Goal: Information Seeking & Learning: Learn about a topic

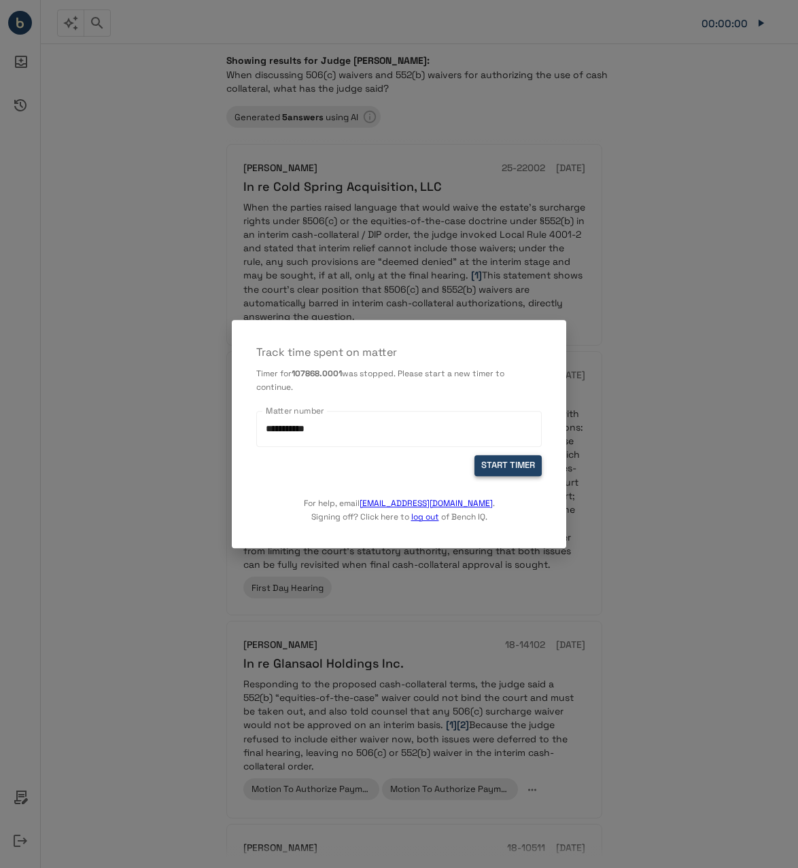
click at [514, 459] on button "START TIMER" at bounding box center [507, 465] width 67 height 21
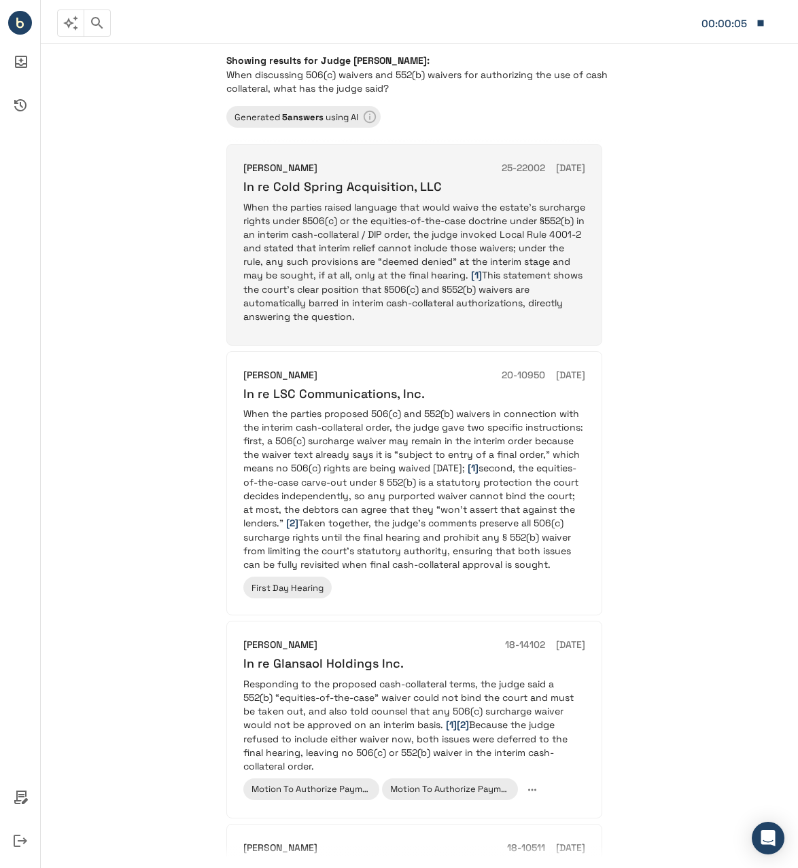
click at [394, 228] on p "When the parties raised language that would waive the estate’s surcharge rights…" at bounding box center [414, 261] width 342 height 123
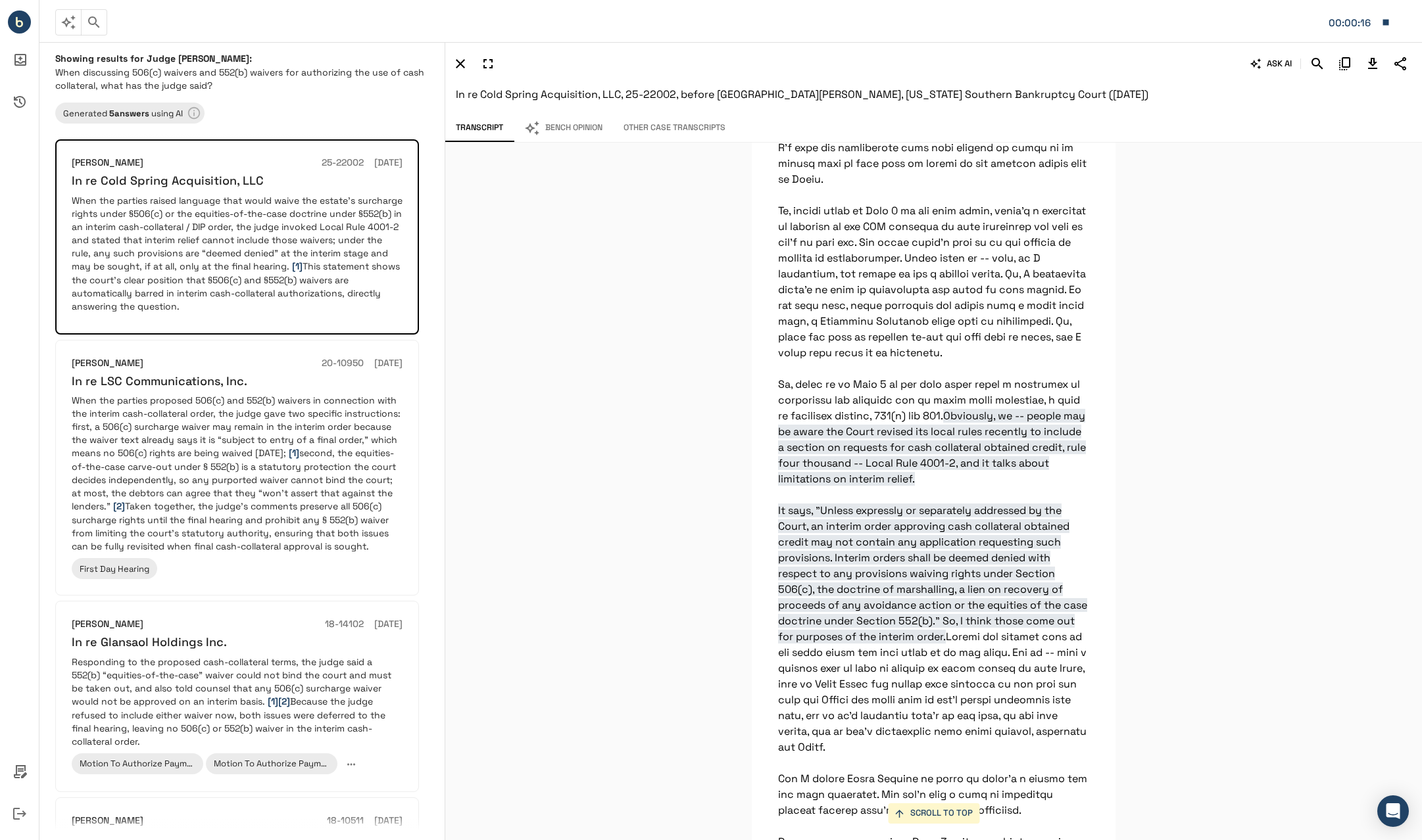
scroll to position [14622, 0]
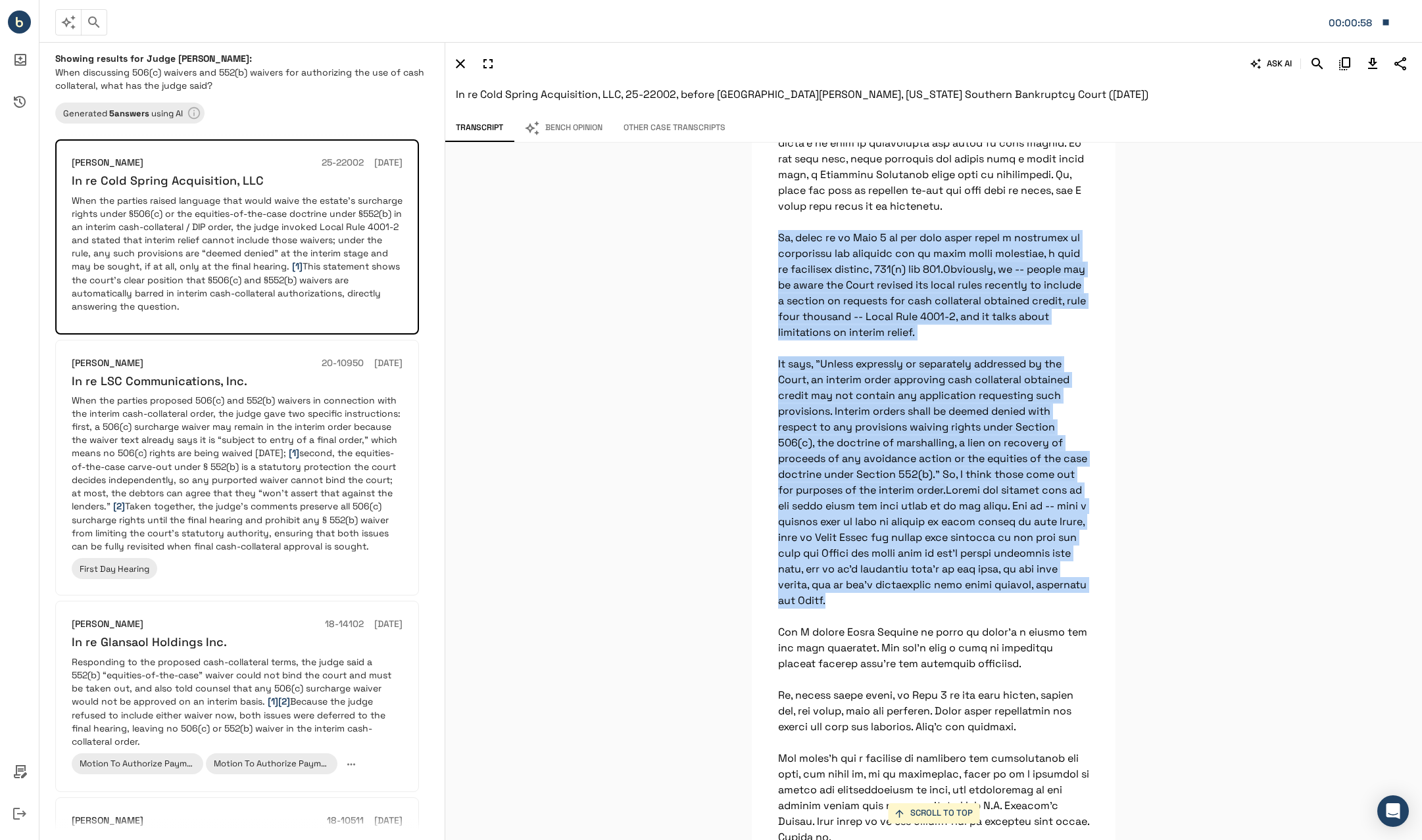
drag, startPoint x: 873, startPoint y: 695, endPoint x: 765, endPoint y: 321, distance: 389.3
copy p "So, going on to Page 5 of the term sheet makes a reference to collateral and se…"
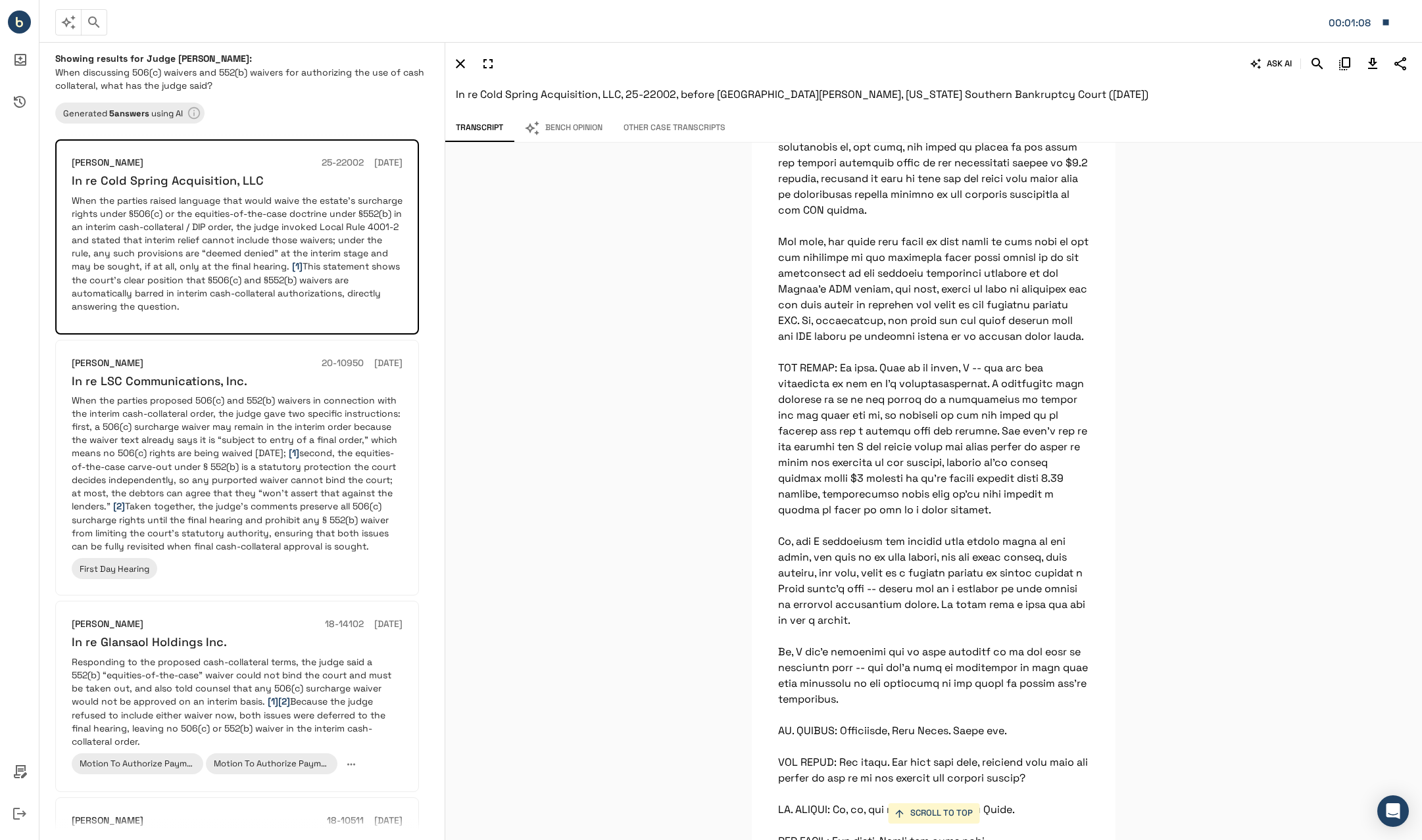
scroll to position [10922, 0]
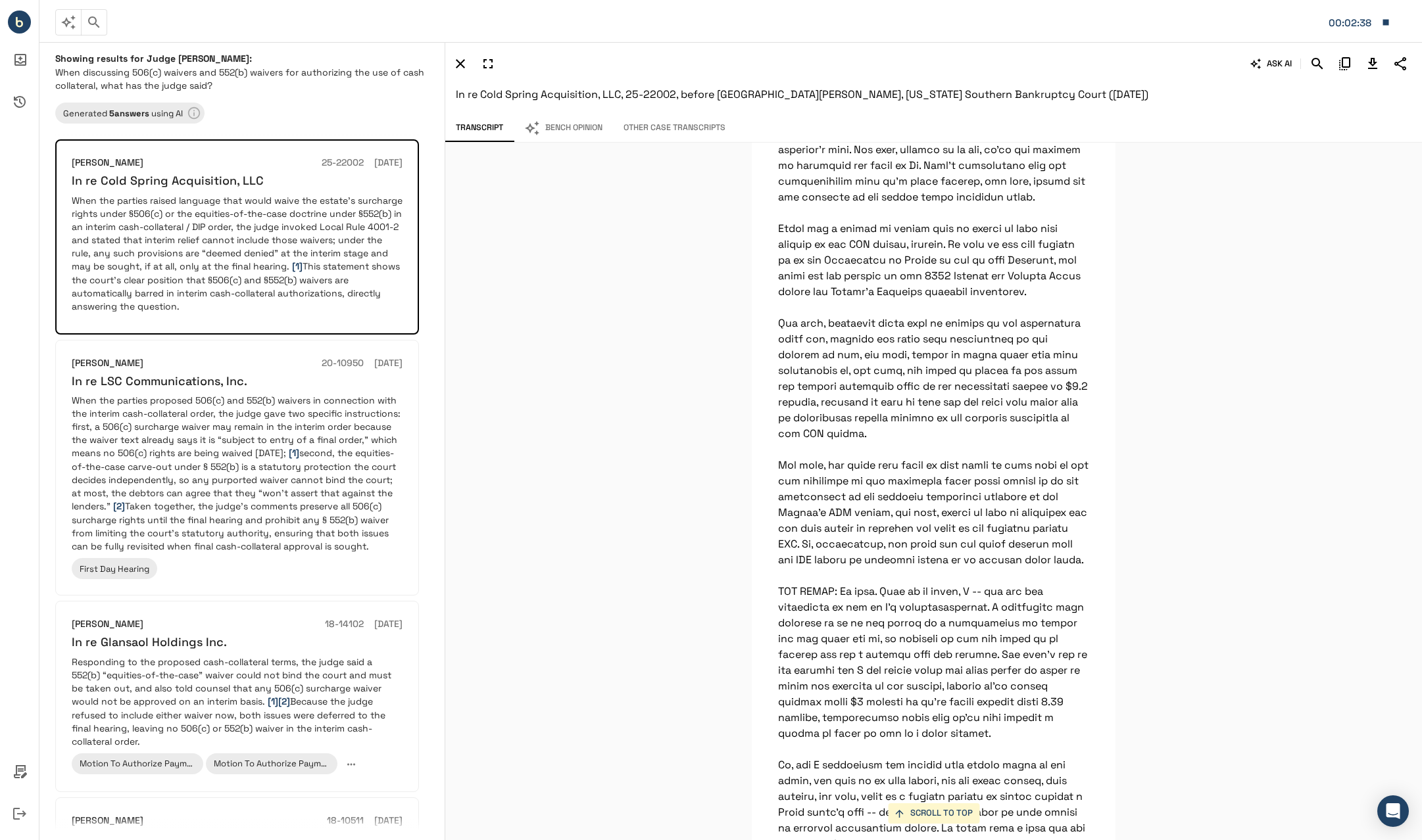
drag, startPoint x: 951, startPoint y: 89, endPoint x: 961, endPoint y: 135, distance: 47.1
click at [772, 89] on span "In re Cold Spring Acquisition, LLC, 25-22002, before [GEOGRAPHIC_DATA][PERSON_N…" at bounding box center [802, 94] width 692 height 14
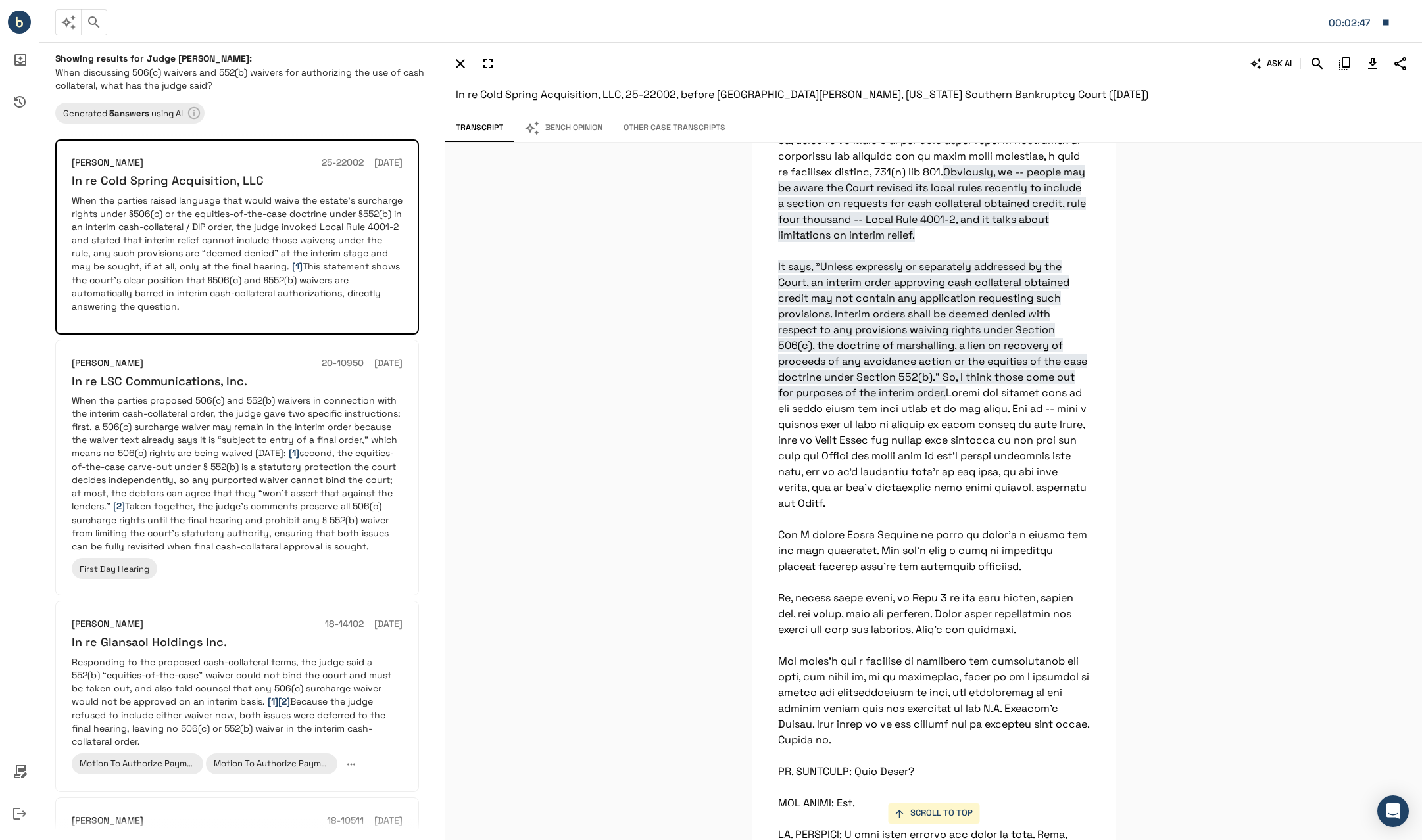
scroll to position [14729, 0]
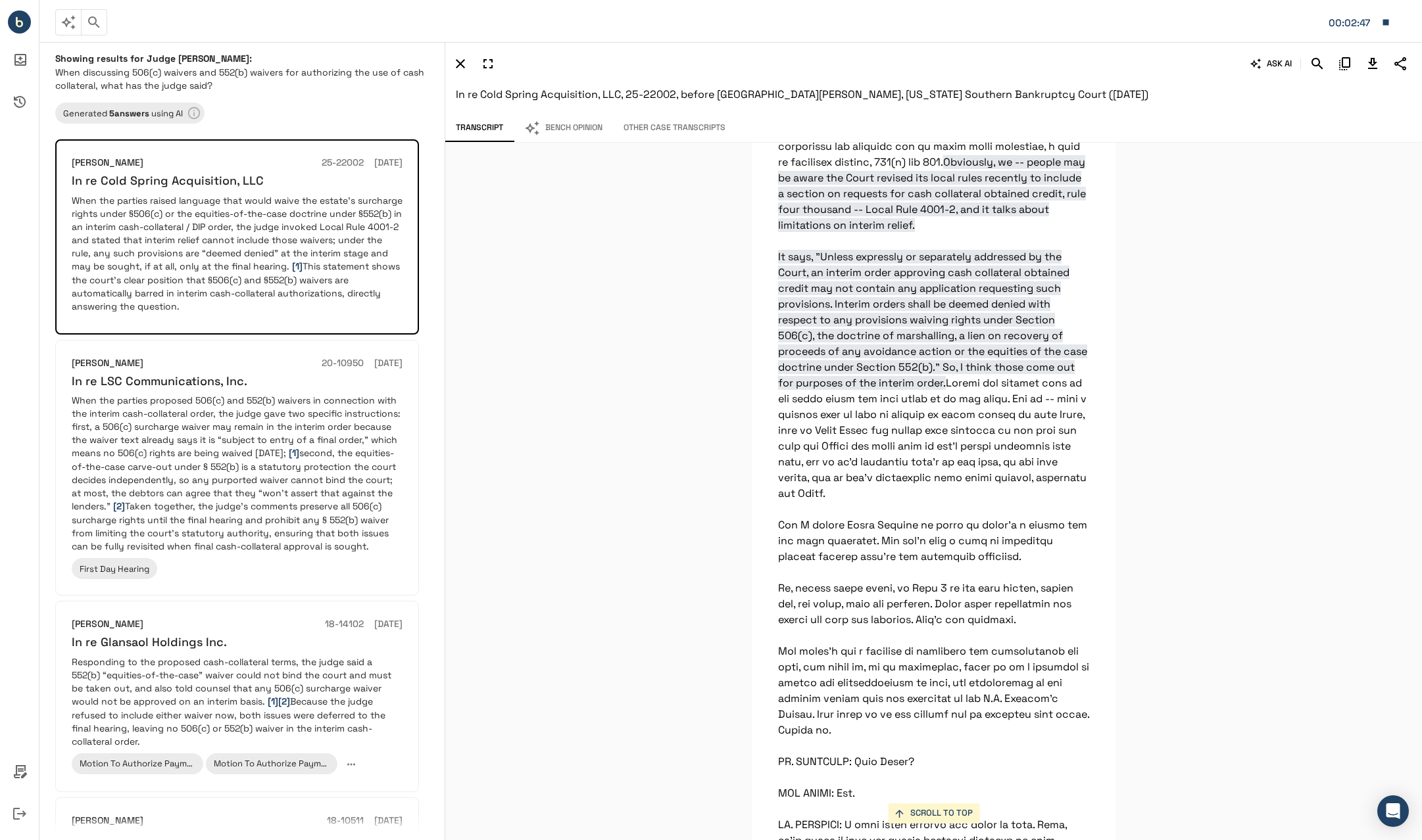
click at [772, 364] on span "Obviously, we -- people may be aware the Court revised its local rules recently…" at bounding box center [932, 272] width 309 height 235
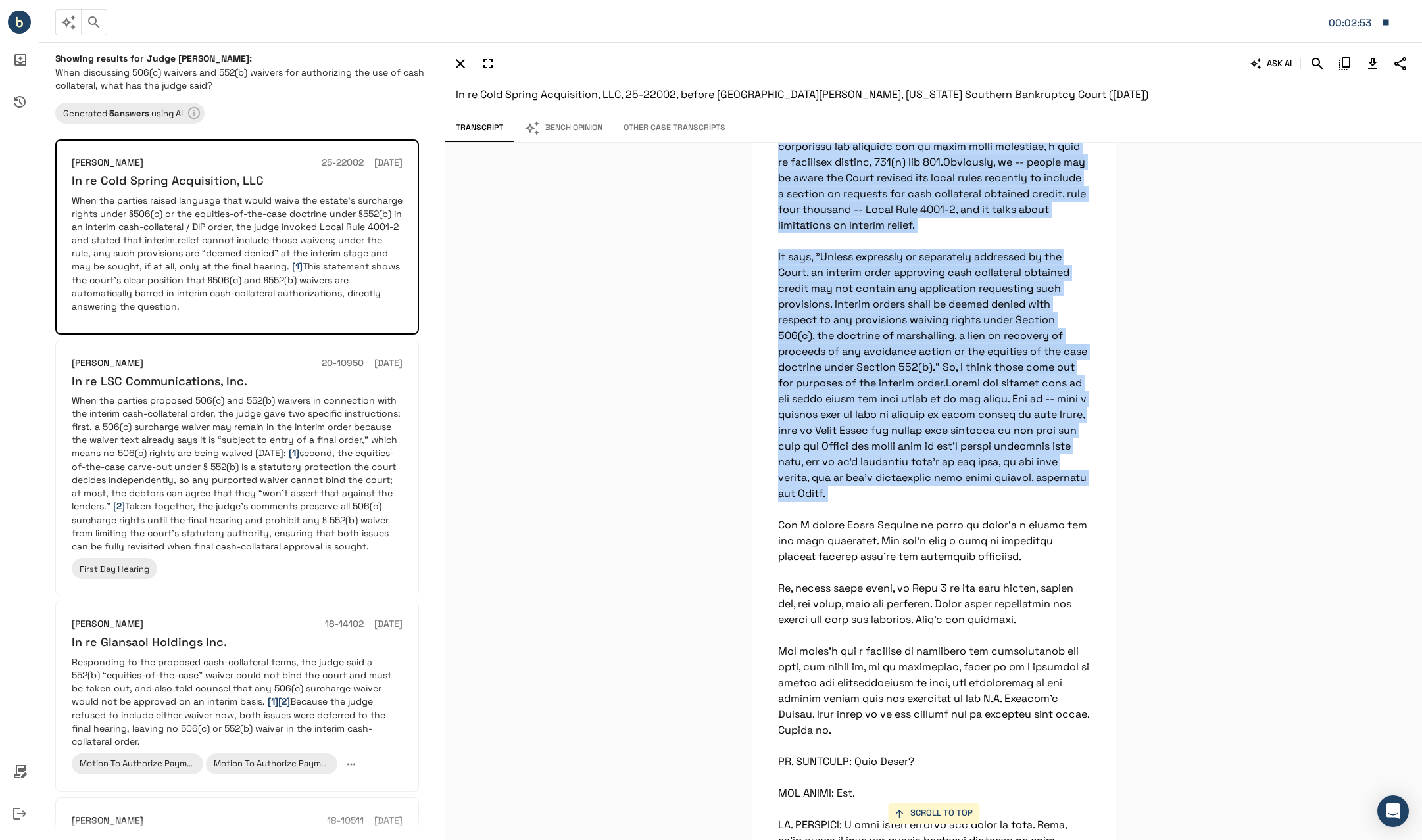
drag, startPoint x: 774, startPoint y: 206, endPoint x: 1015, endPoint y: 605, distance: 466.1
copy p "So, going on to Page 5 of the term sheet makes a reference to collateral and se…"
click at [556, 123] on button "Bench Opinion" at bounding box center [563, 128] width 100 height 28
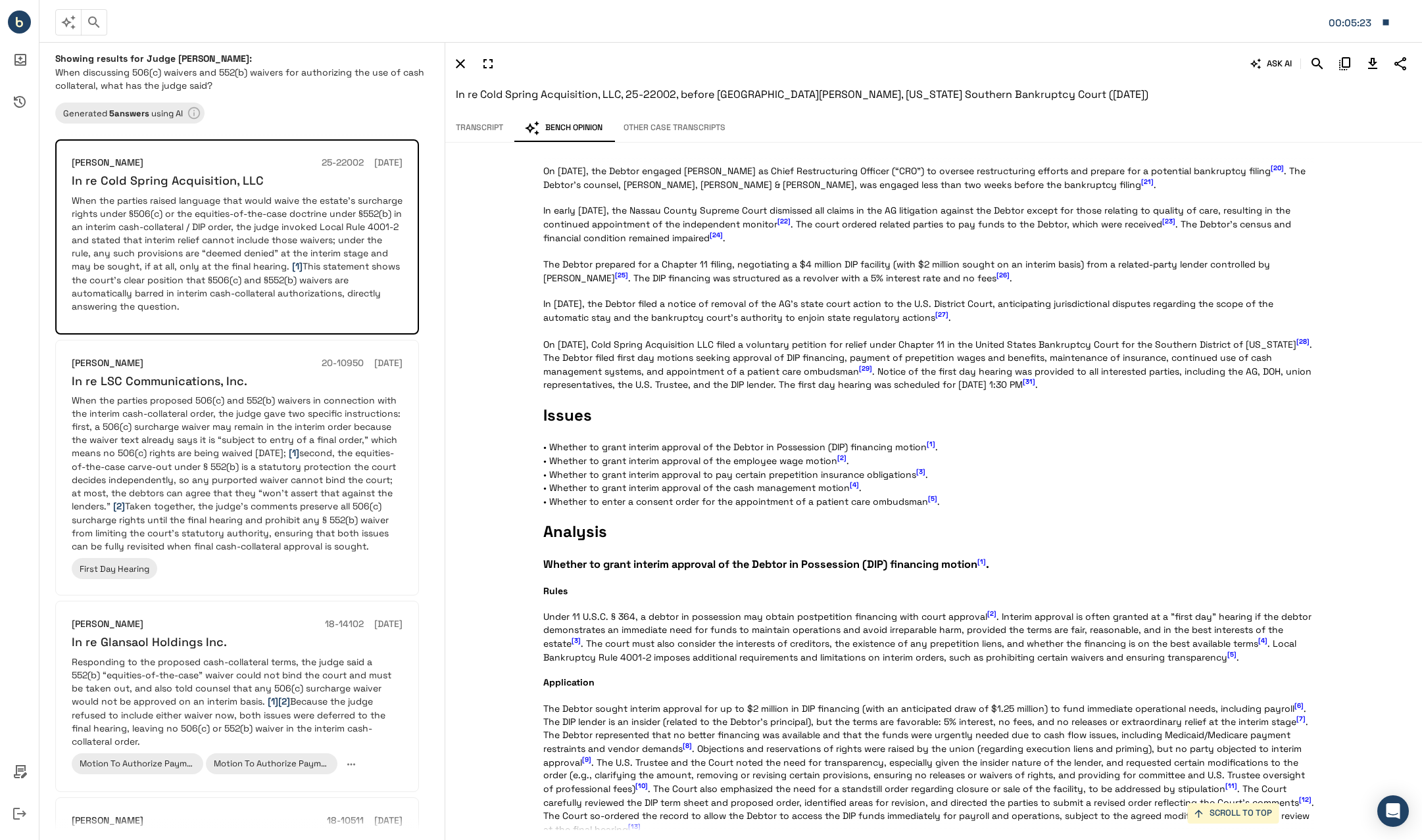
scroll to position [657, 0]
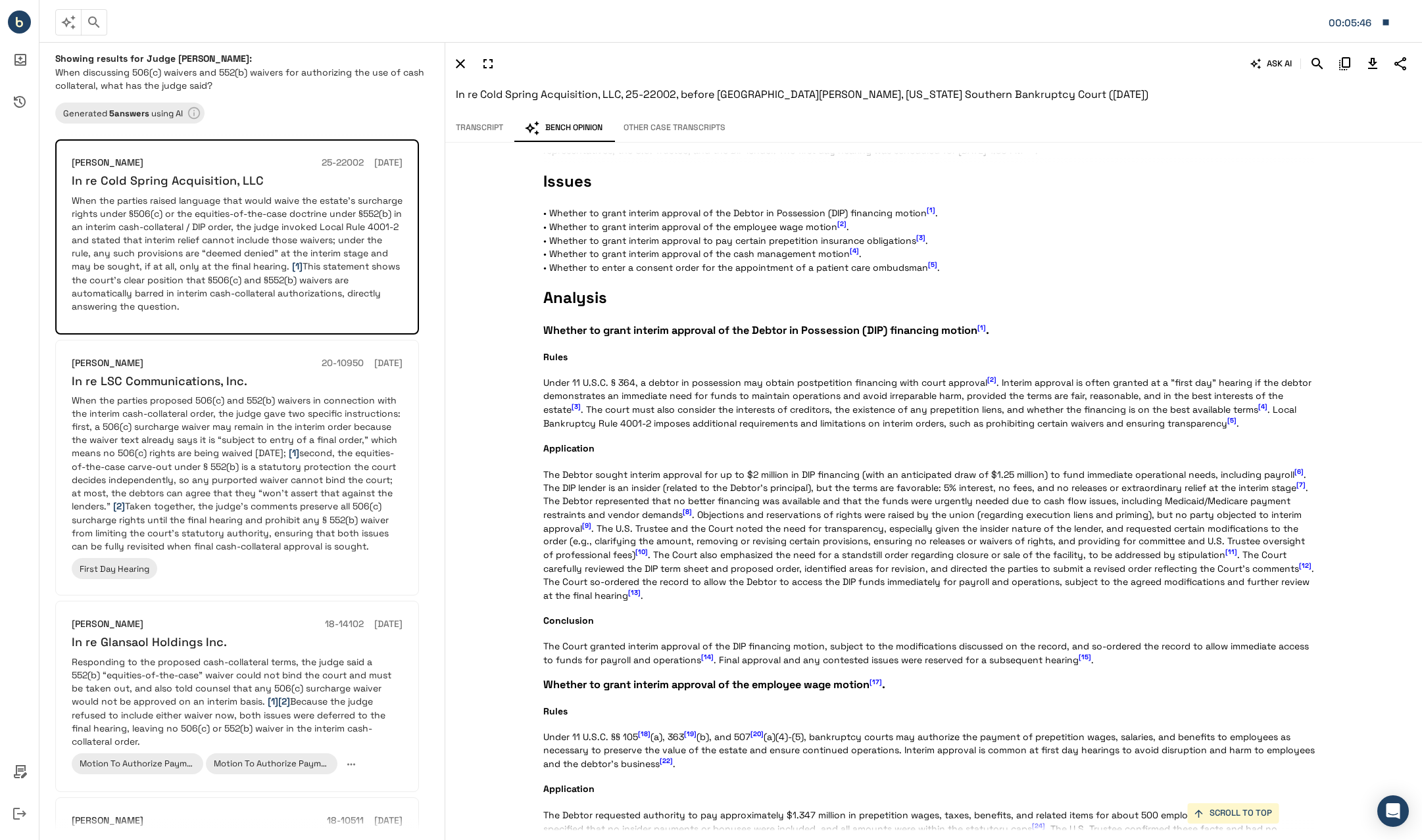
click at [697, 487] on p "Statement of the Case Cold Spring Acquisition LLC (“the Debtor”) operates a ski…" at bounding box center [928, 624] width 772 height 2210
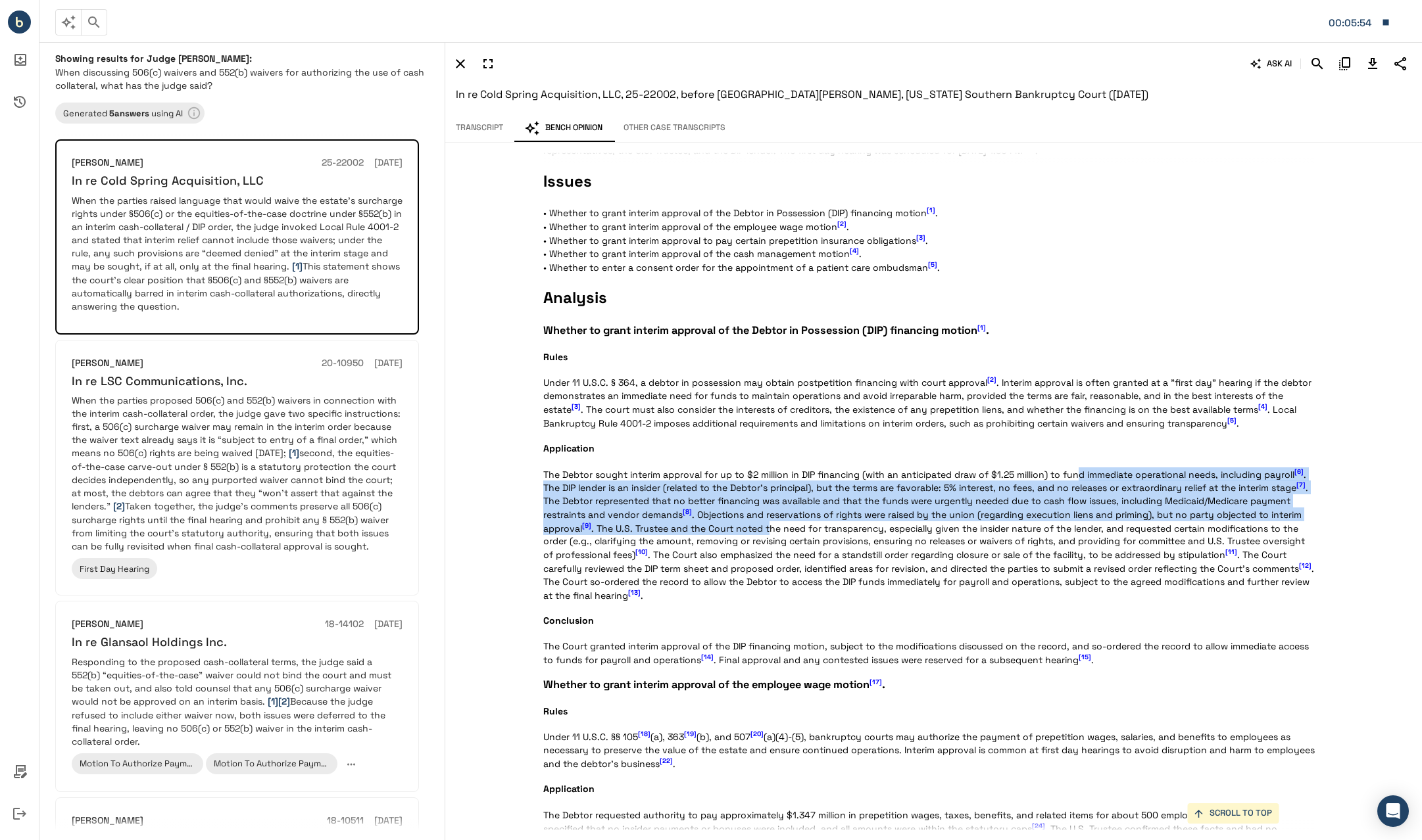
drag, startPoint x: 1074, startPoint y: 474, endPoint x: 770, endPoint y: 533, distance: 309.7
click at [770, 533] on p "Statement of the Case Cold Spring Acquisition LLC (“the Debtor”) operates a ski…" at bounding box center [928, 624] width 772 height 2210
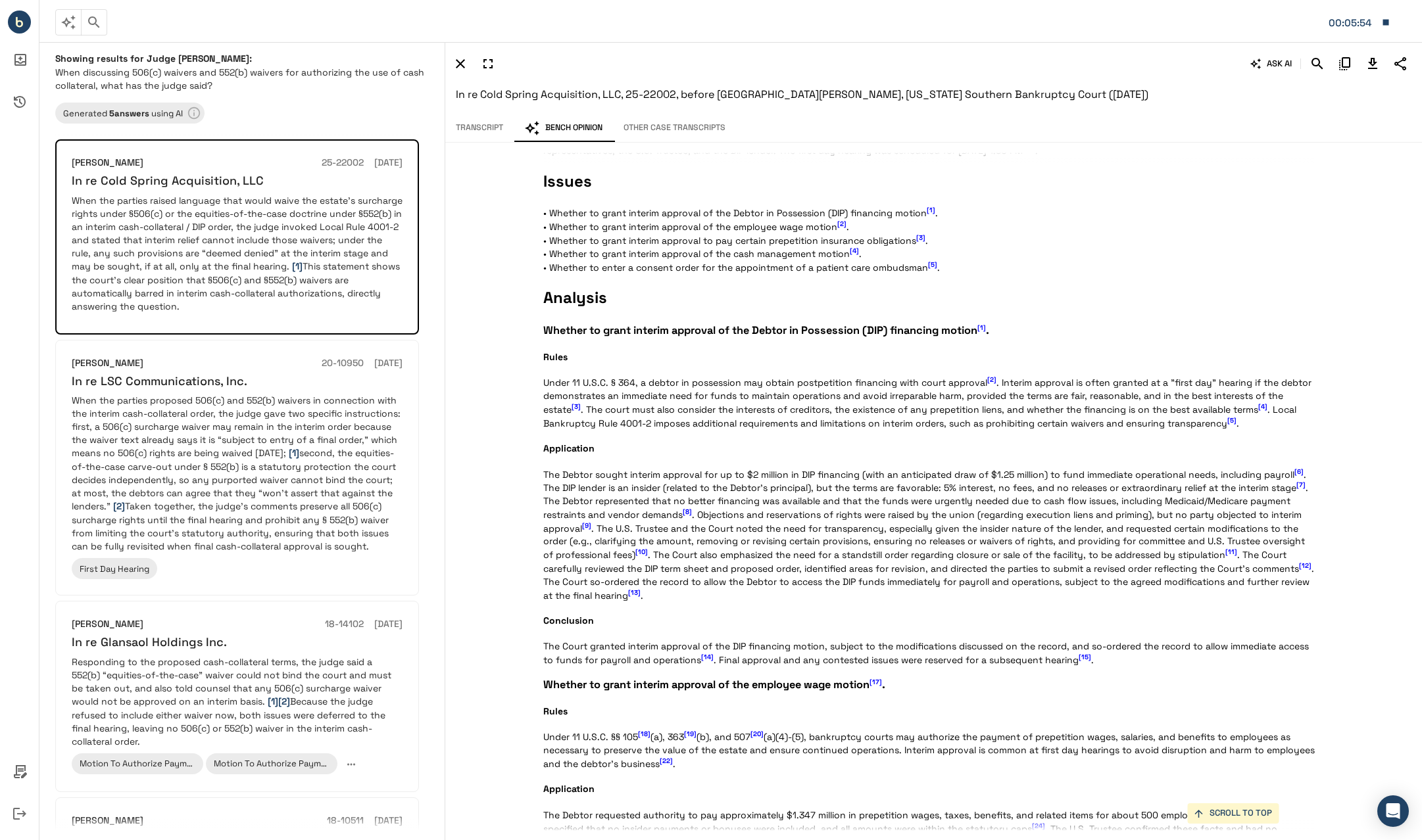
drag, startPoint x: 770, startPoint y: 533, endPoint x: 797, endPoint y: 550, distance: 31.9
click at [772, 549] on p "Statement of the Case Cold Spring Acquisition LLC (“the Debtor”) operates a ski…" at bounding box center [928, 624] width 772 height 2210
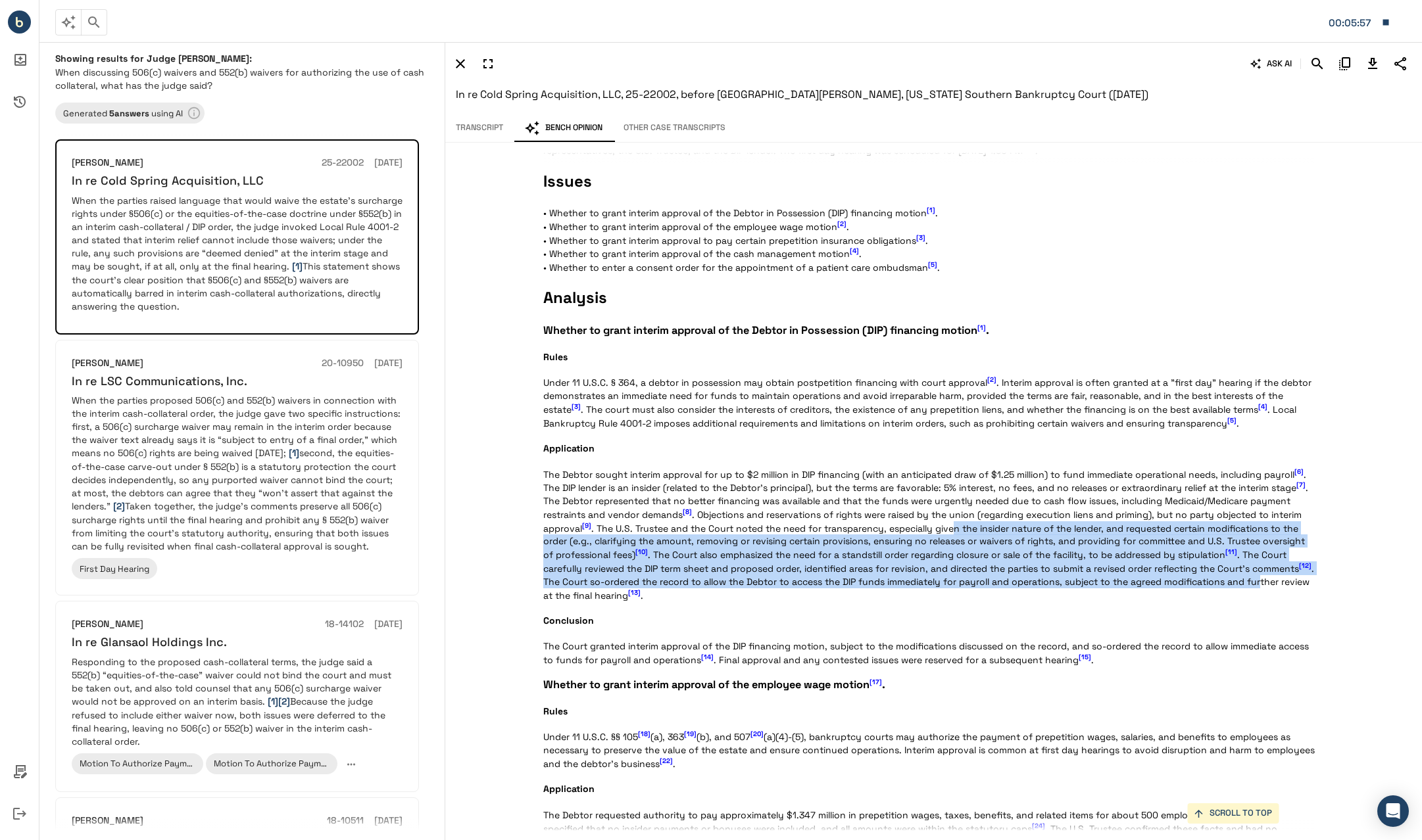
drag, startPoint x: 982, startPoint y: 538, endPoint x: 1275, endPoint y: 578, distance: 295.7
click at [772, 578] on p "Statement of the Case Cold Spring Acquisition LLC (“the Debtor”) operates a ski…" at bounding box center [928, 624] width 772 height 2210
click at [772, 545] on p "Statement of the Case Cold Spring Acquisition LLC (“the Debtor”) operates a ski…" at bounding box center [928, 624] width 772 height 2210
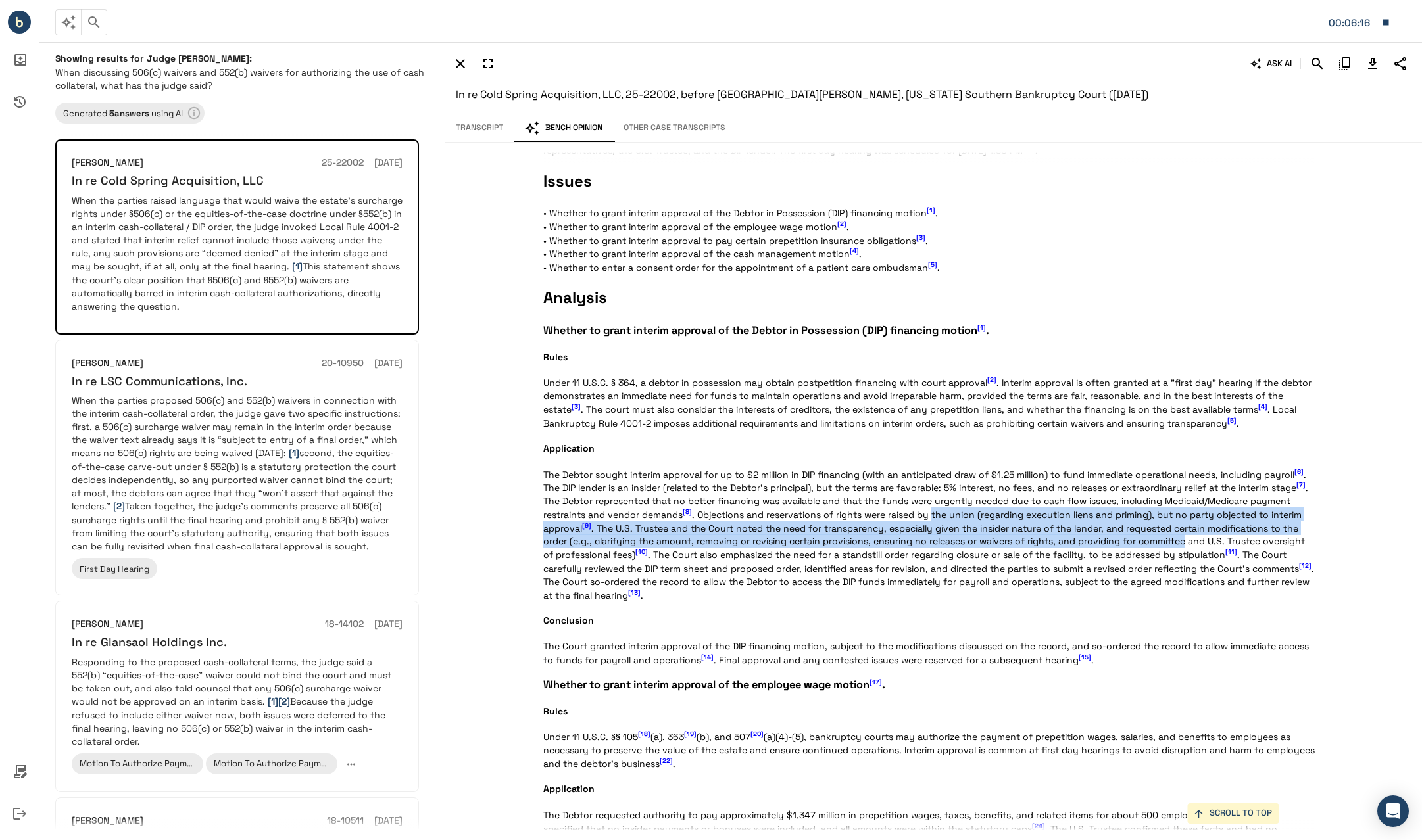
drag, startPoint x: 934, startPoint y: 515, endPoint x: 1179, endPoint y: 545, distance: 246.8
click at [772, 545] on p "Statement of the Case Cold Spring Acquisition LLC (“the Debtor”) operates a ski…" at bounding box center [928, 624] width 772 height 2210
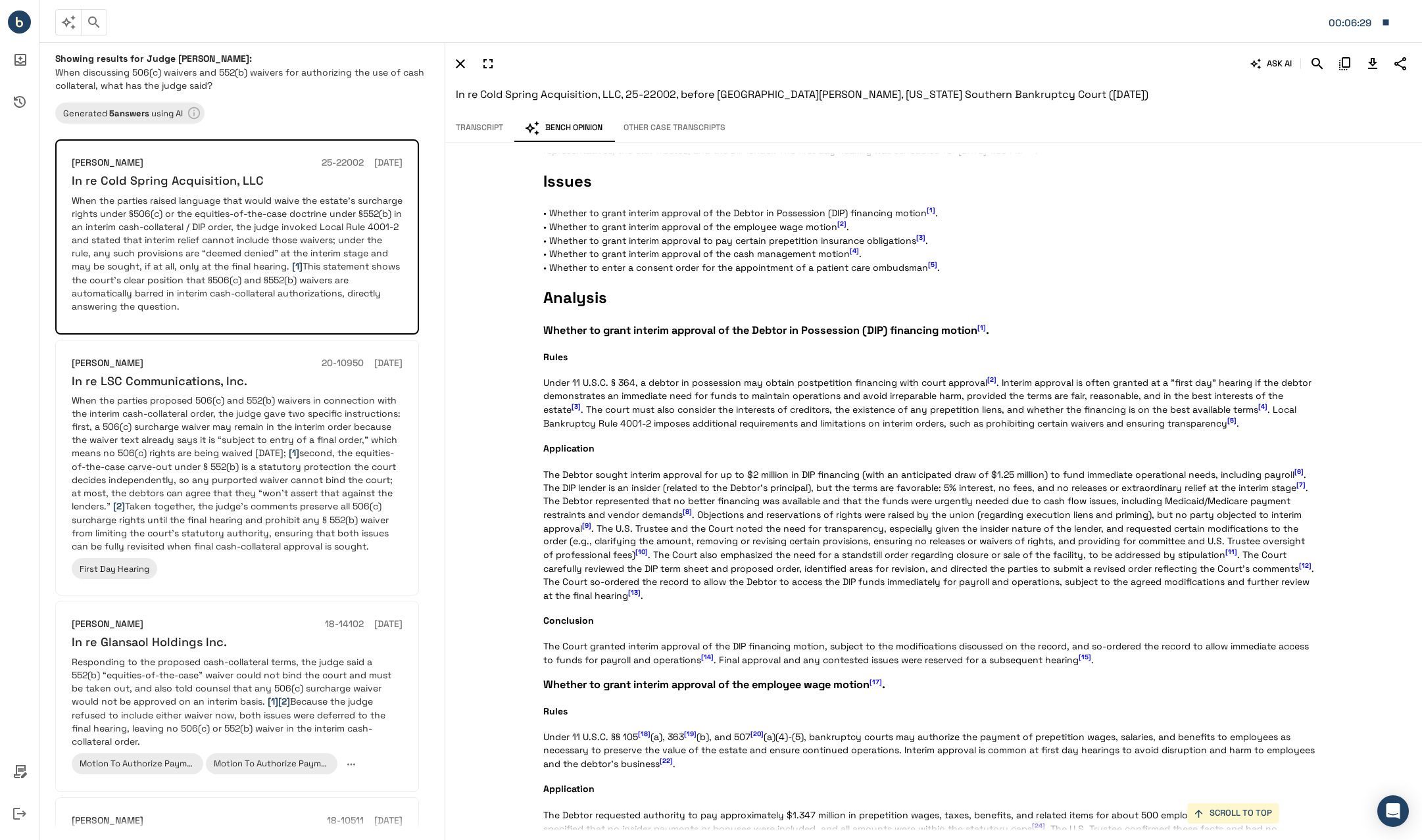
click at [704, 579] on p "Statement of the Case Cold Spring Acquisition LLC (“the Debtor”) operates a ski…" at bounding box center [928, 624] width 772 height 2210
drag, startPoint x: 815, startPoint y: 572, endPoint x: 1168, endPoint y: 571, distance: 353.0
click at [772, 571] on p "Statement of the Case Cold Spring Acquisition LLC (“the Debtor”) operates a ski…" at bounding box center [928, 624] width 772 height 2210
click at [772, 551] on p "Statement of the Case Cold Spring Acquisition LLC (“the Debtor”) operates a ski…" at bounding box center [928, 624] width 772 height 2210
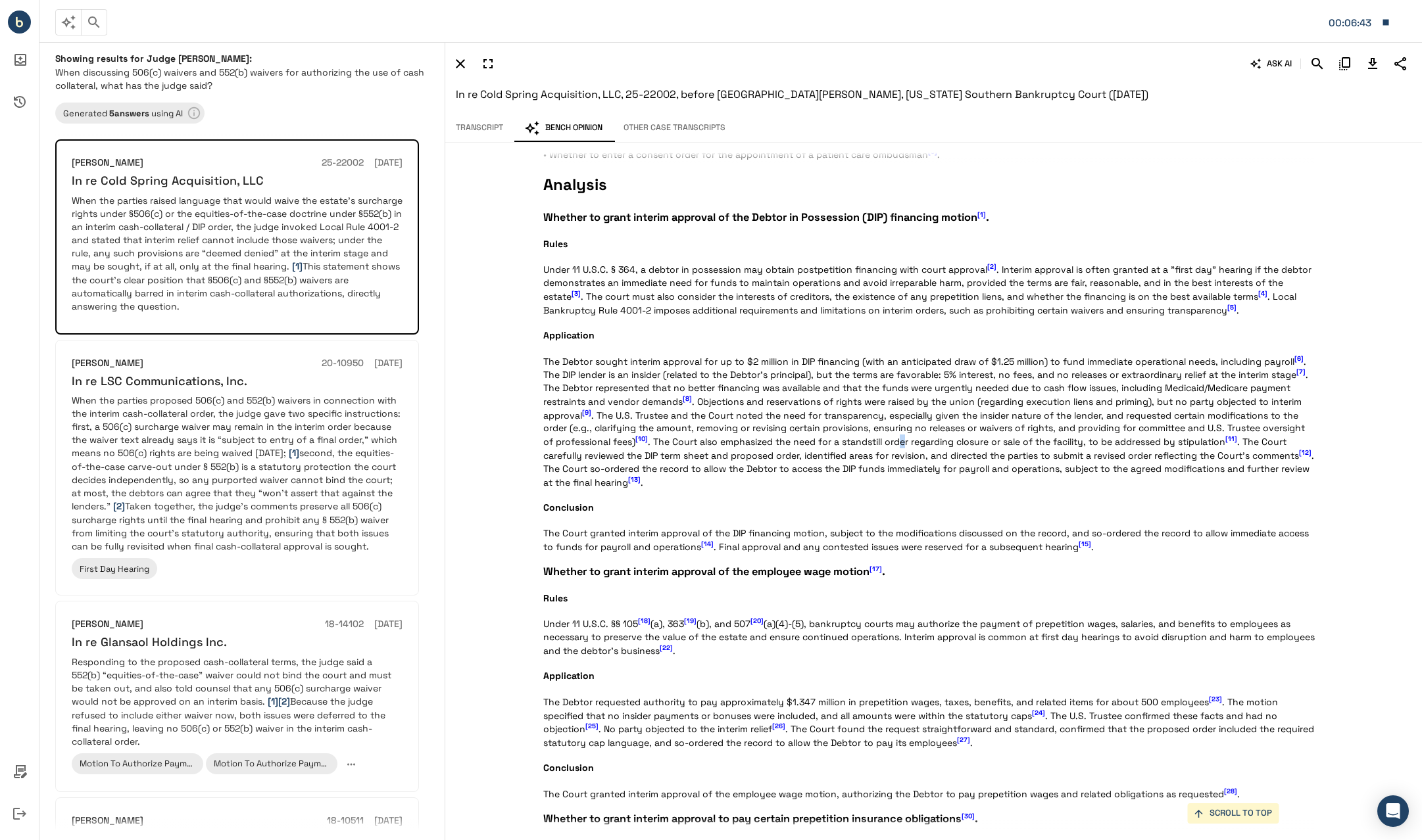
scroll to position [789, 0]
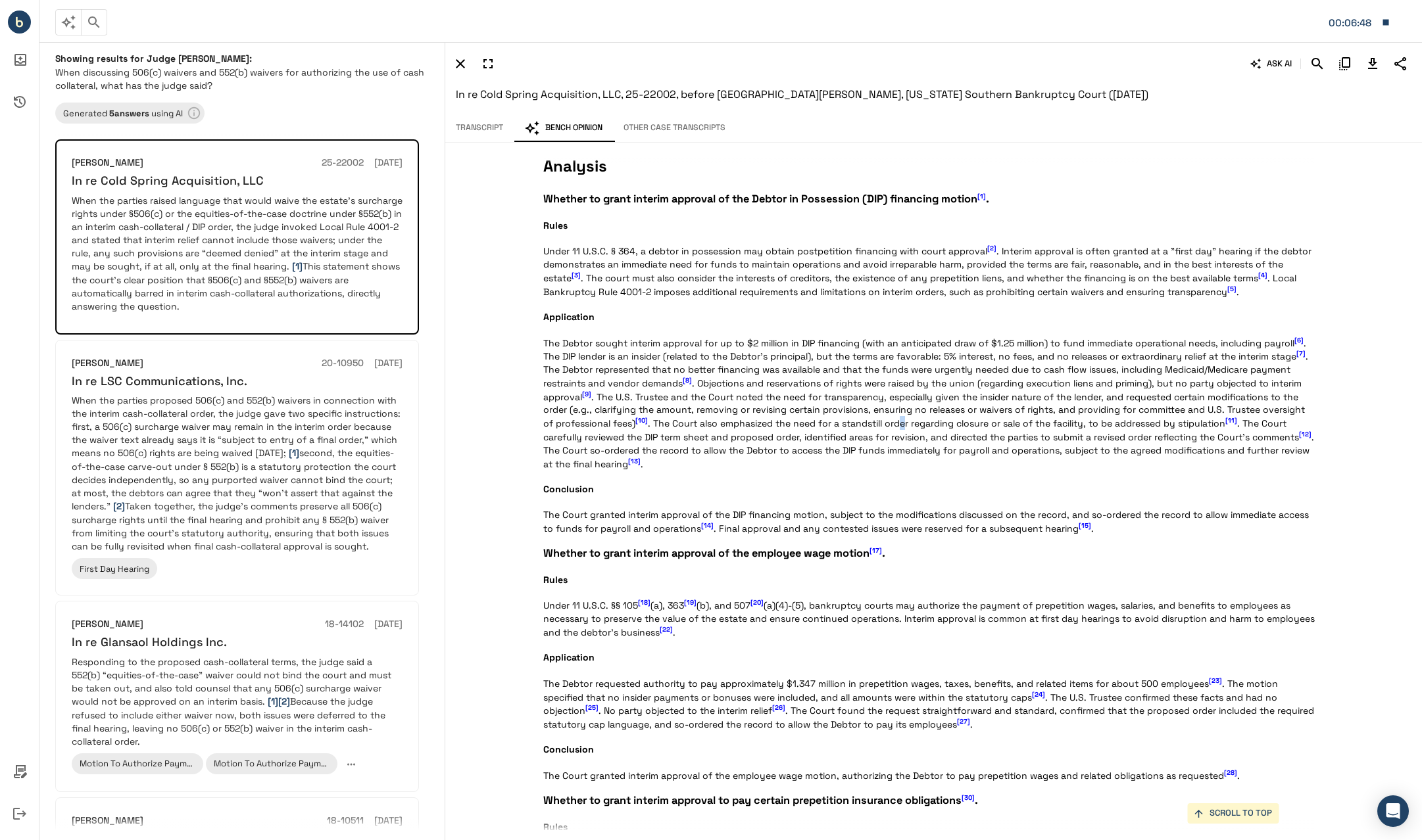
click at [462, 131] on button "Transcript" at bounding box center [479, 128] width 69 height 28
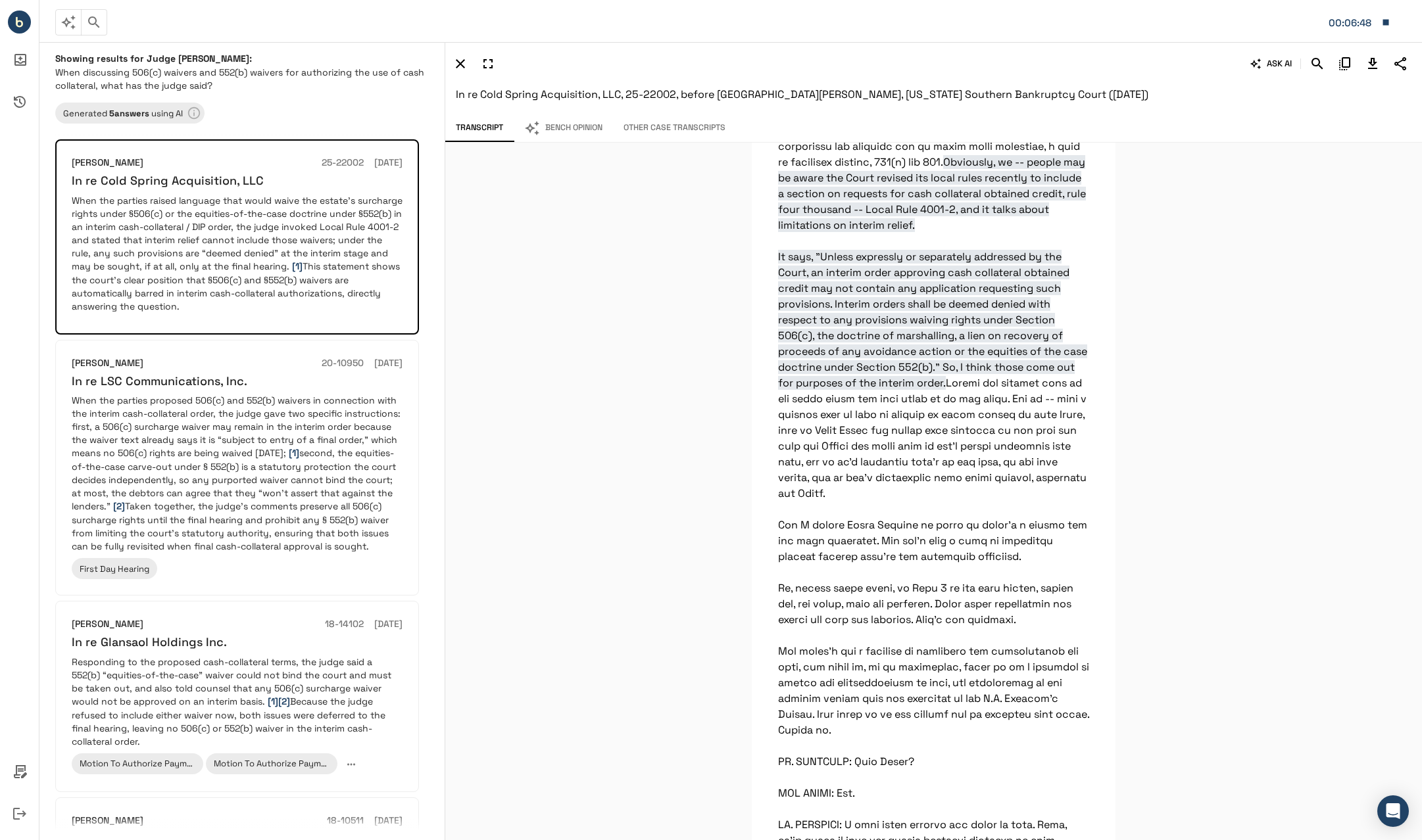
click at [772, 310] on span "Obviously, we -- people may be aware the Court revised its local rules recently…" at bounding box center [932, 272] width 309 height 235
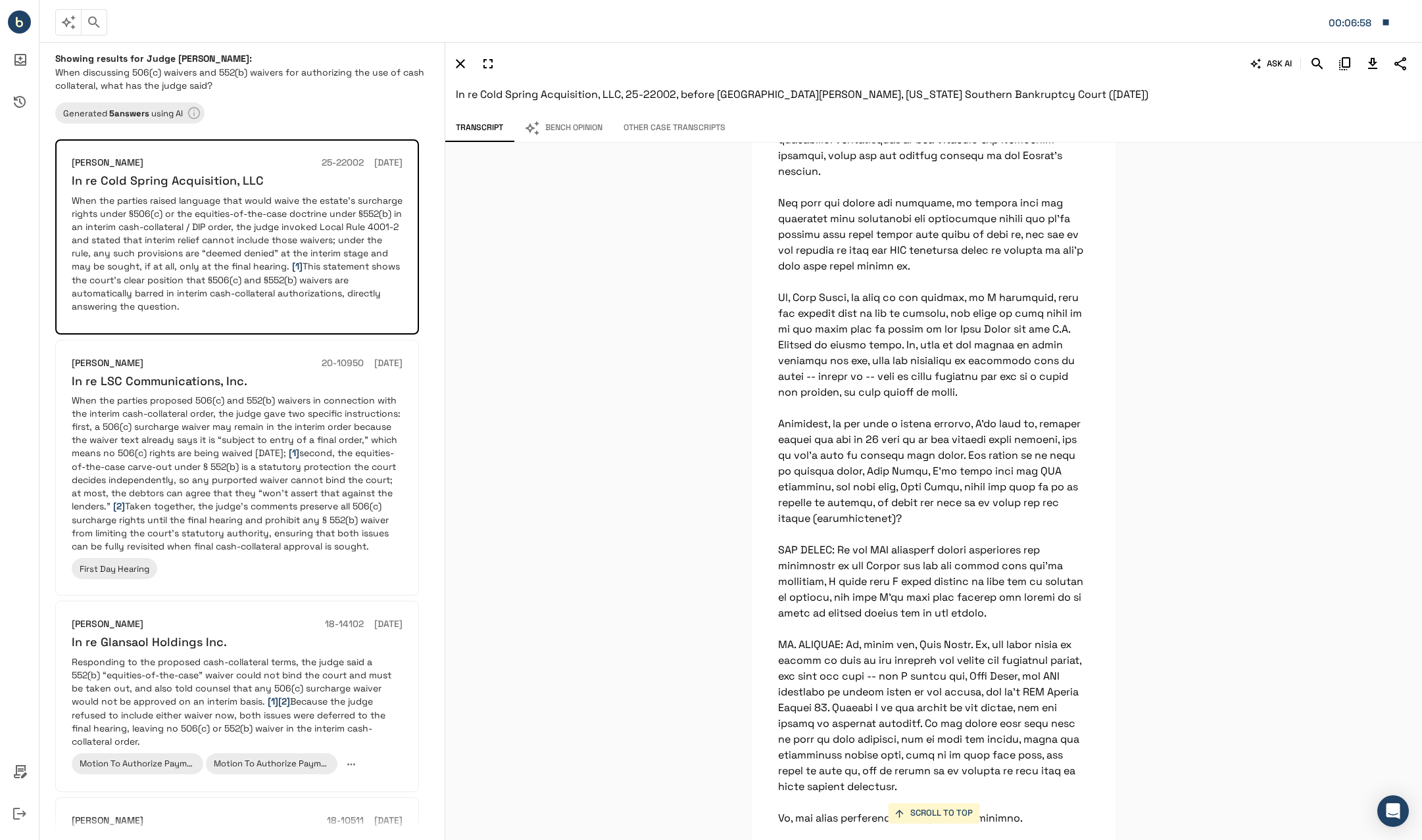
scroll to position [5984, 0]
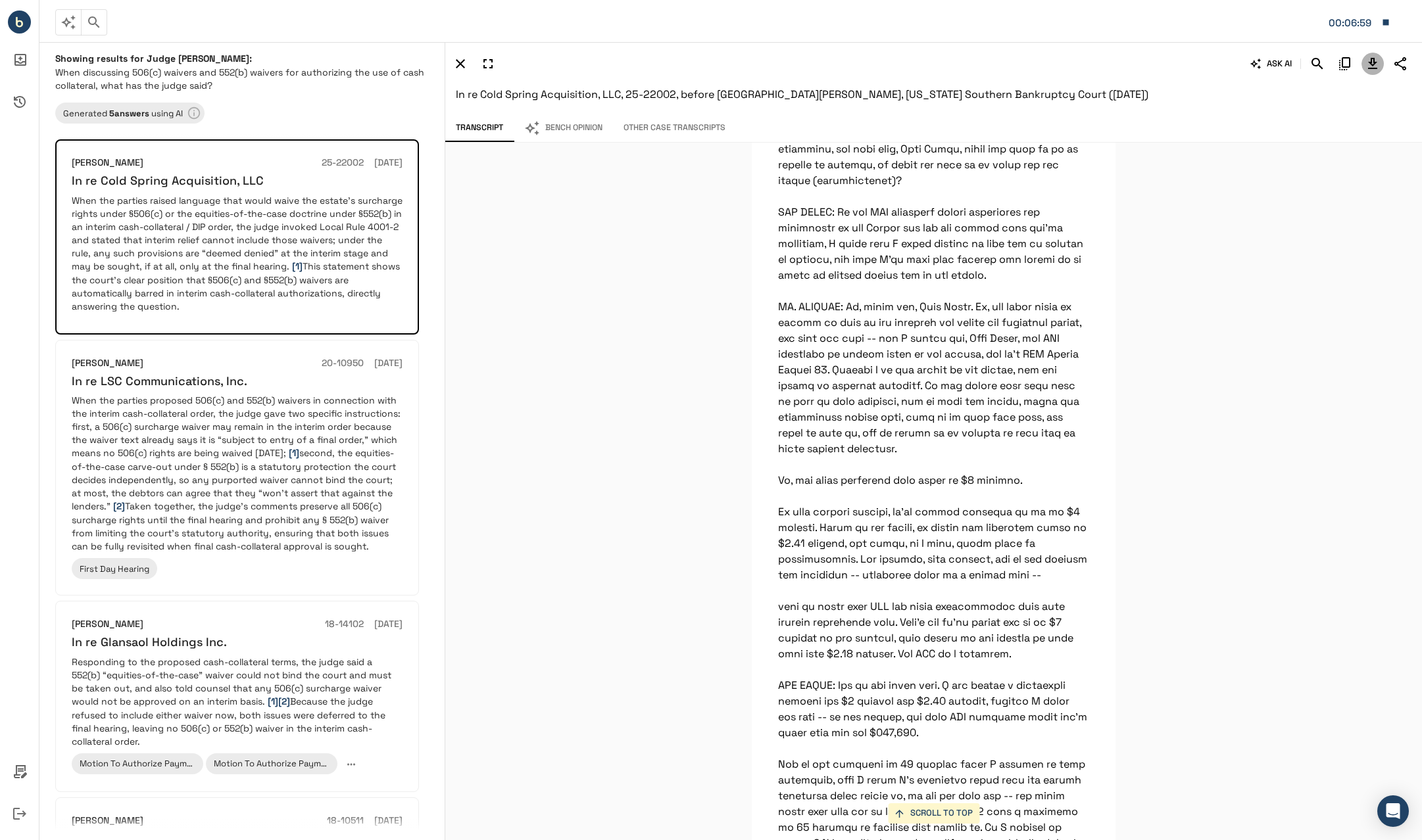
click at [772, 69] on icon "Download Transcript" at bounding box center [1373, 64] width 15 height 15
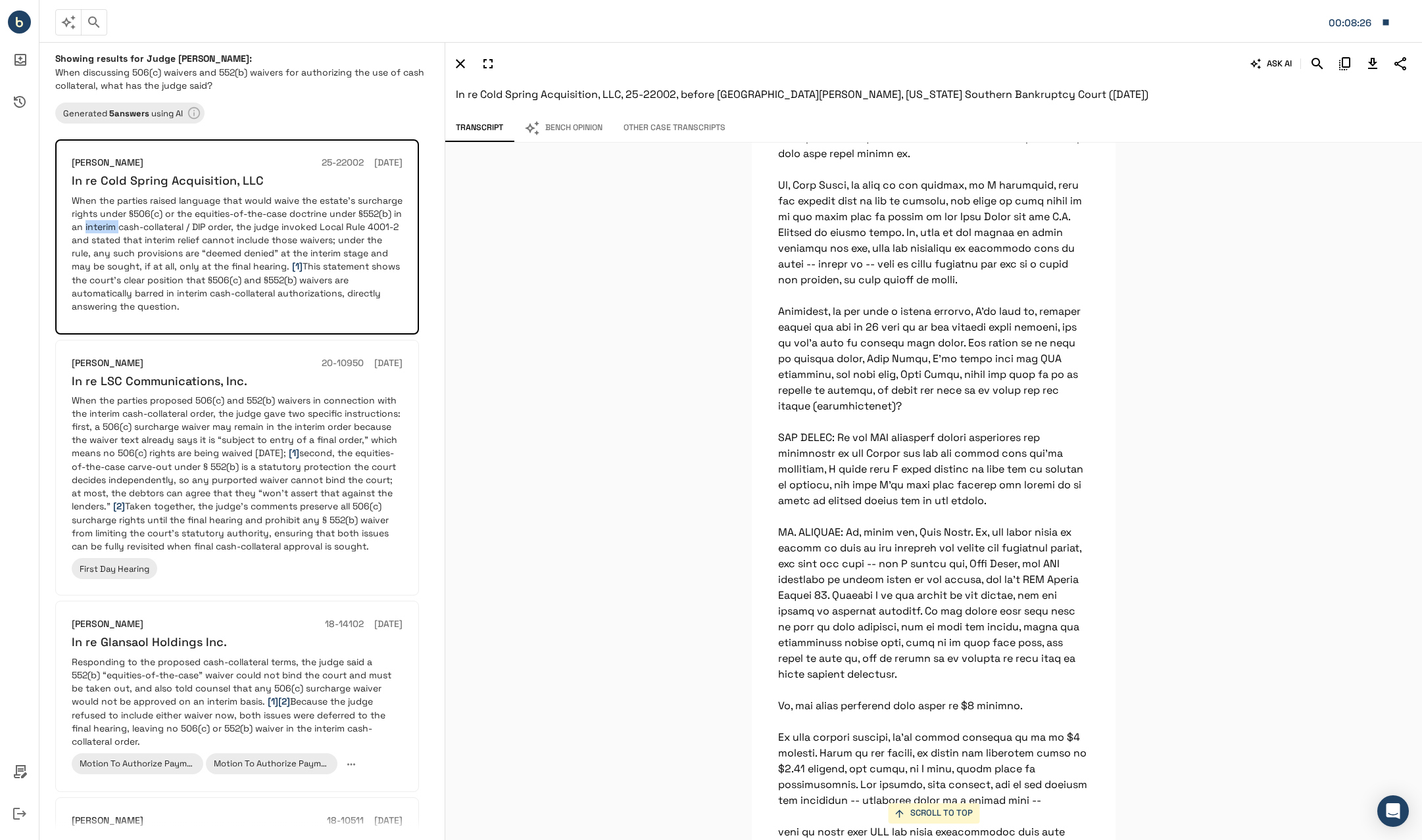
scroll to position [5655, 0]
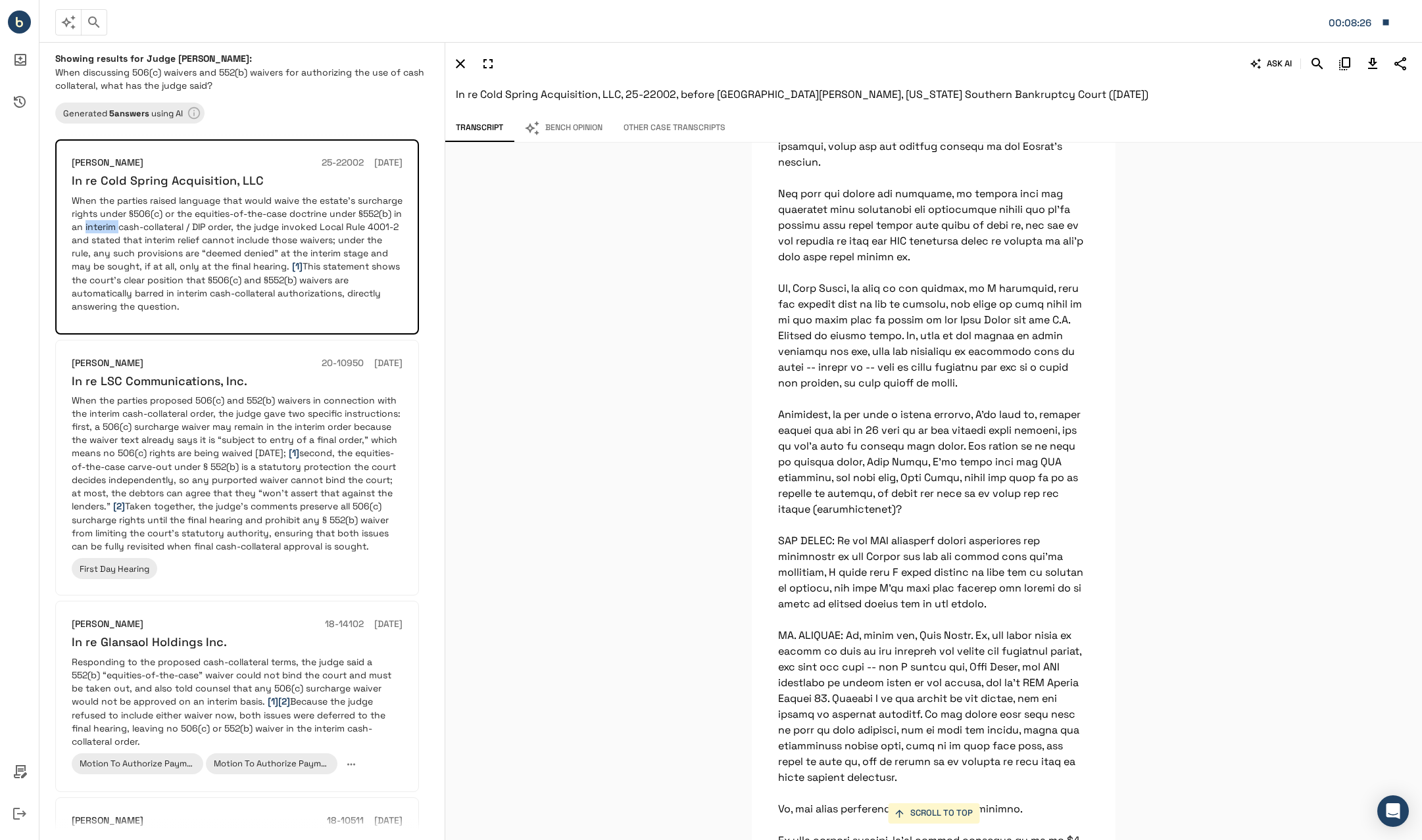
click at [529, 129] on icon "button" at bounding box center [531, 128] width 15 height 15
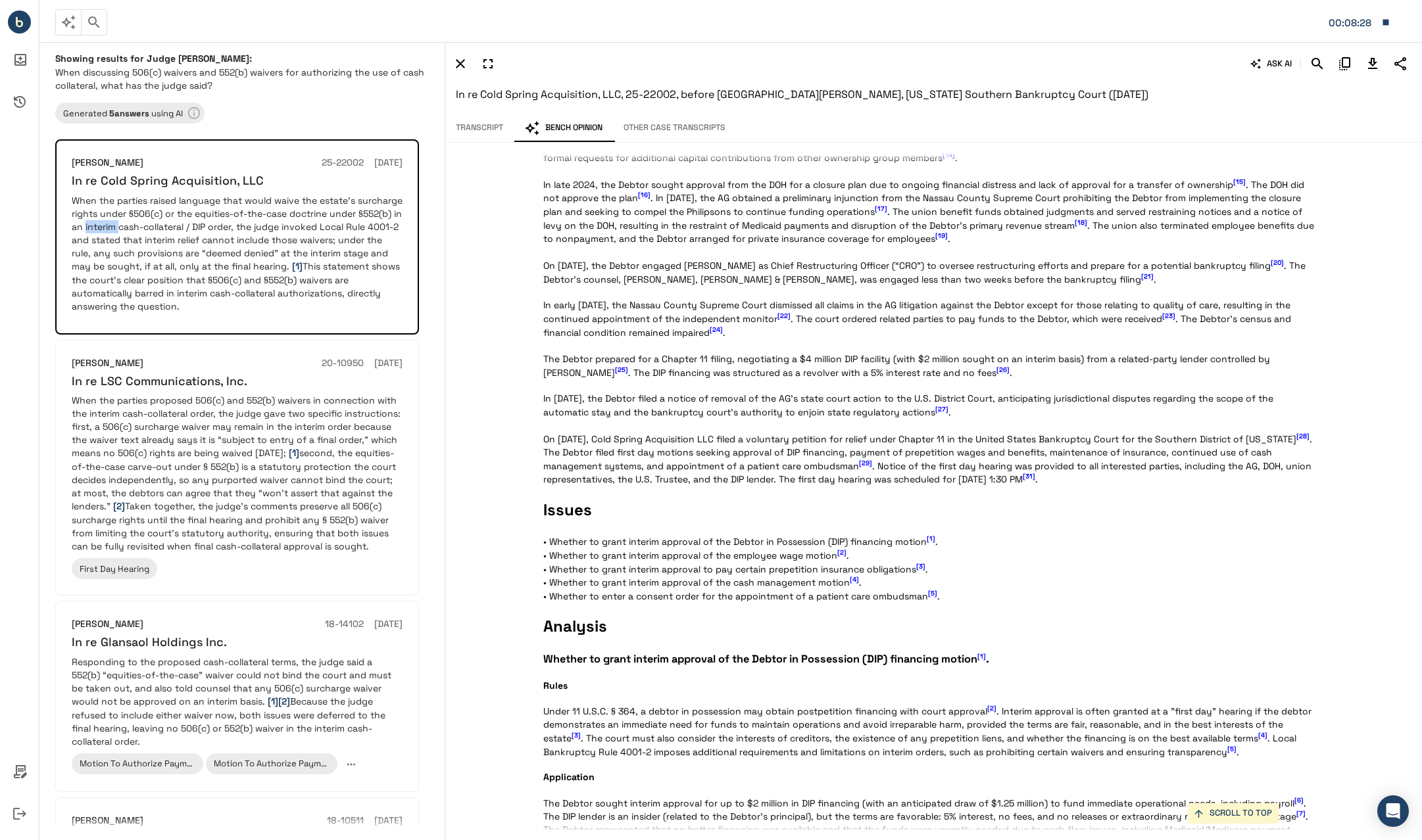
scroll to position [0, 0]
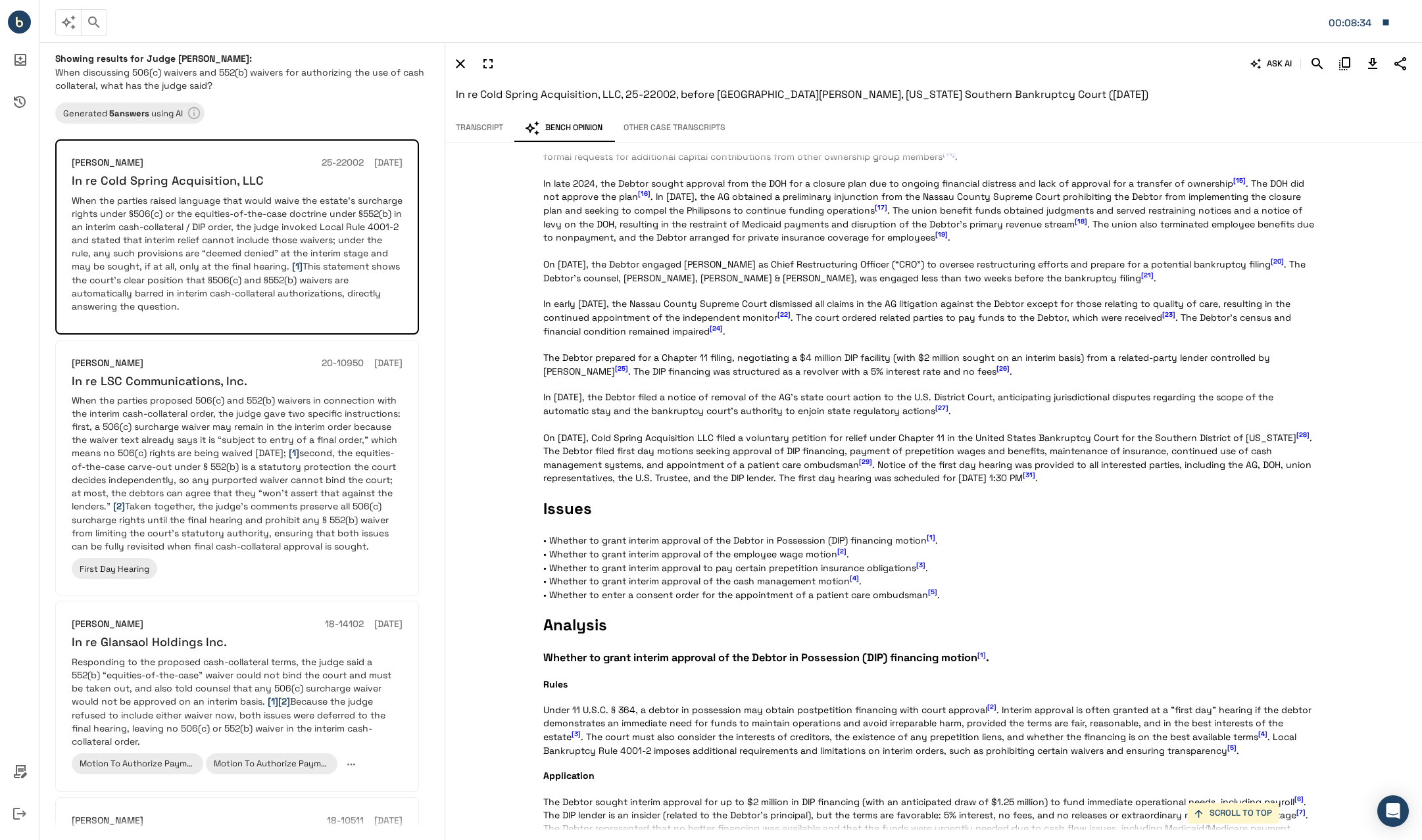
scroll to position [329, 0]
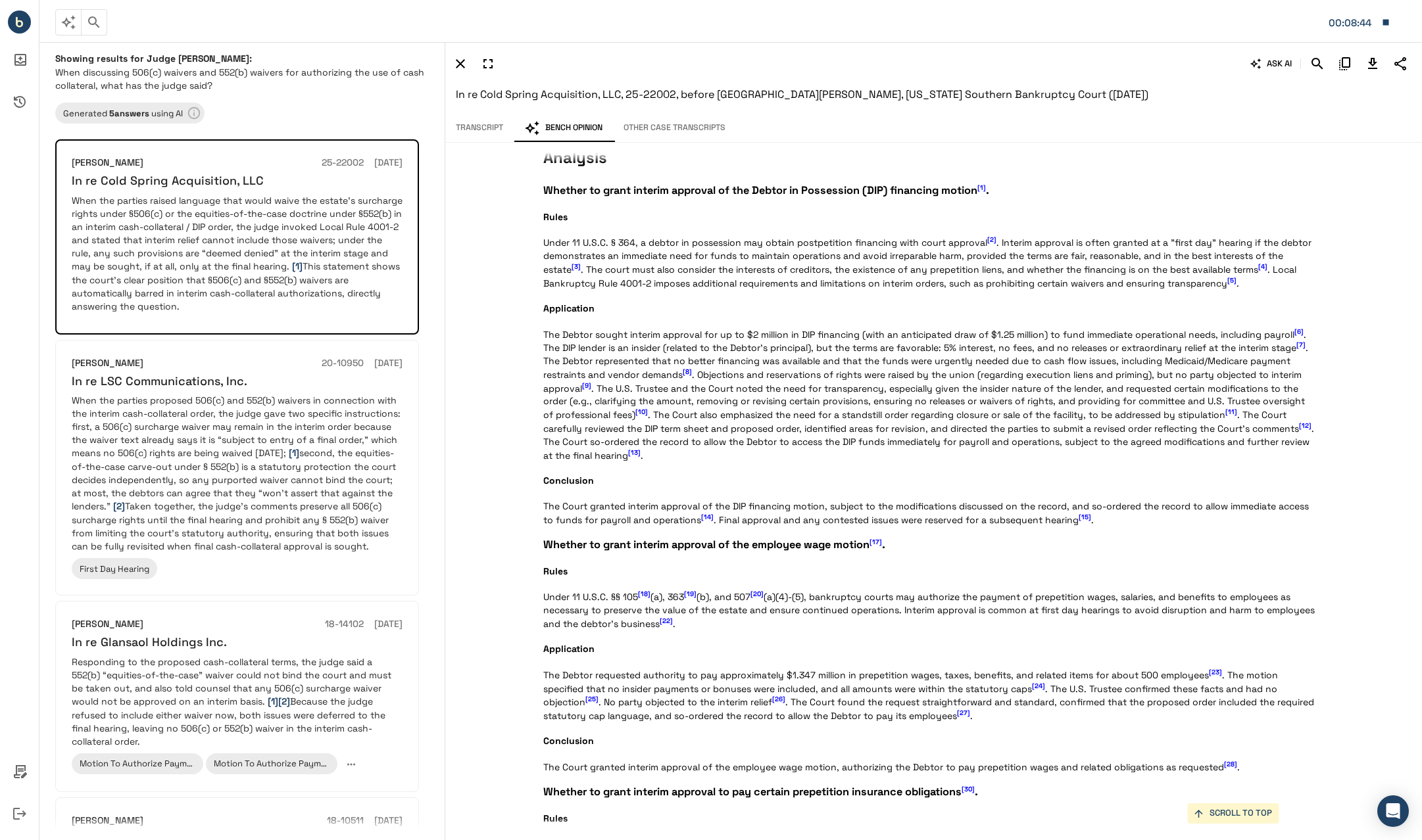
scroll to position [723, 0]
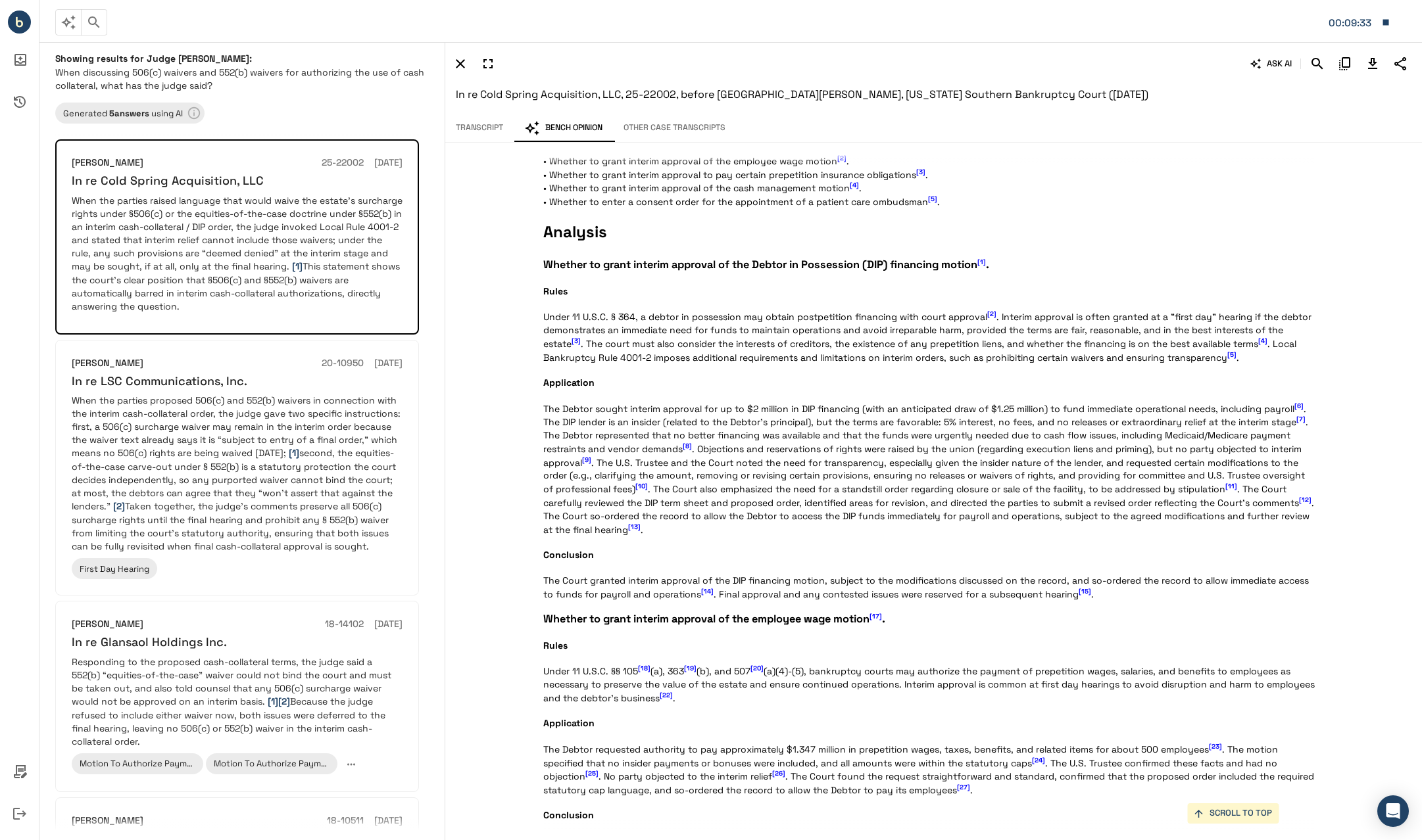
click at [736, 221] on p "Statement of the Case Cold Spring Acquisition LLC (“the Debtor”) operates a ski…" at bounding box center [928, 558] width 772 height 2210
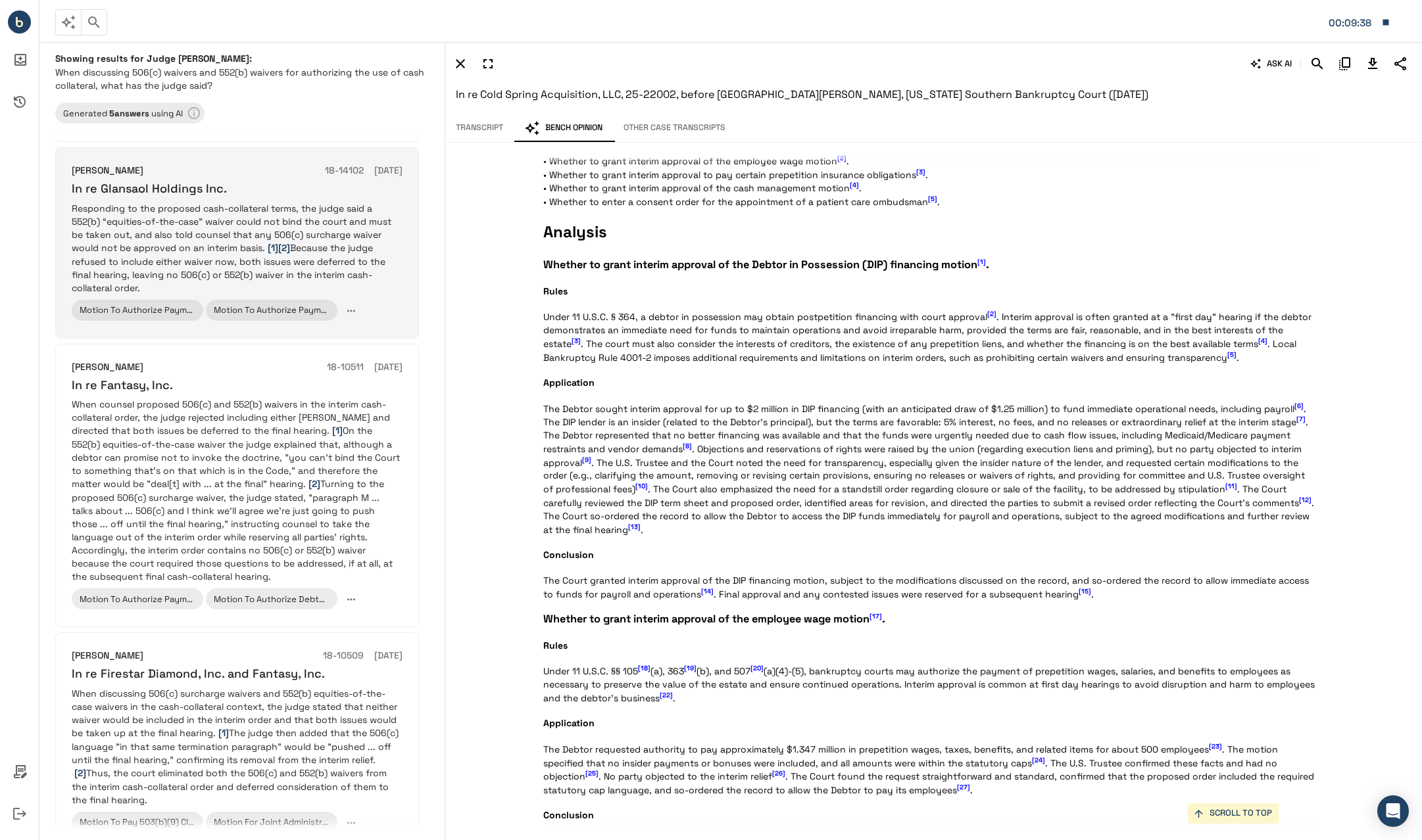
scroll to position [592, 0]
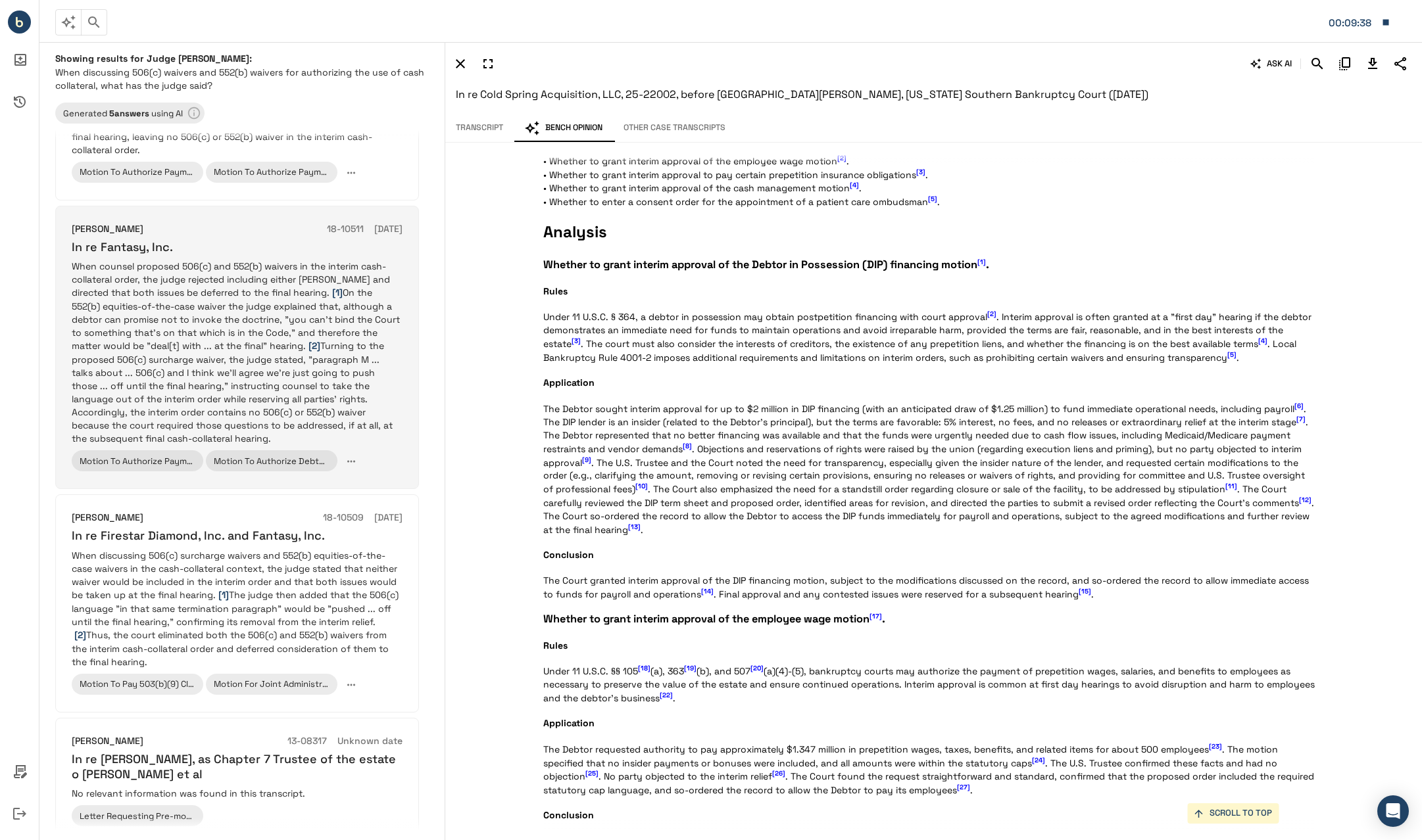
click at [217, 352] on p "When counsel proposed 506(c) and 552(b) waivers in the interim cash-collateral …" at bounding box center [237, 352] width 331 height 186
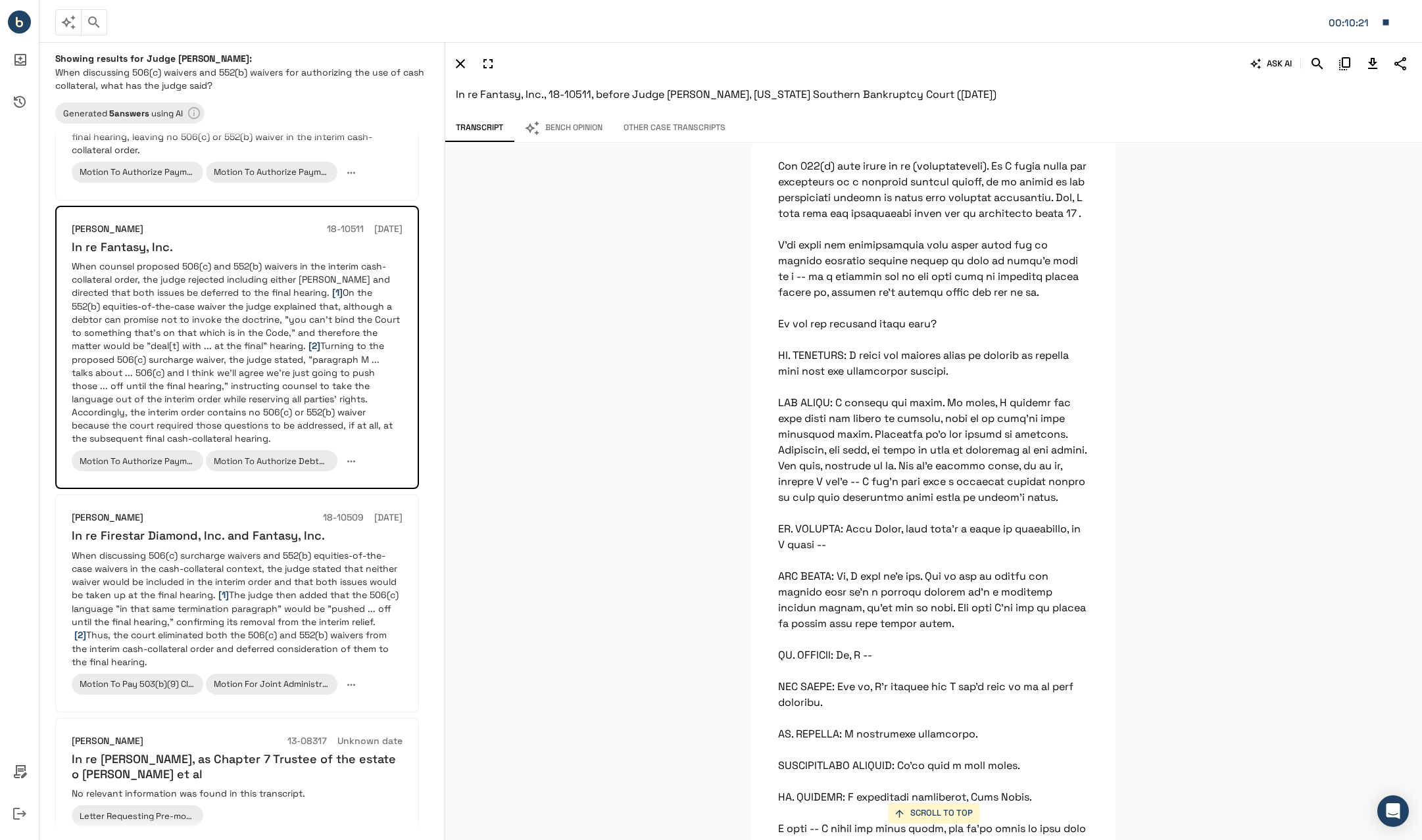
scroll to position [22948, 0]
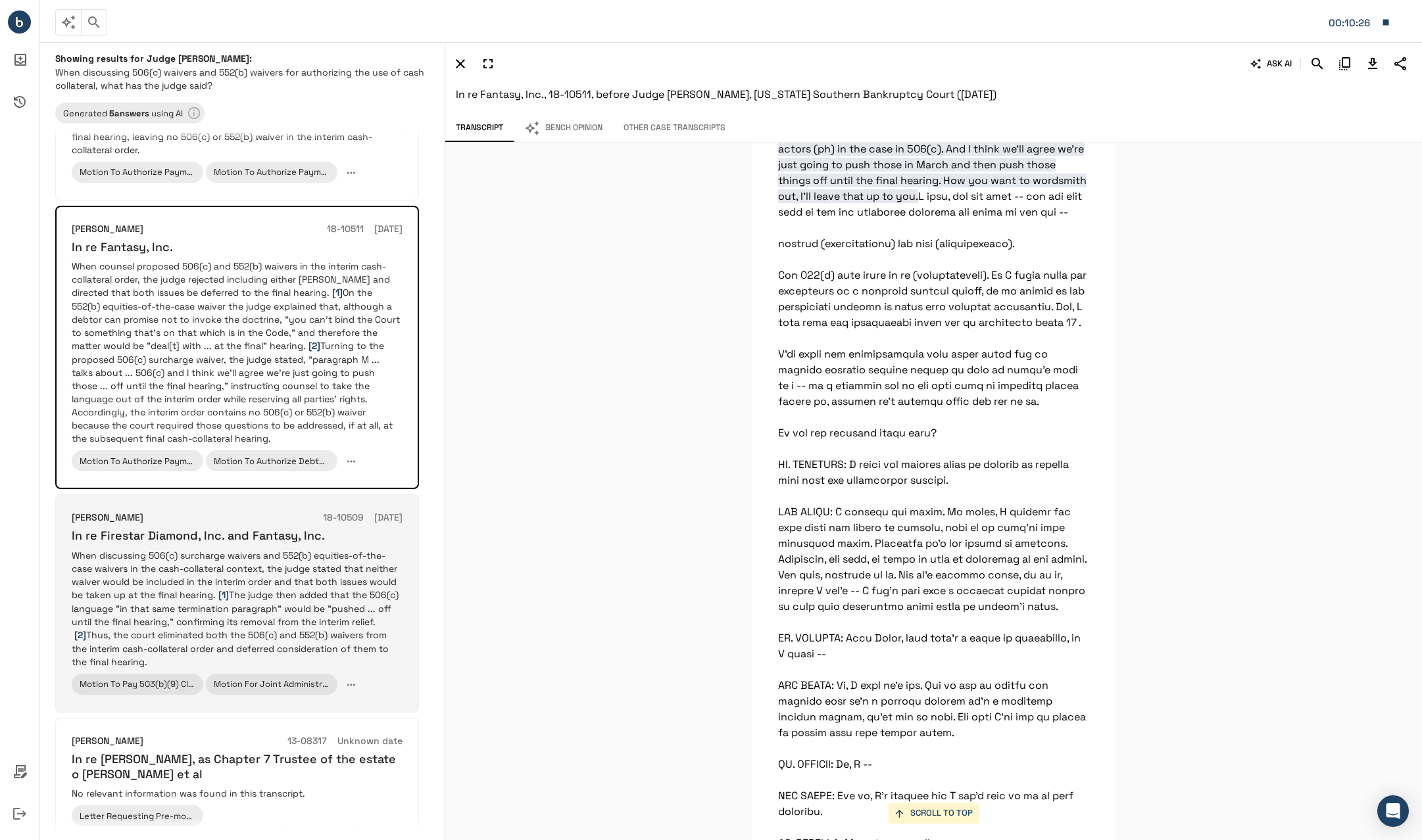
click at [287, 558] on p "When discussing 506(c) surcharge waivers and 552(b) equities-of-the-case waiver…" at bounding box center [237, 609] width 331 height 120
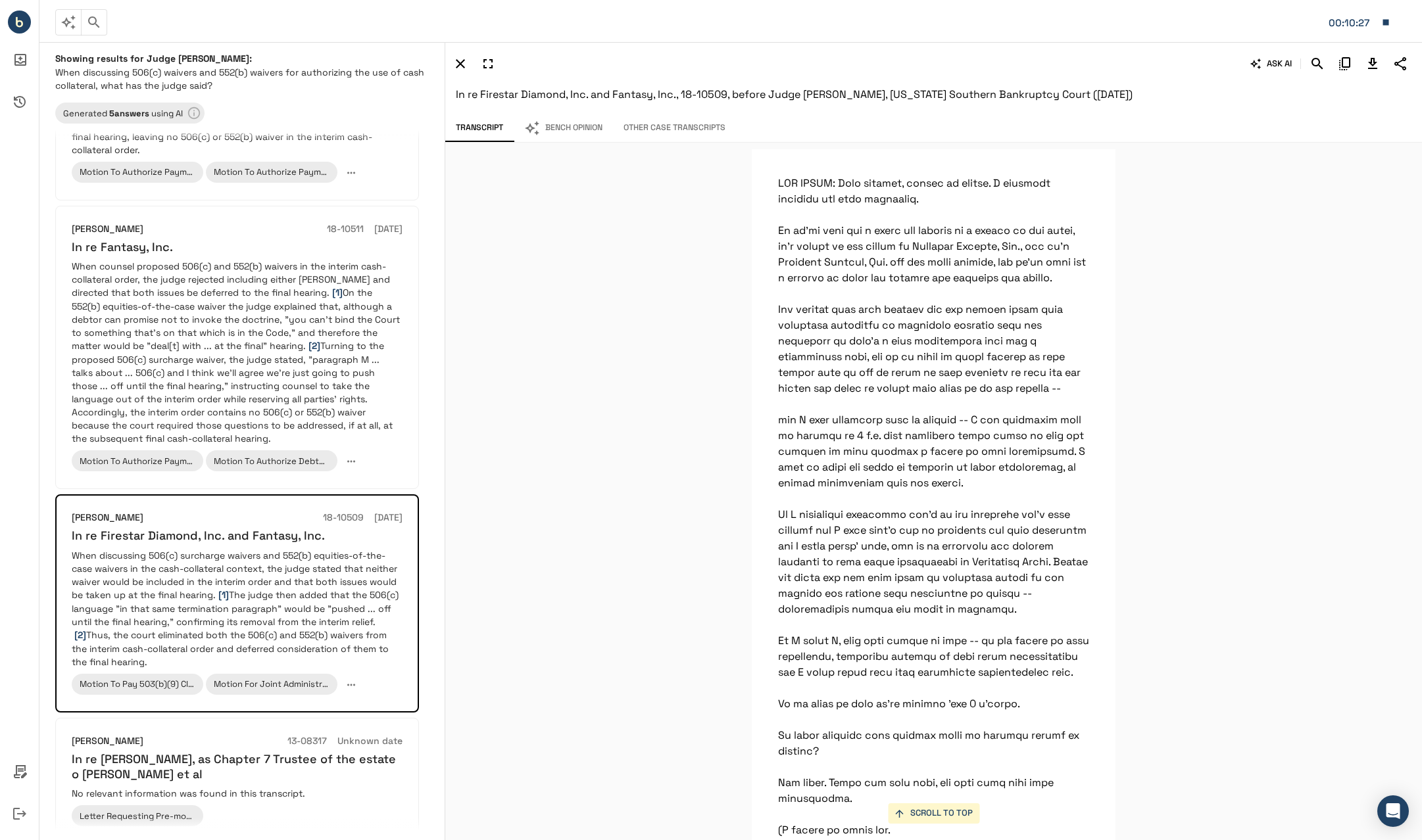
scroll to position [263, 0]
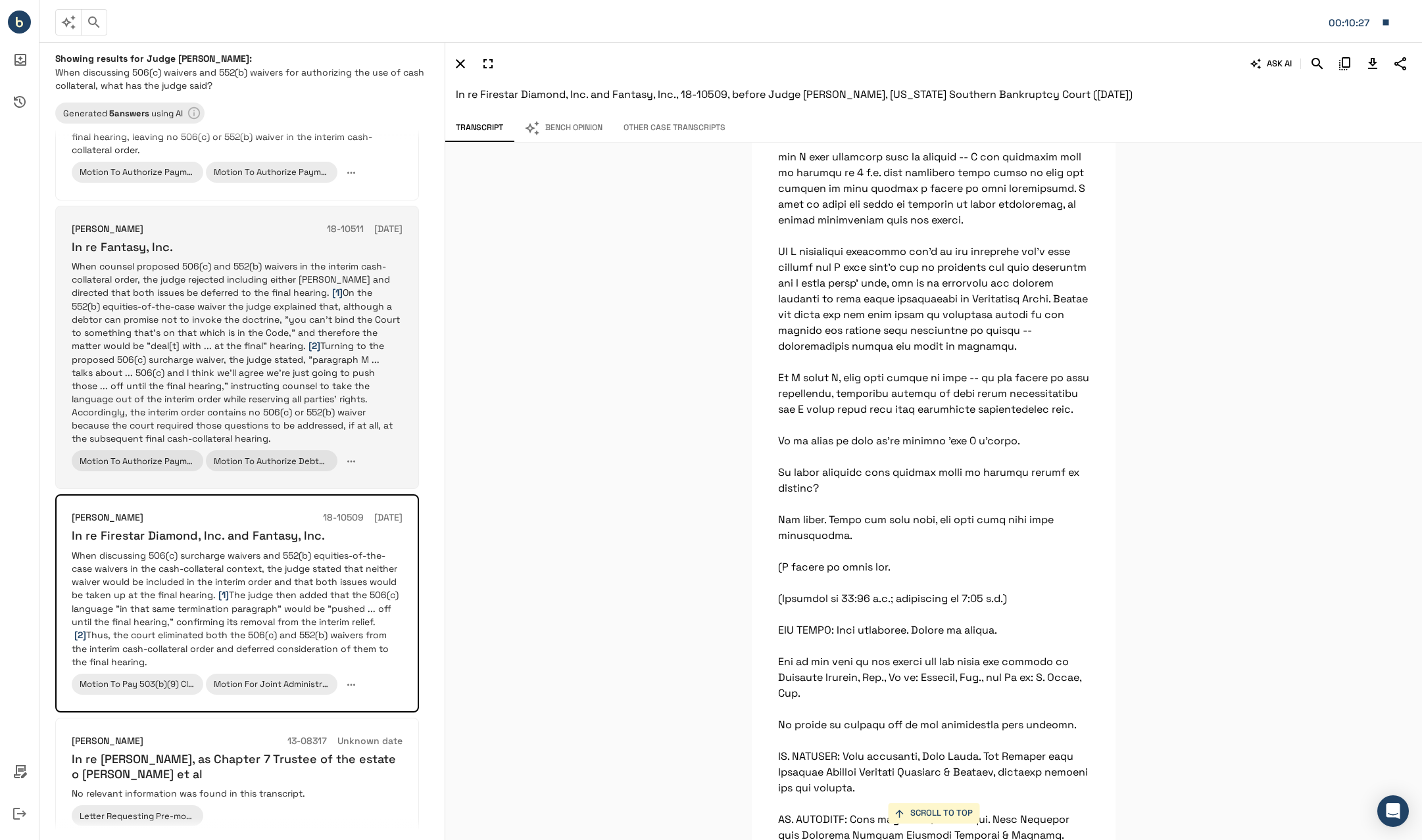
click at [282, 338] on p "When counsel proposed 506(c) and 552(b) waivers in the interim cash-collateral …" at bounding box center [237, 352] width 331 height 186
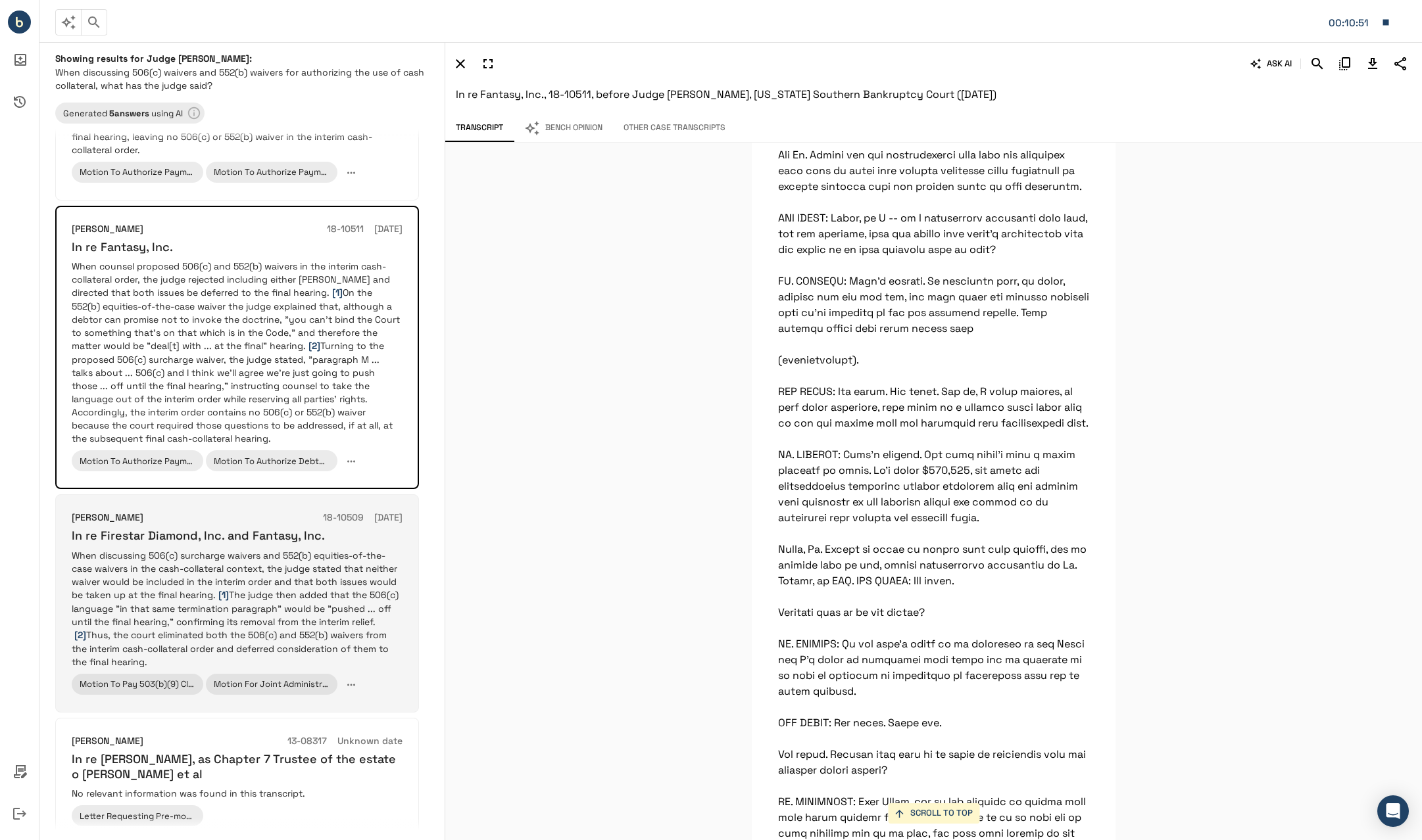
scroll to position [32921, 0]
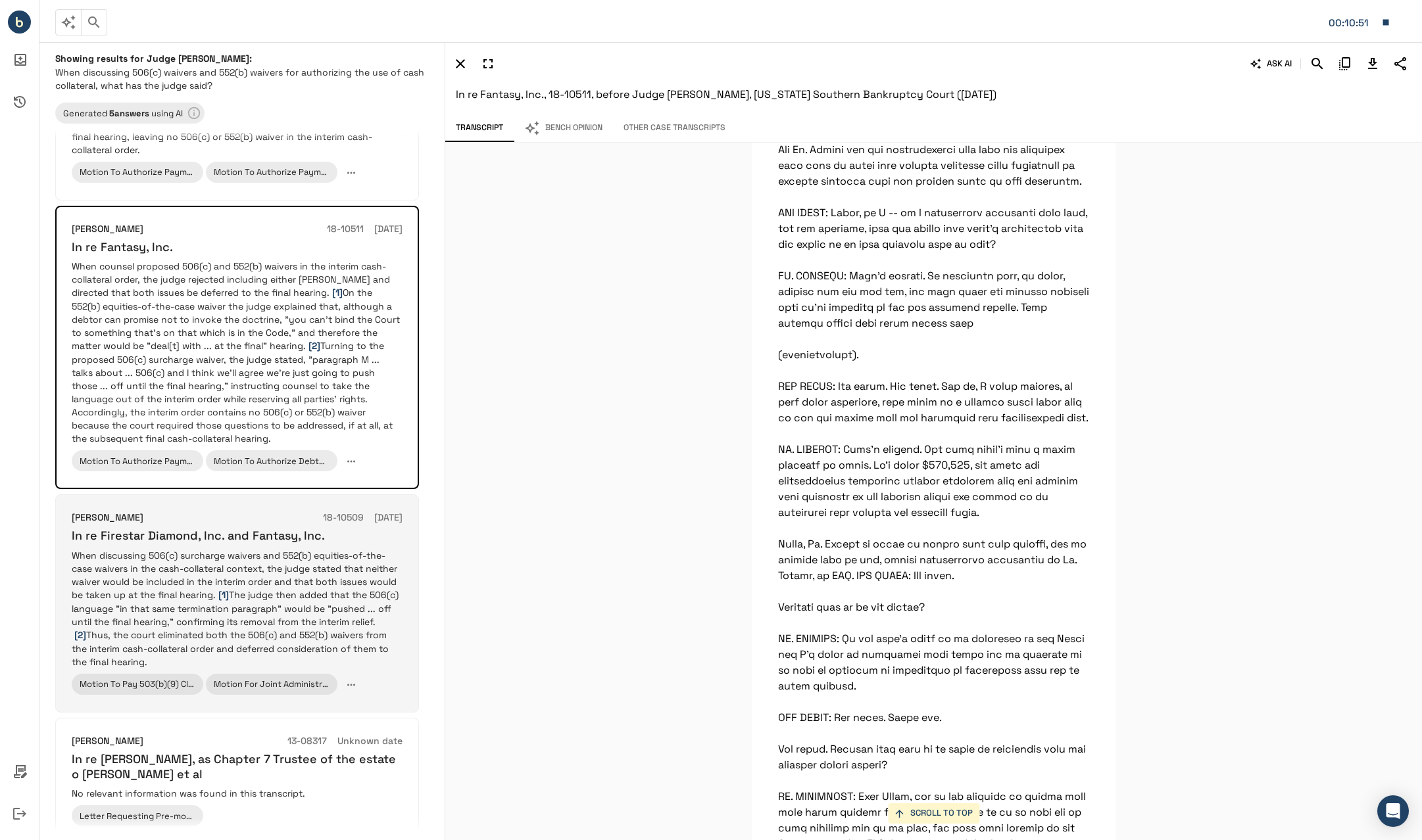
click at [206, 604] on p "When discussing 506(c) surcharge waivers and 552(b) equities-of-the-case waiver…" at bounding box center [237, 609] width 331 height 120
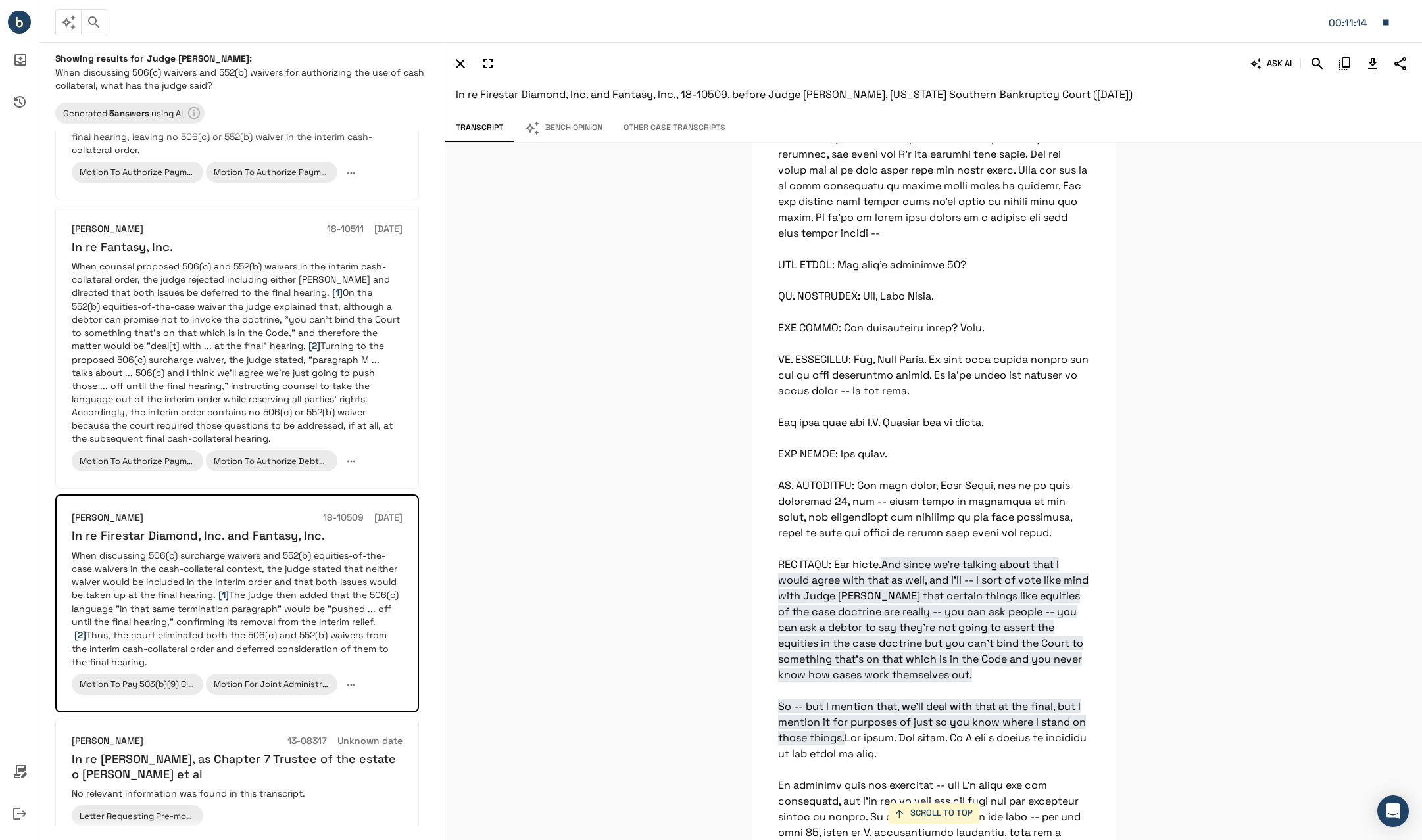
scroll to position [18593, 0]
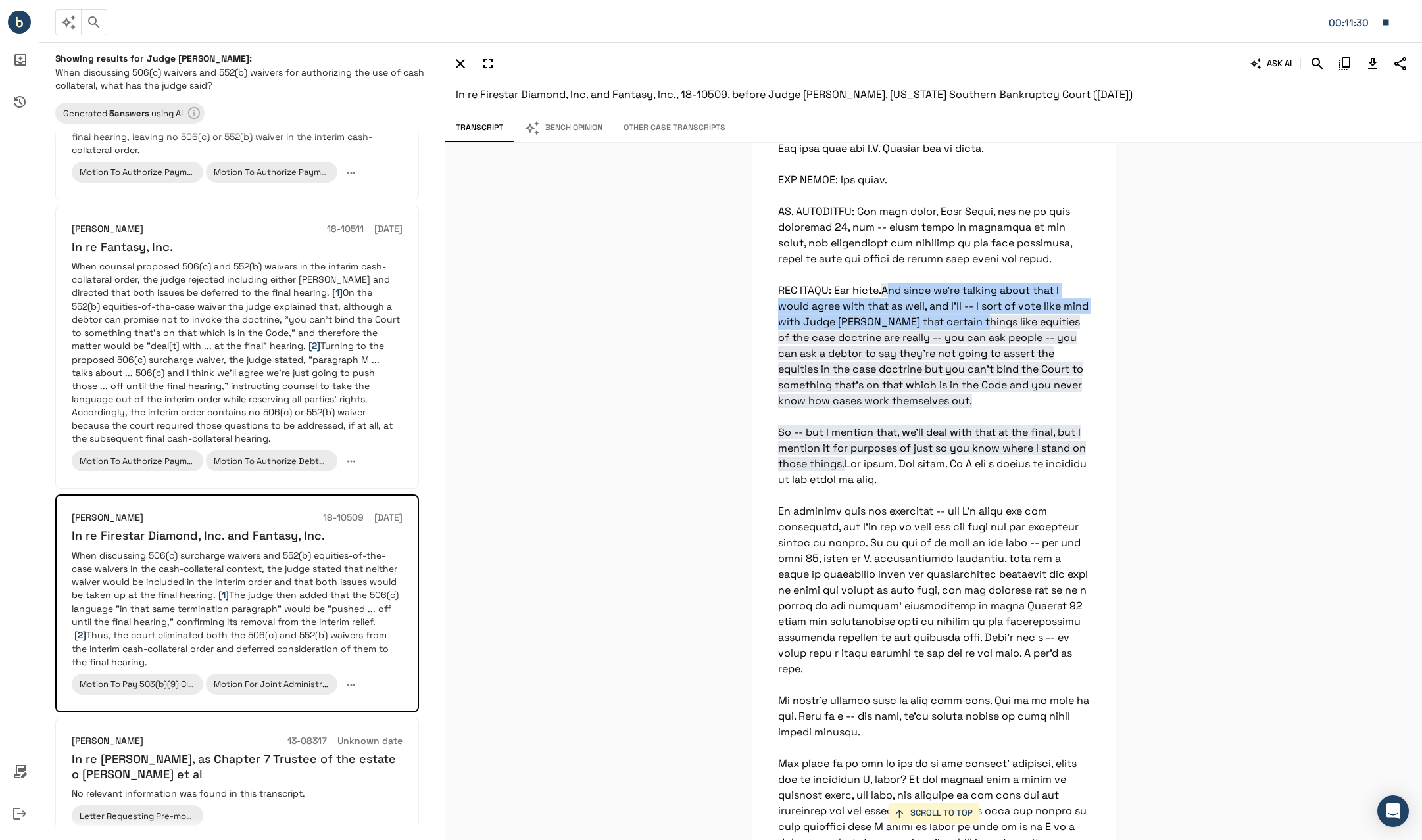
drag, startPoint x: 884, startPoint y: 400, endPoint x: 997, endPoint y: 435, distance: 118.3
click at [772, 435] on span "And since we're talking about that I would agree with that as well, and I'll --…" at bounding box center [933, 377] width 311 height 188
drag, startPoint x: 997, startPoint y: 435, endPoint x: 925, endPoint y: 442, distance: 72.3
click at [772, 442] on span "And since we're talking about that I would agree with that as well, and I'll --…" at bounding box center [933, 377] width 311 height 188
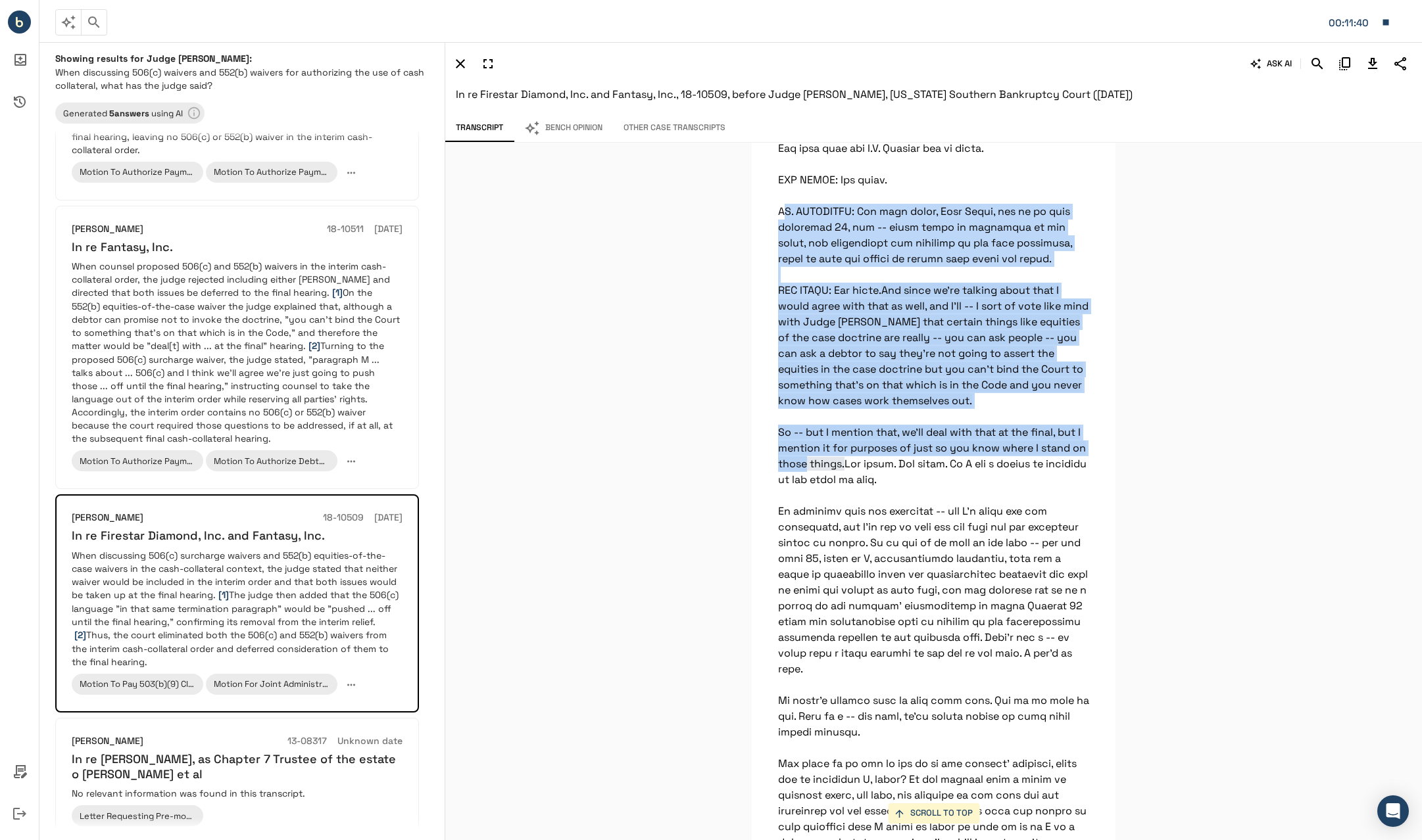
drag, startPoint x: 782, startPoint y: 329, endPoint x: 1074, endPoint y: 571, distance: 379.2
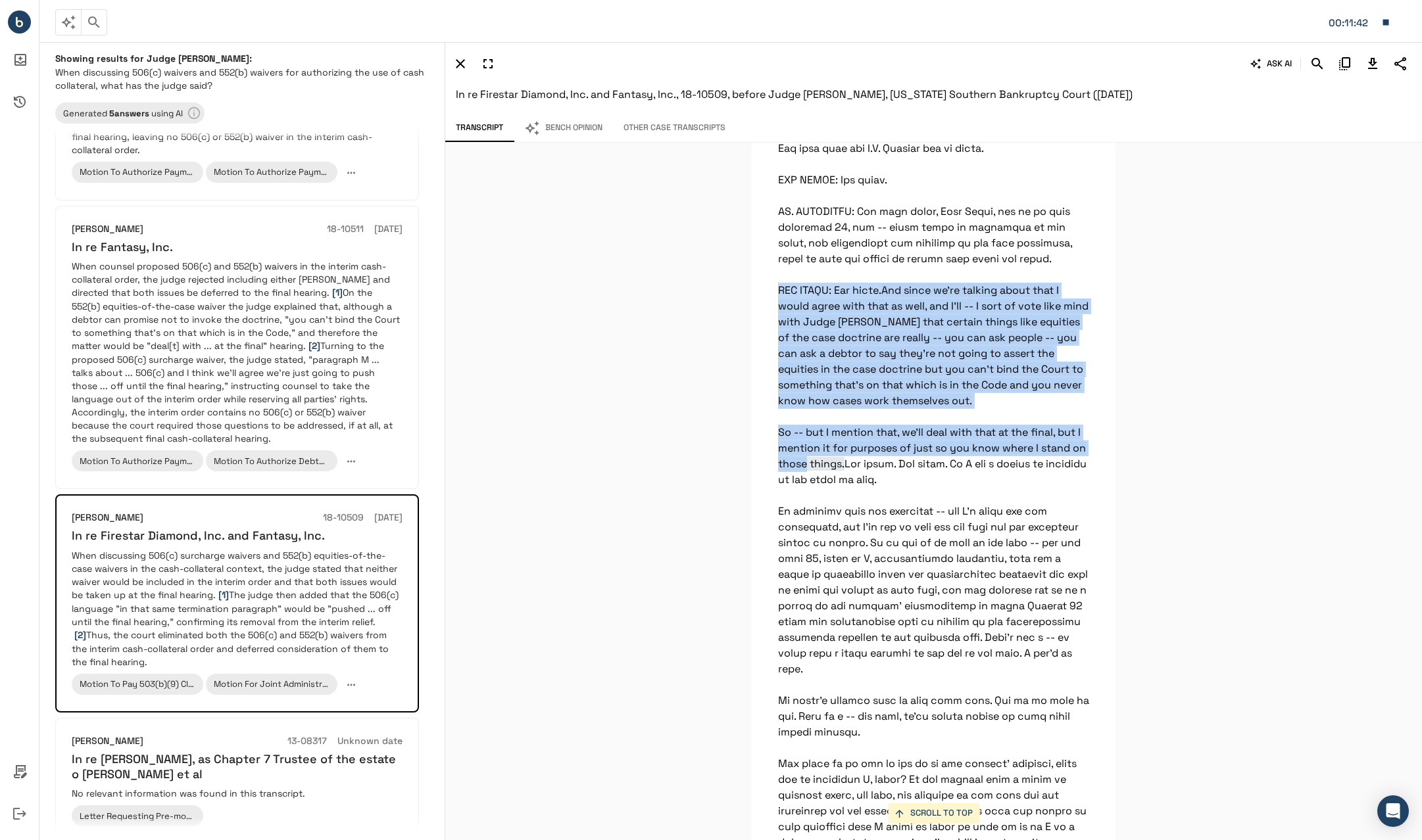
drag, startPoint x: 816, startPoint y: 516, endPoint x: 767, endPoint y: 400, distance: 125.9
copy p "THE COURT: All right. And since we're talking about that I would agree with tha…"
drag, startPoint x: 880, startPoint y: 405, endPoint x: 873, endPoint y: 397, distance: 10.6
click at [772, 405] on span "And since we're talking about that I would agree with that as well, and I'll --…" at bounding box center [933, 377] width 311 height 188
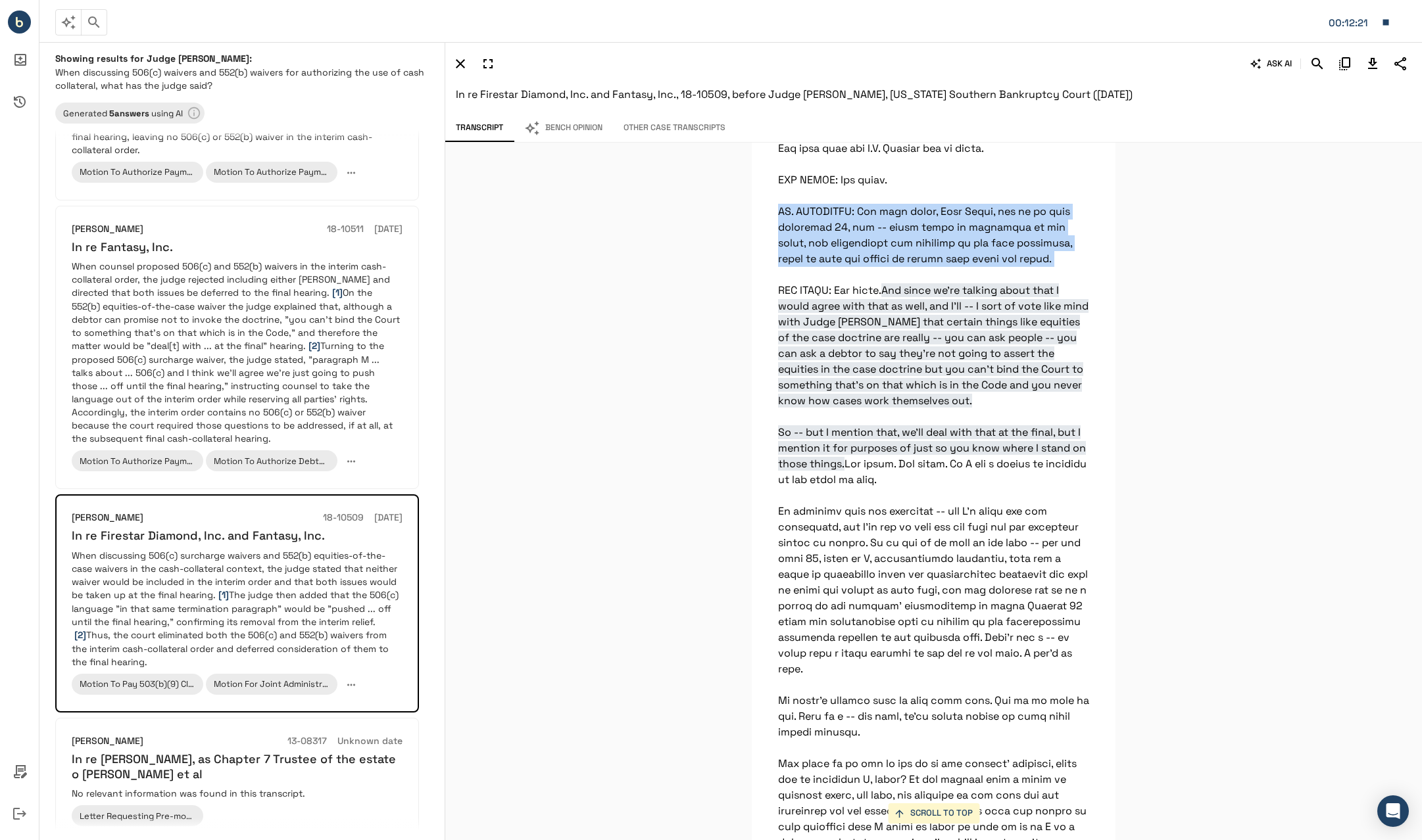
drag, startPoint x: 771, startPoint y: 316, endPoint x: 1031, endPoint y: 380, distance: 267.8
copy p "[PERSON_NAME]: The next issue, Your Honor, has to do with paragraph 22, the -- …"
click at [544, 134] on button "Bench Opinion" at bounding box center [563, 128] width 100 height 28
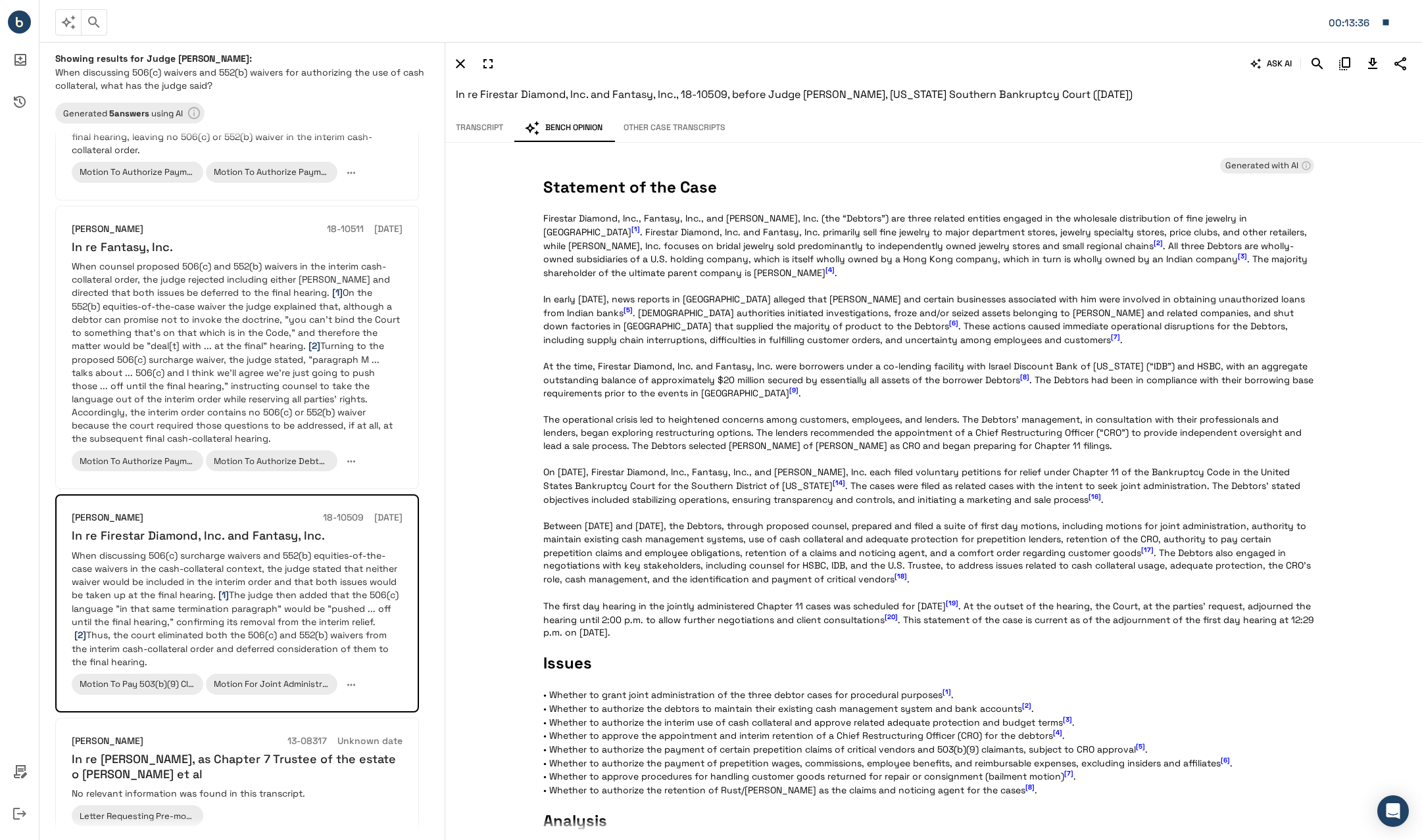
click at [499, 135] on button "Transcript" at bounding box center [479, 128] width 69 height 28
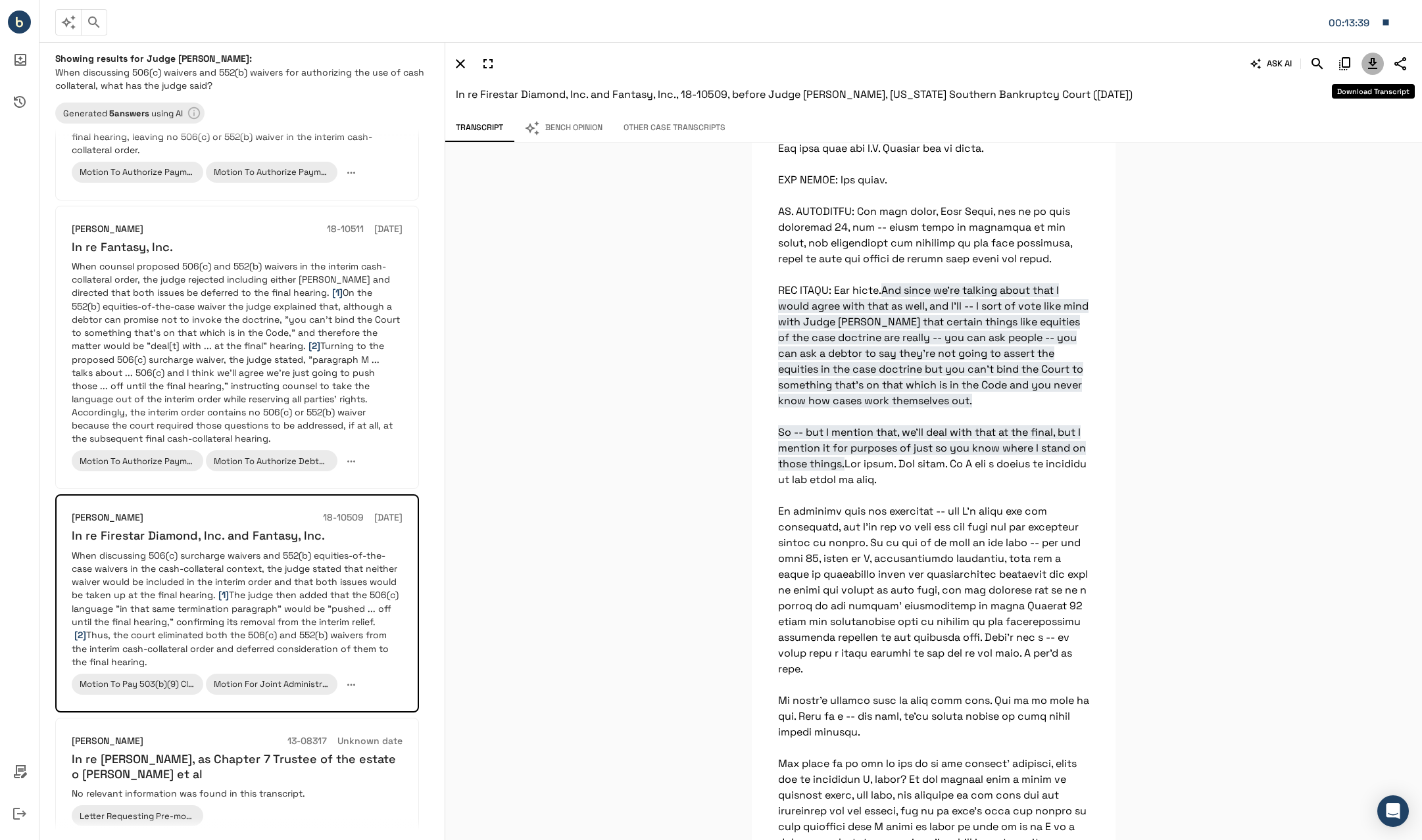
click at [772, 67] on icon "Download Transcript" at bounding box center [1373, 64] width 15 height 15
click at [772, 52] on div "ASK AI In re Firestar Diamond, Inc. and Fantasy, Inc., 18-10509, before Judge […" at bounding box center [933, 77] width 977 height 73
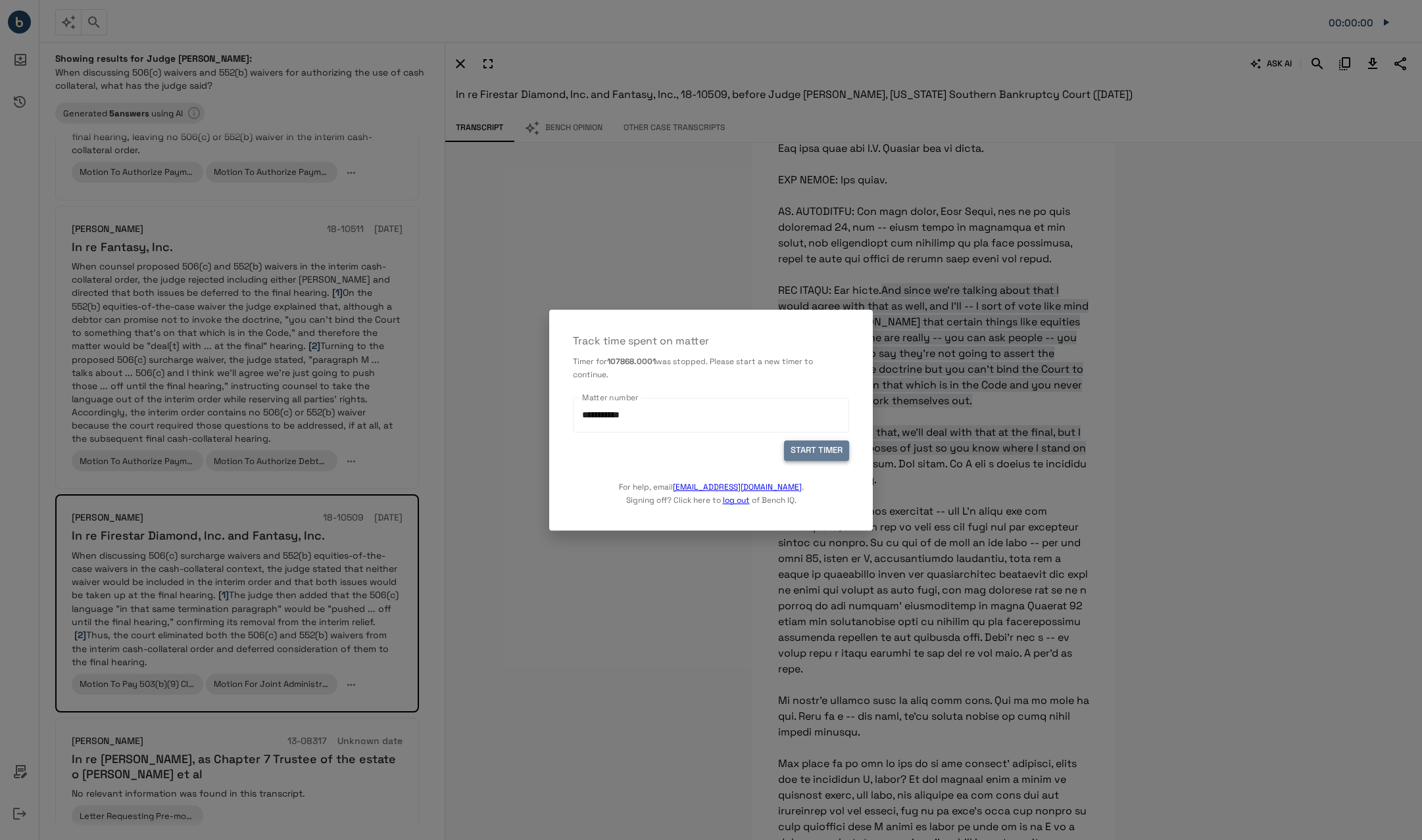
click at [772, 451] on button "START TIMER" at bounding box center [816, 450] width 65 height 20
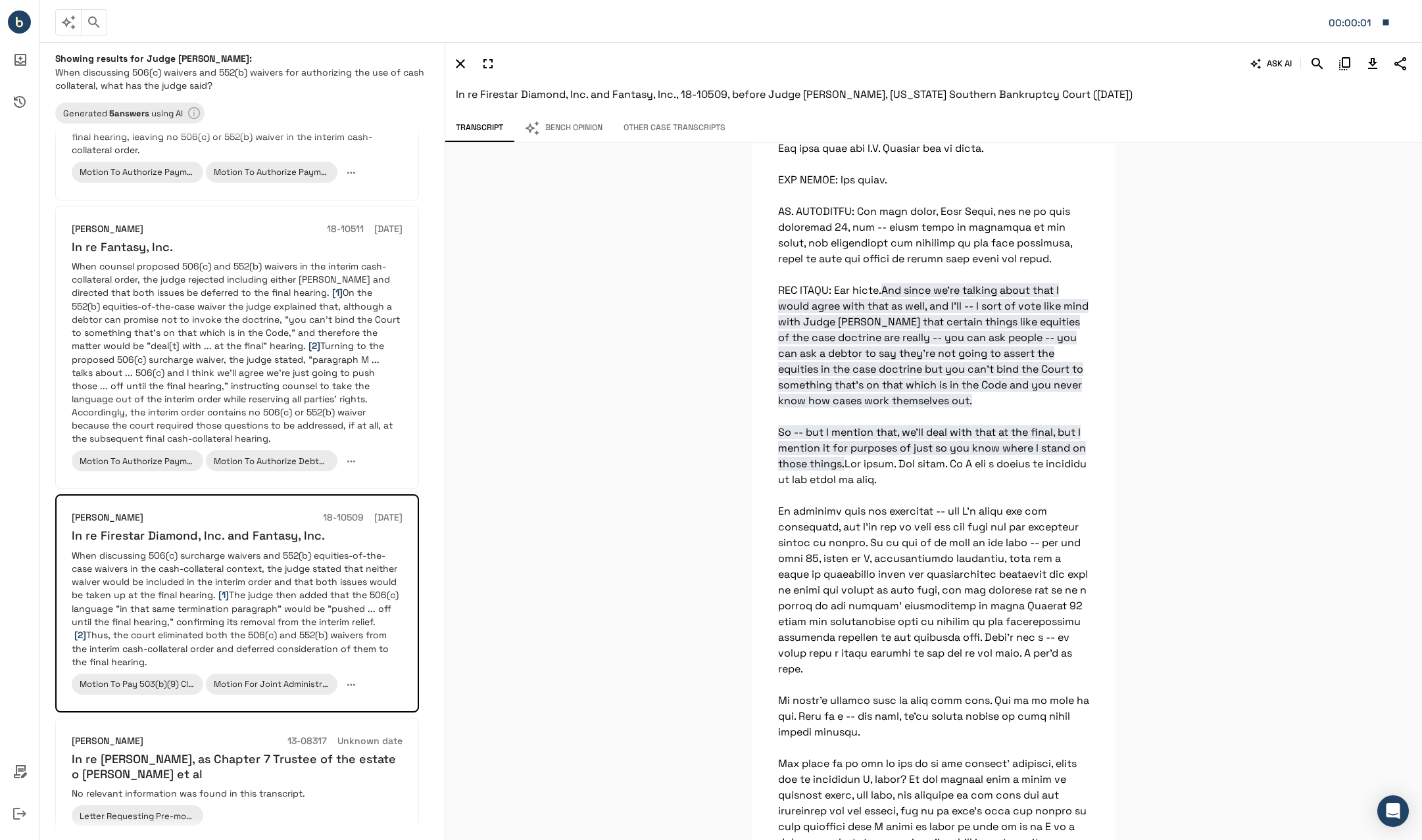
click at [569, 127] on button "Bench Opinion" at bounding box center [563, 128] width 100 height 28
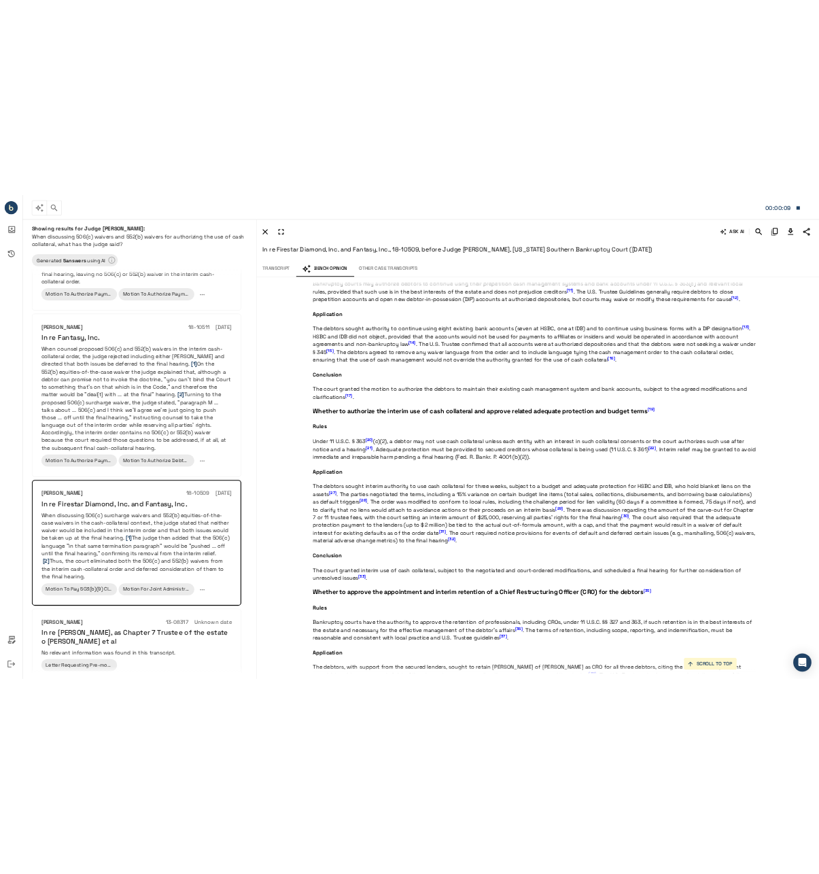
scroll to position [1291, 0]
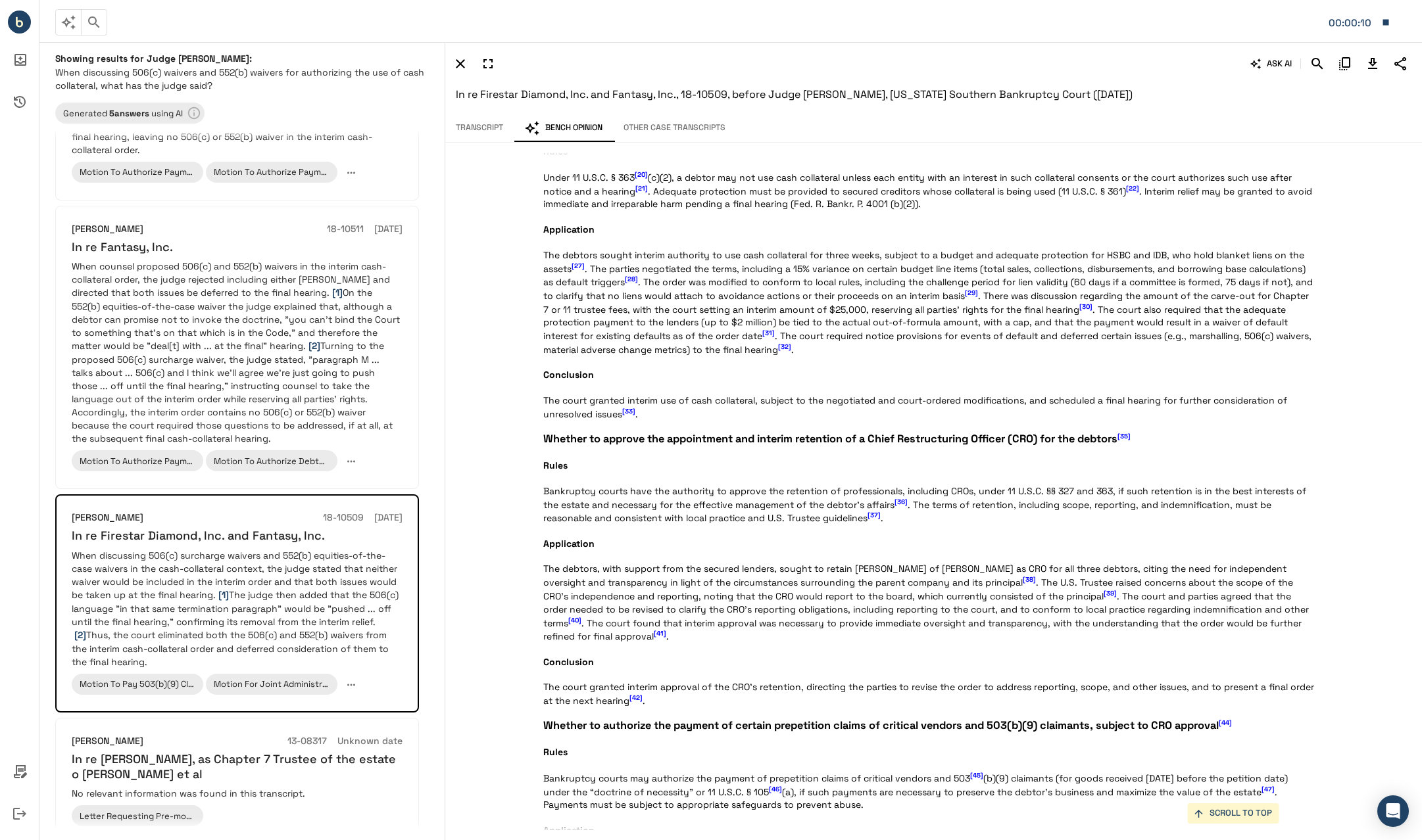
click at [772, 384] on p "Statement of the Case Firestar Diamond, Inc., Fantasy, Inc., and [PERSON_NAME],…" at bounding box center [928, 395] width 772 height 2936
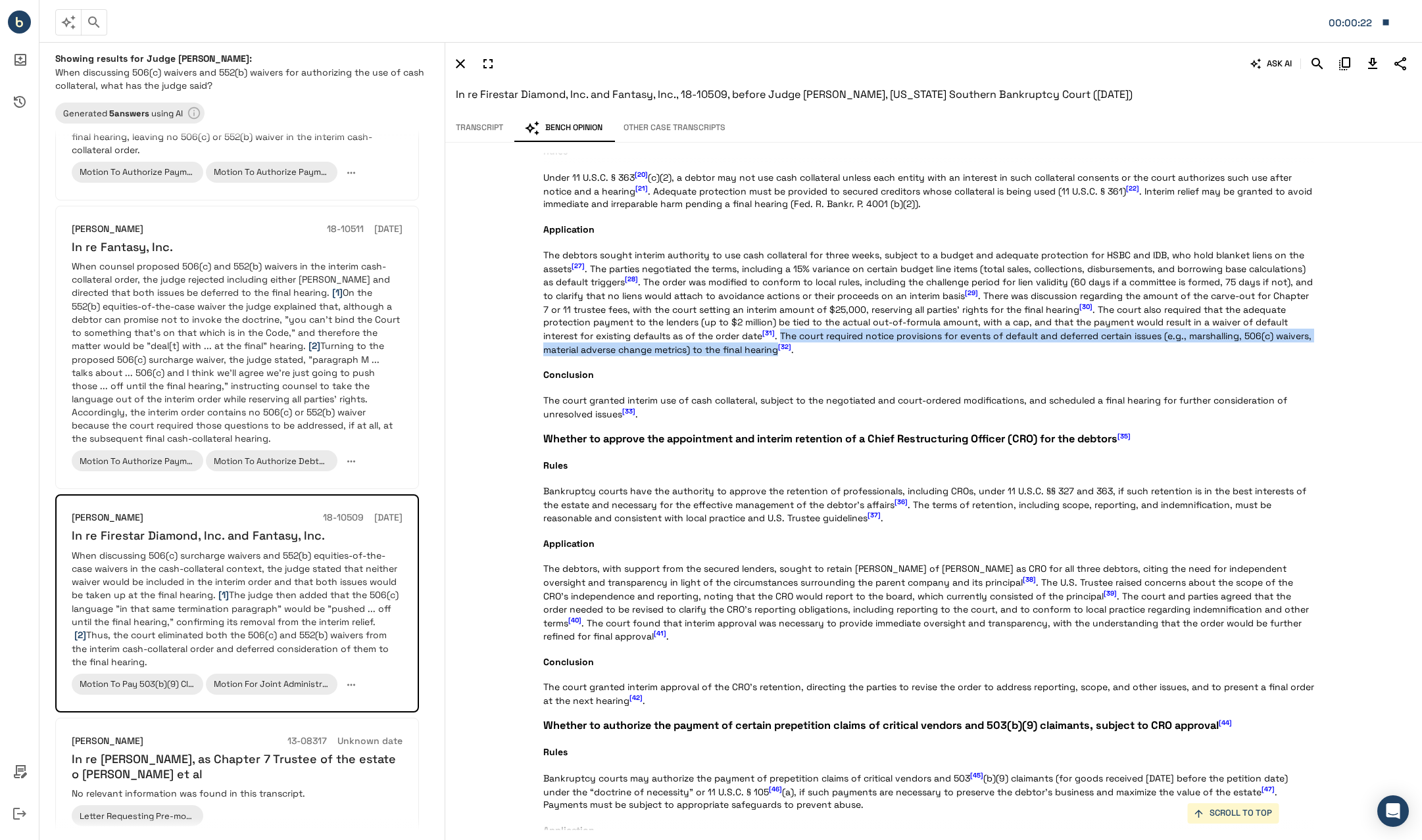
drag, startPoint x: 782, startPoint y: 336, endPoint x: 776, endPoint y: 352, distance: 17.1
click at [772, 352] on p "Statement of the Case Firestar Diamond, Inc., Fantasy, Inc., and [PERSON_NAME],…" at bounding box center [928, 395] width 772 height 2936
copy p "The court required notice provisions for events of default and deferred certain…"
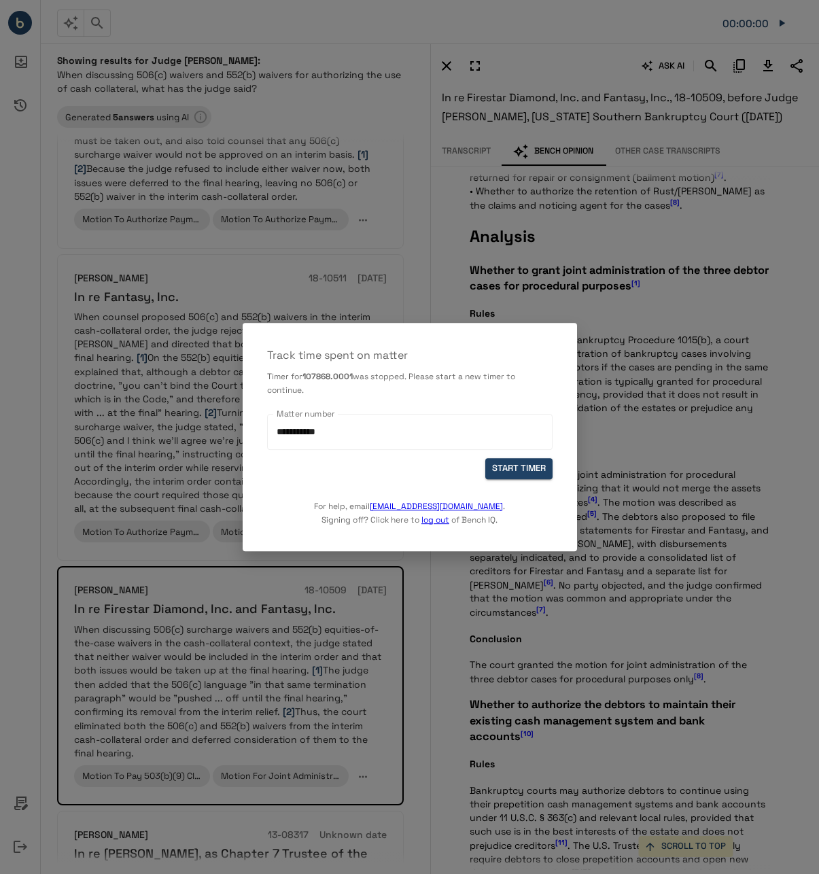
scroll to position [1959, 0]
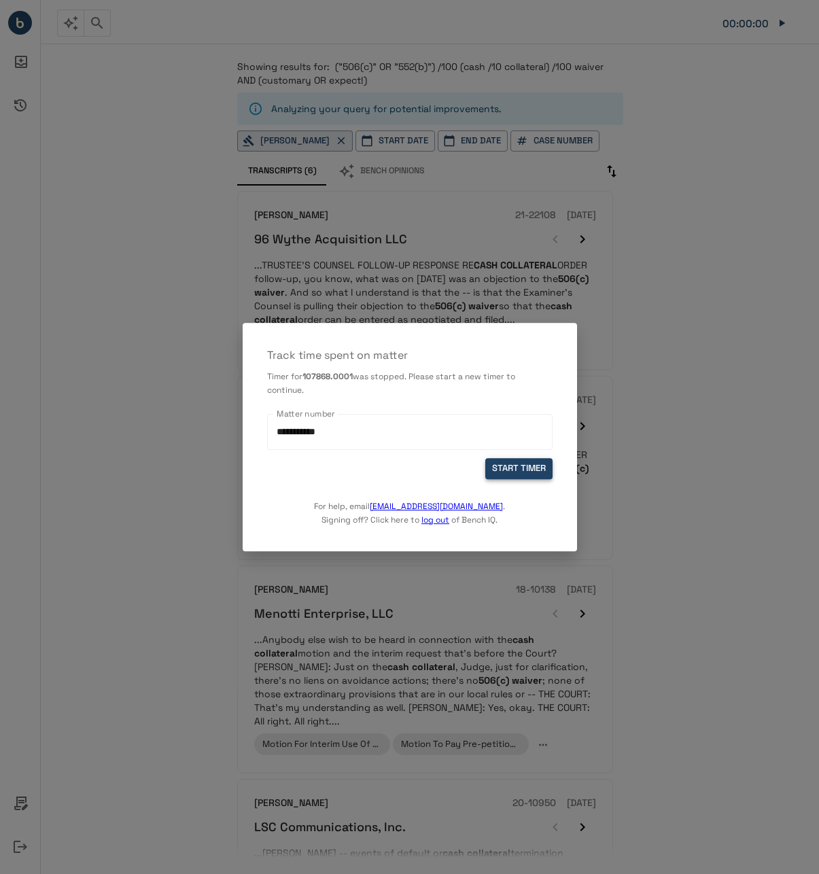
click at [493, 471] on button "START TIMER" at bounding box center [518, 468] width 67 height 21
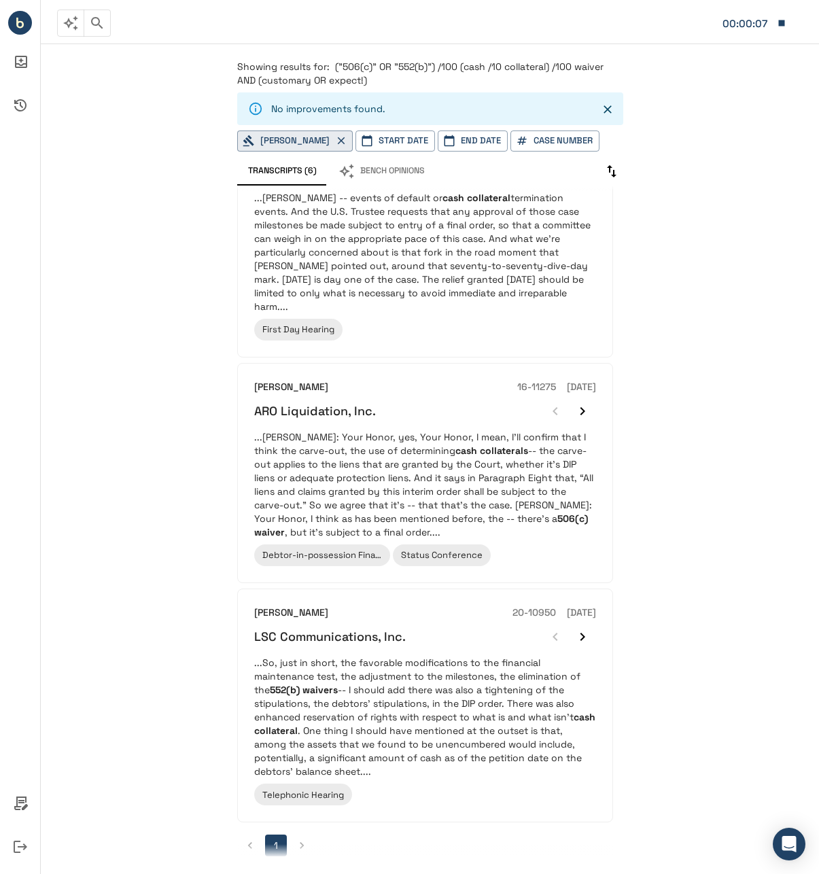
scroll to position [451, 0]
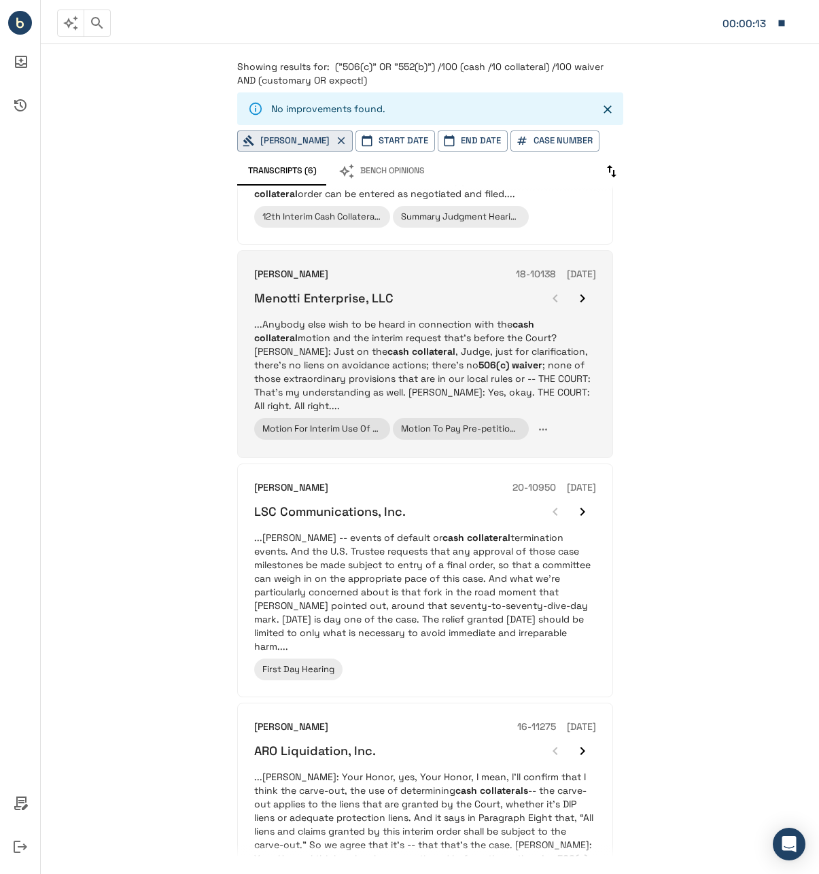
click at [374, 336] on p "...Anybody else wish to be heard in connection with the cash collateral motion …" at bounding box center [425, 364] width 342 height 95
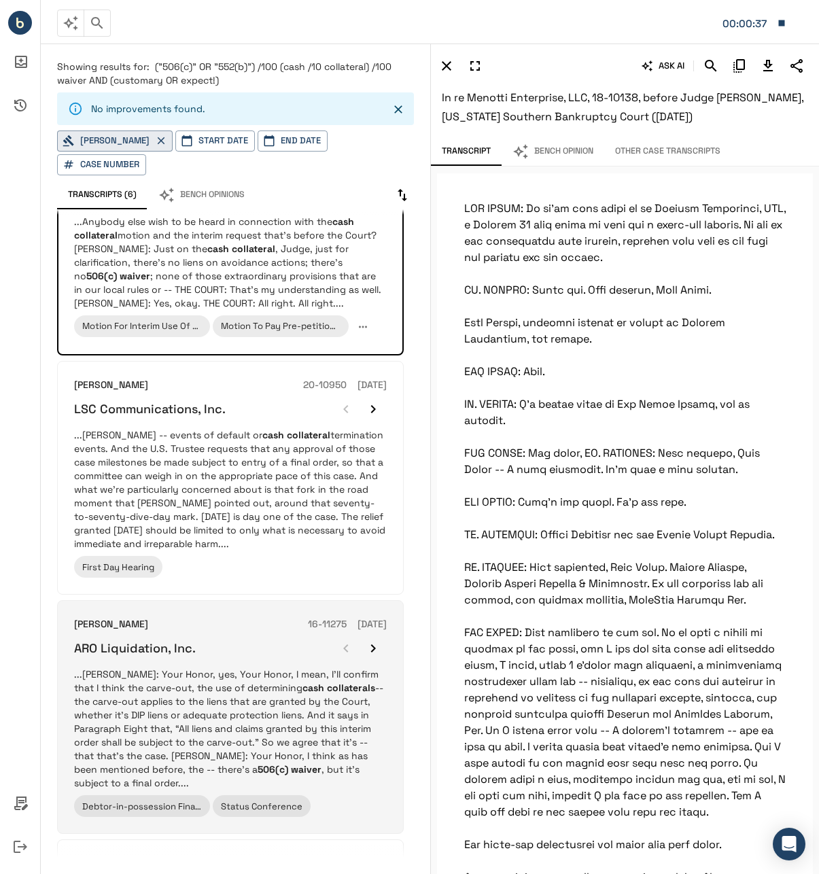
scroll to position [723, 0]
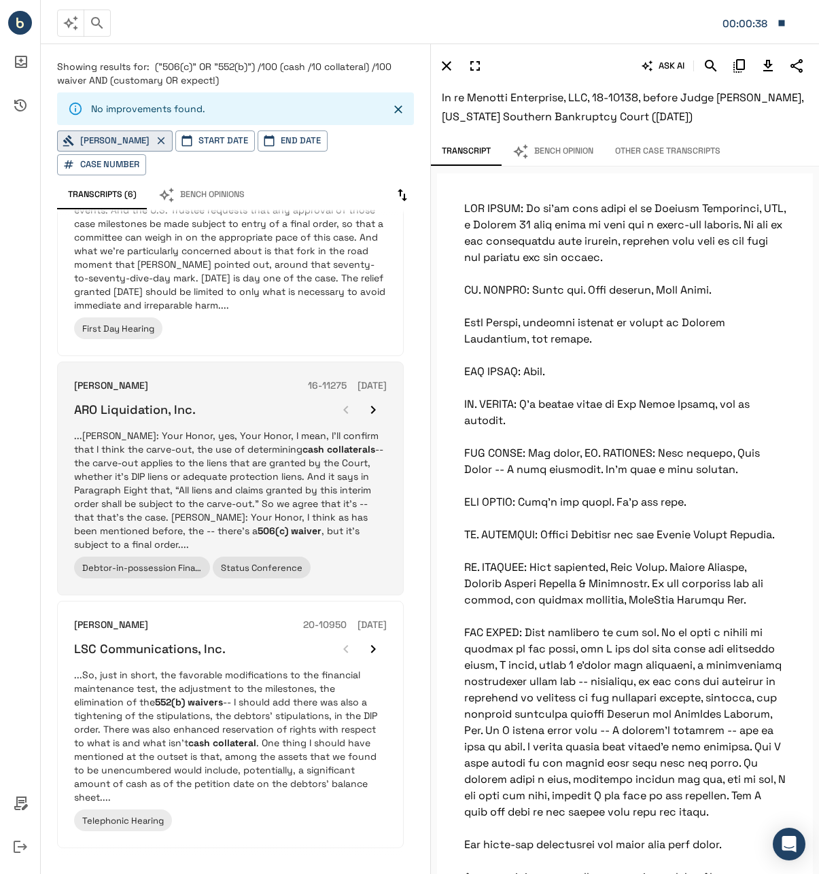
click at [170, 454] on p "...RUTSKY: Your Honor, yes, Your Honor, I mean, I’ll confirm that I think the c…" at bounding box center [230, 490] width 313 height 122
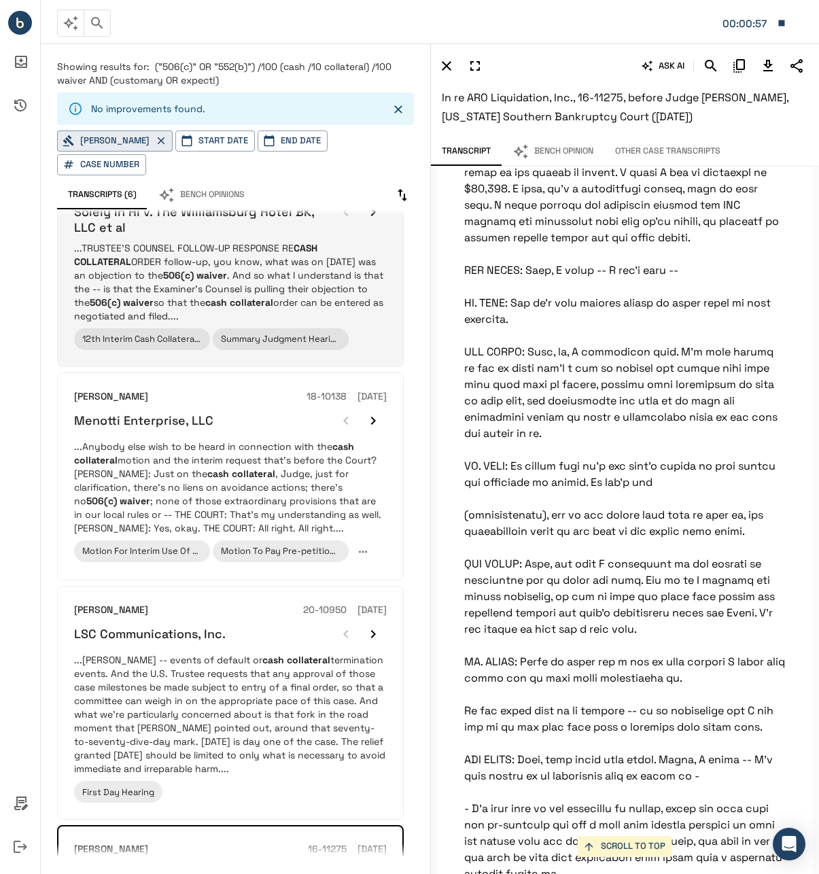
scroll to position [0, 0]
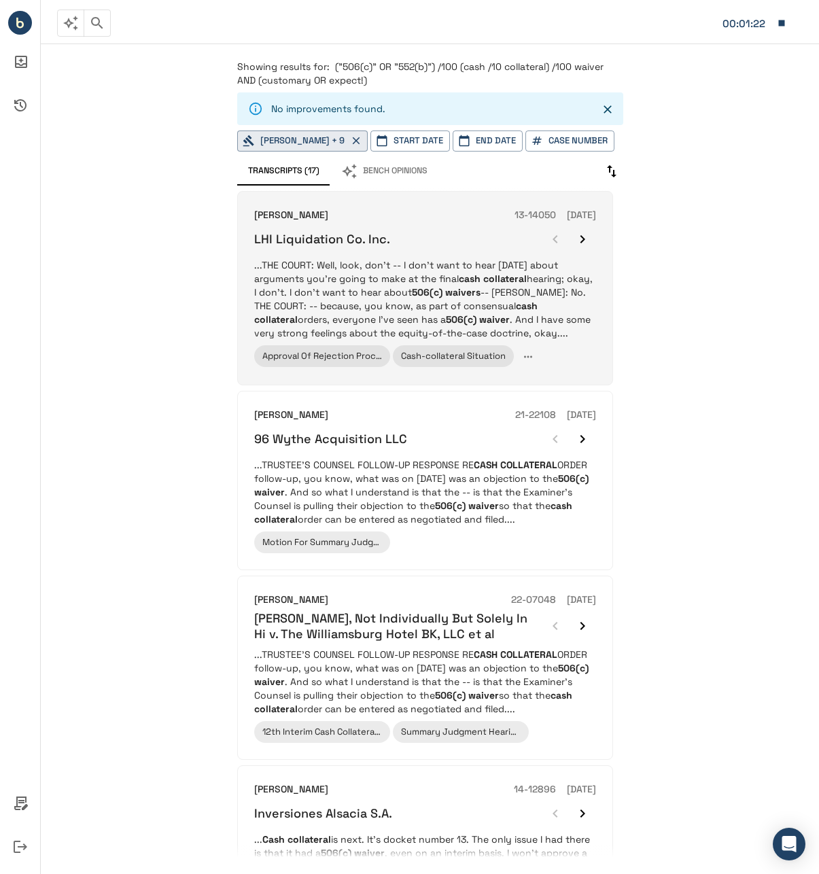
click at [450, 275] on p "...THE COURT: Well, look, don't -- I don't want to hear today about arguments y…" at bounding box center [425, 299] width 342 height 82
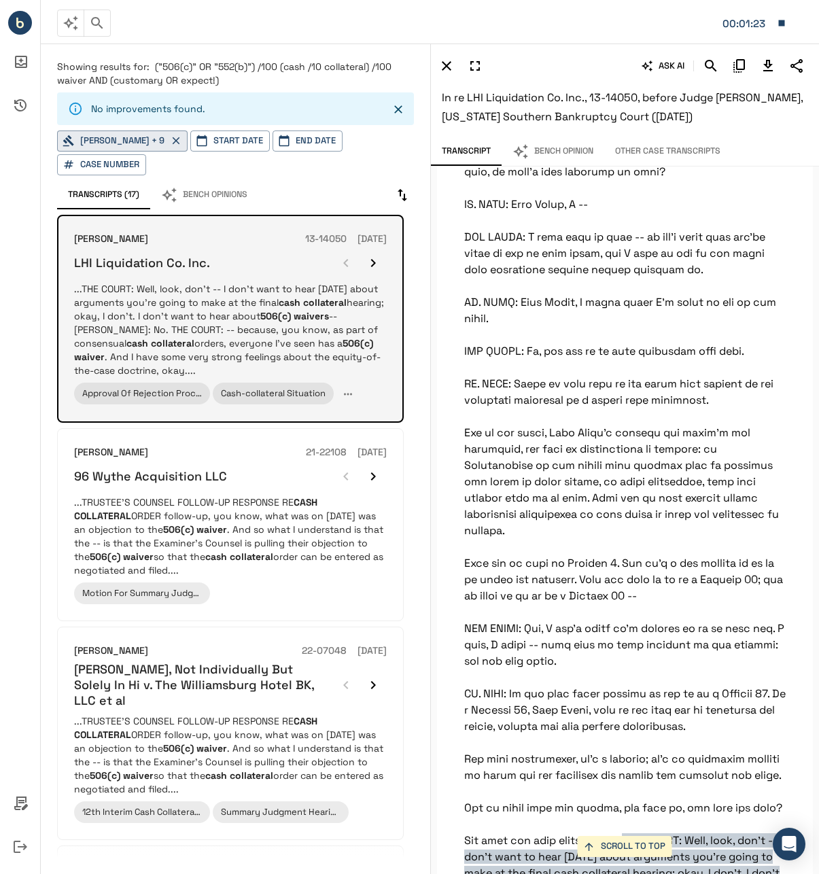
scroll to position [37340, 0]
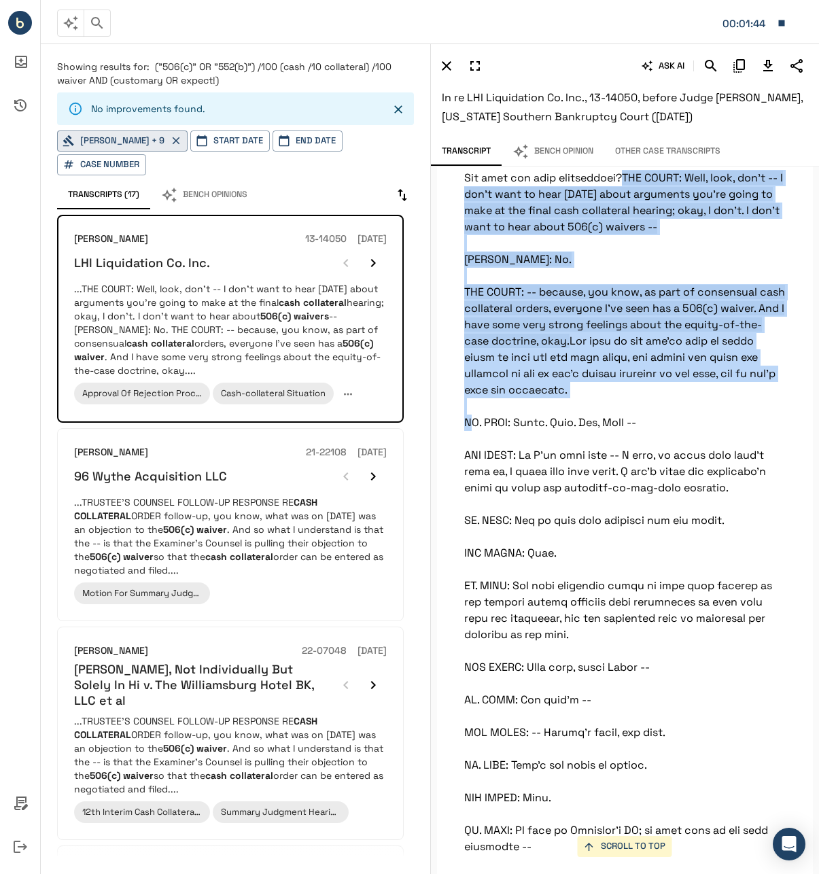
drag, startPoint x: 653, startPoint y: 652, endPoint x: 446, endPoint y: 435, distance: 299.9
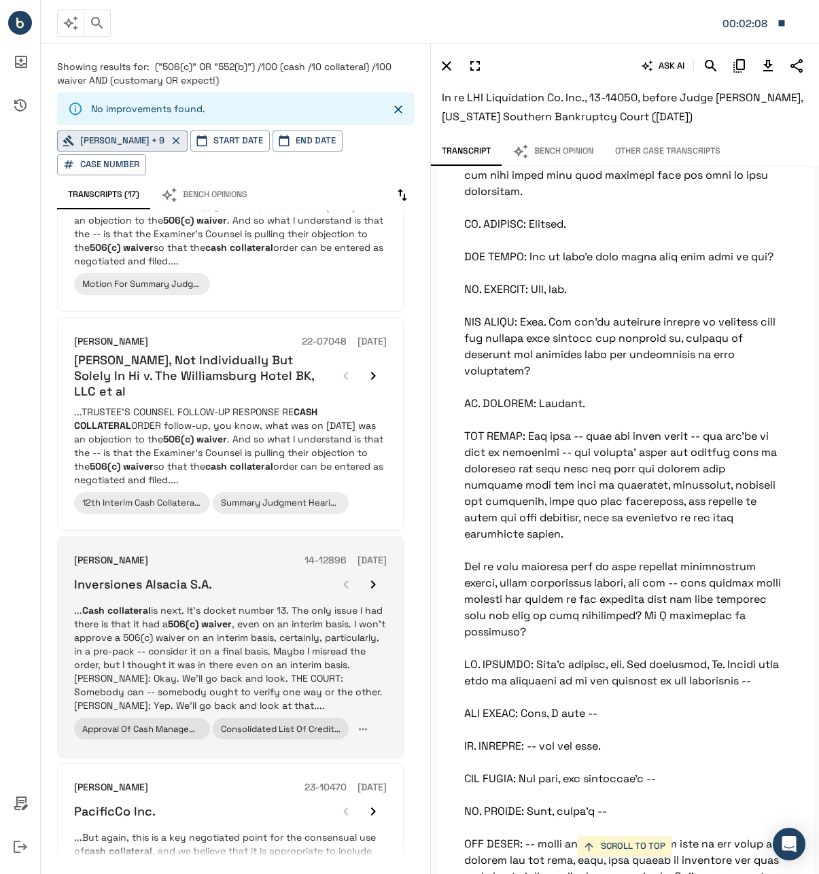
scroll to position [340, 0]
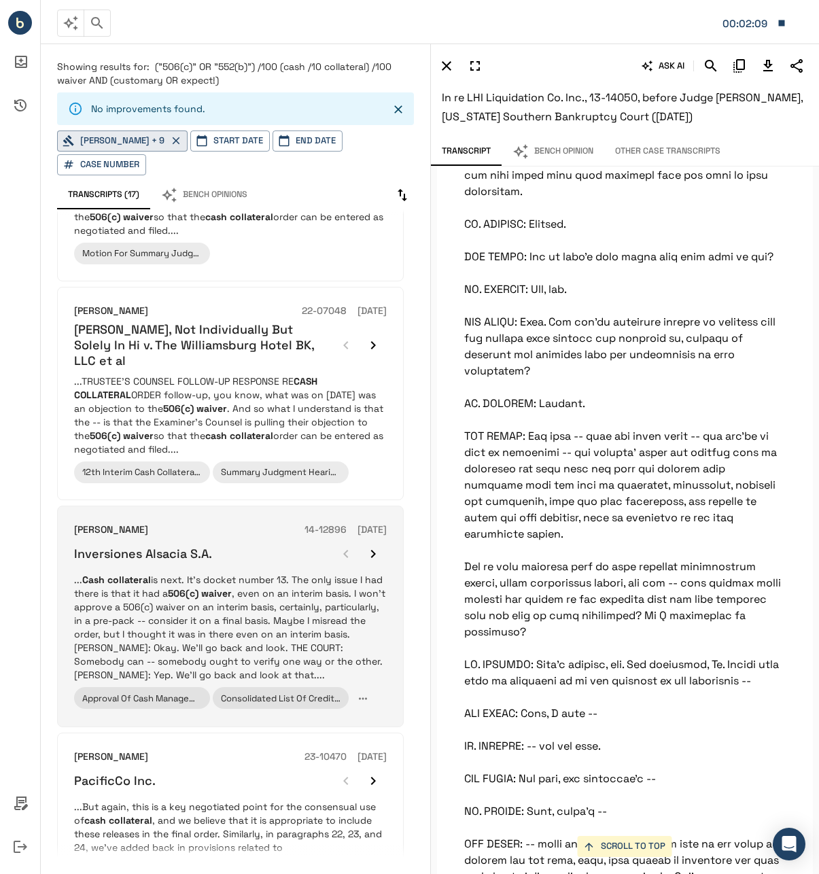
click at [233, 593] on p "... Cash collateral is next. It's docket number 13. The only issue I had there …" at bounding box center [230, 627] width 313 height 109
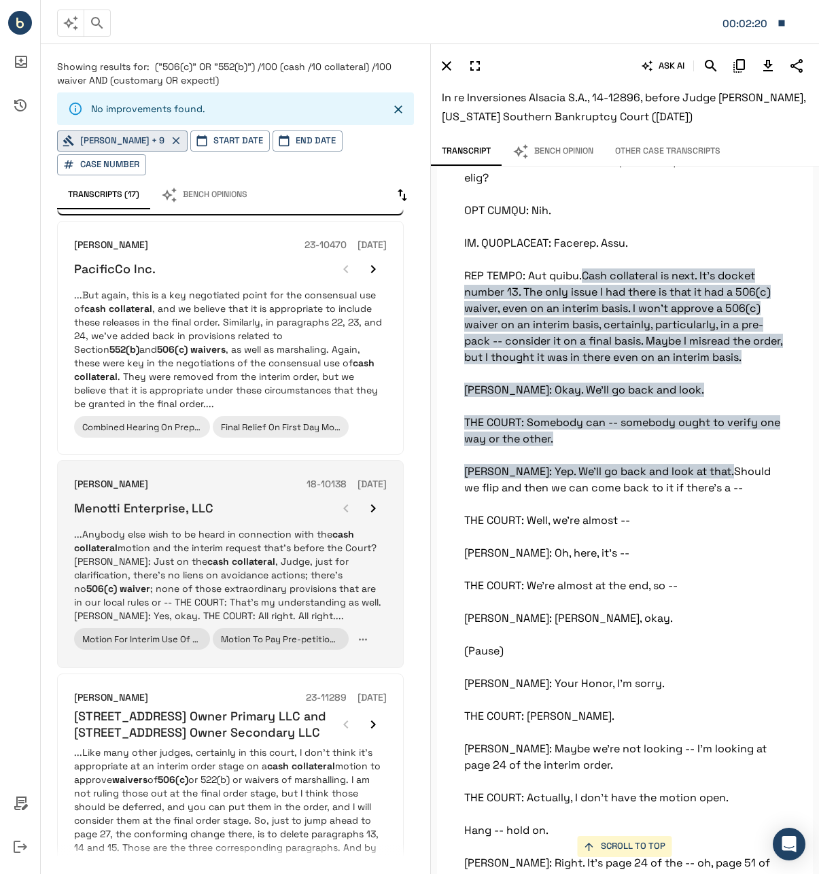
scroll to position [883, 0]
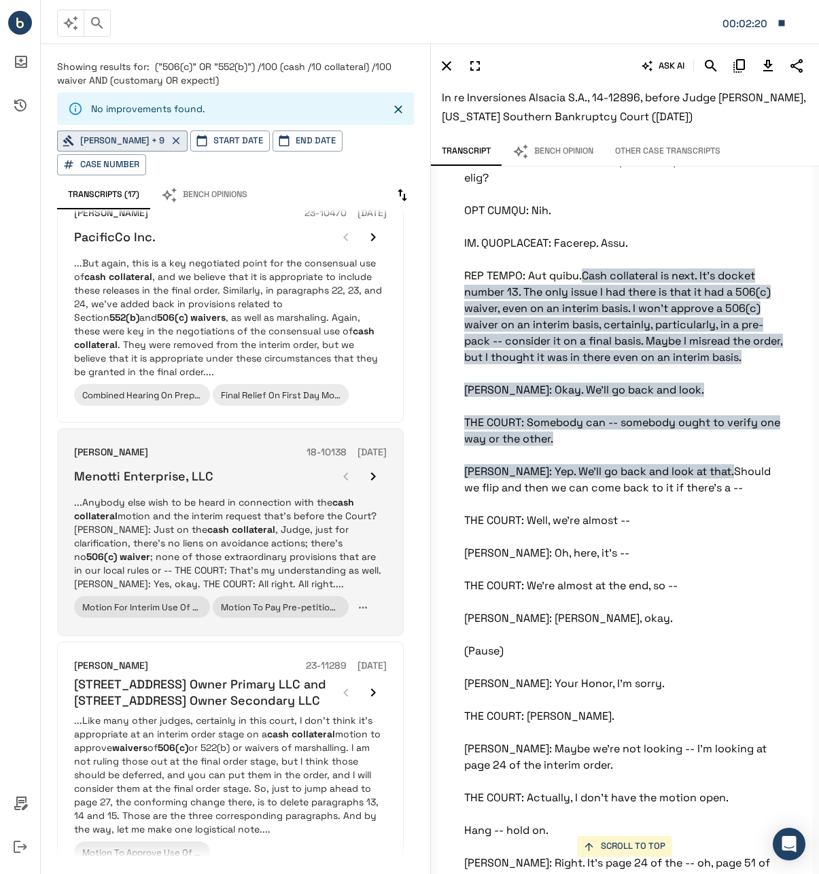
click at [239, 523] on em "collateral" at bounding box center [253, 529] width 43 height 12
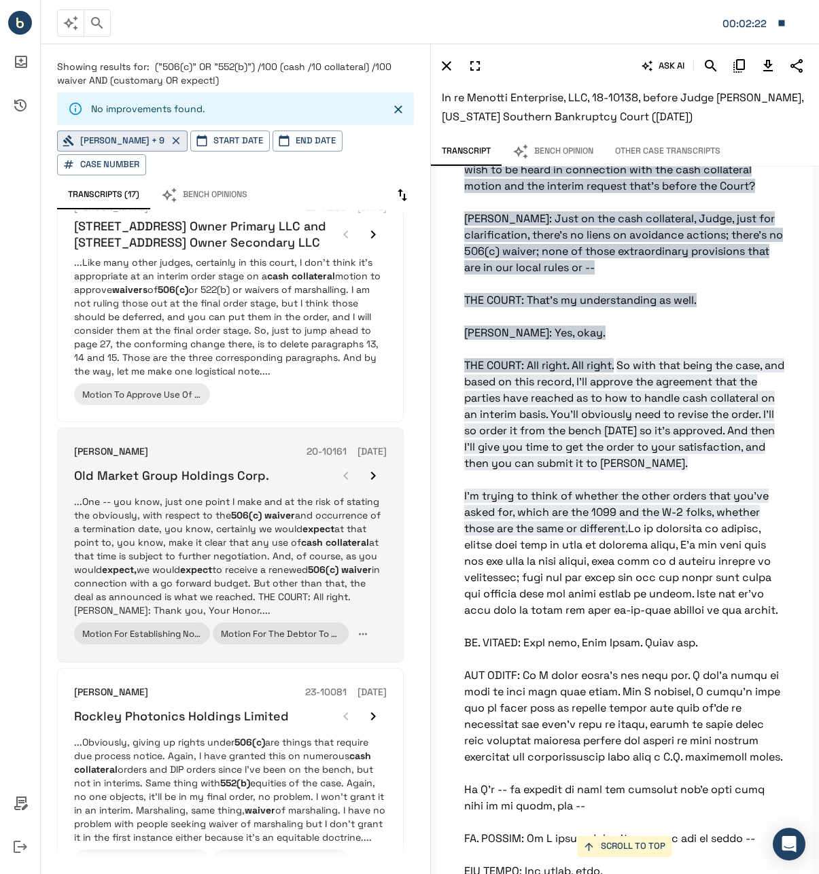
scroll to position [1359, 0]
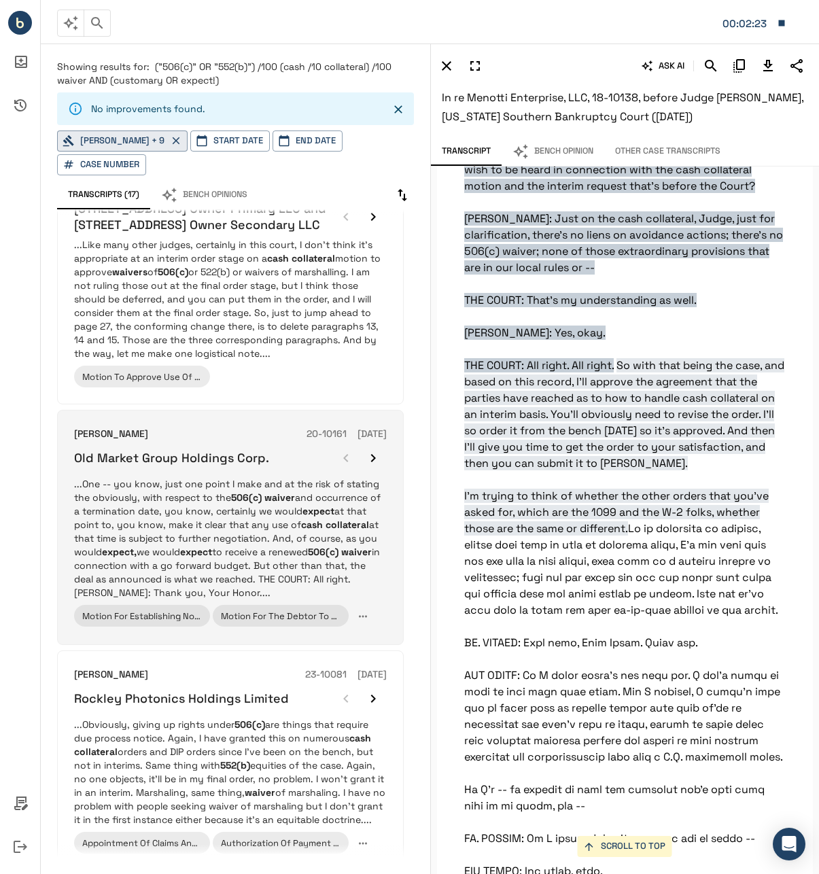
click at [266, 525] on p "...One -- you know, just one point I make and at the risk of stating the obviou…" at bounding box center [230, 538] width 313 height 122
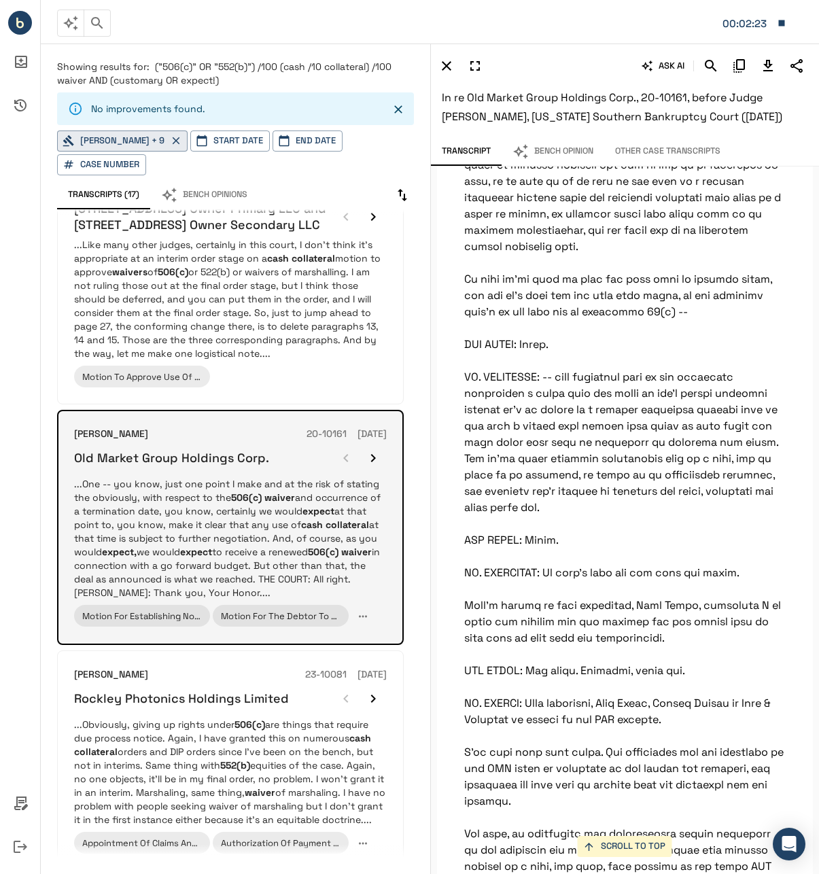
scroll to position [12407, 0]
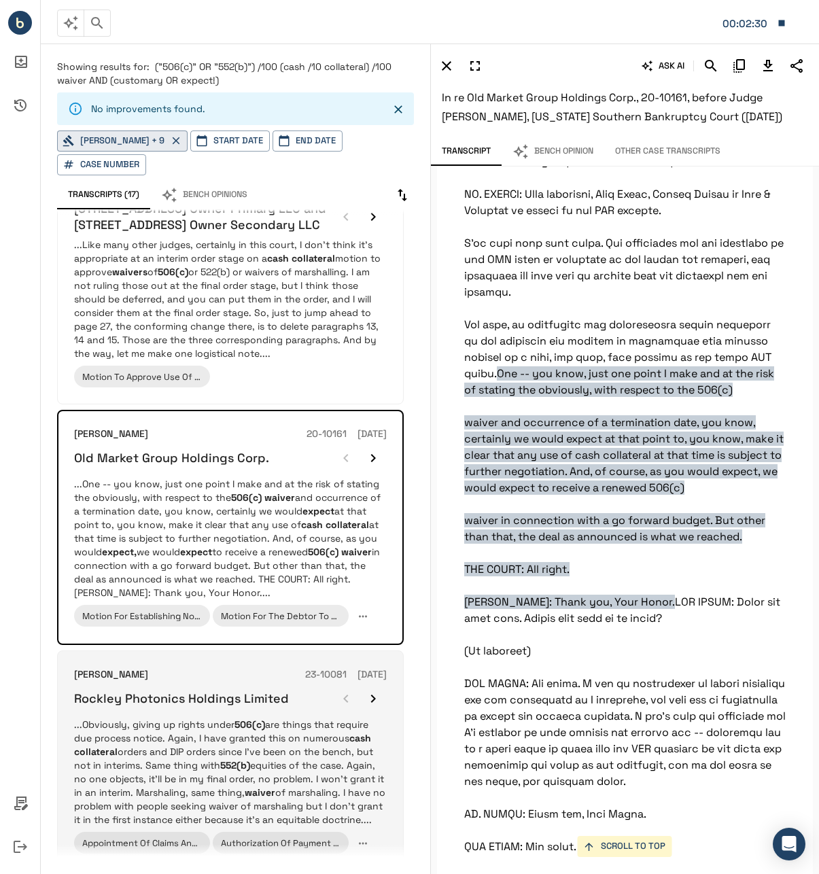
click at [231, 690] on div "Rockley Photonics Holdings Limited" at bounding box center [230, 698] width 313 height 27
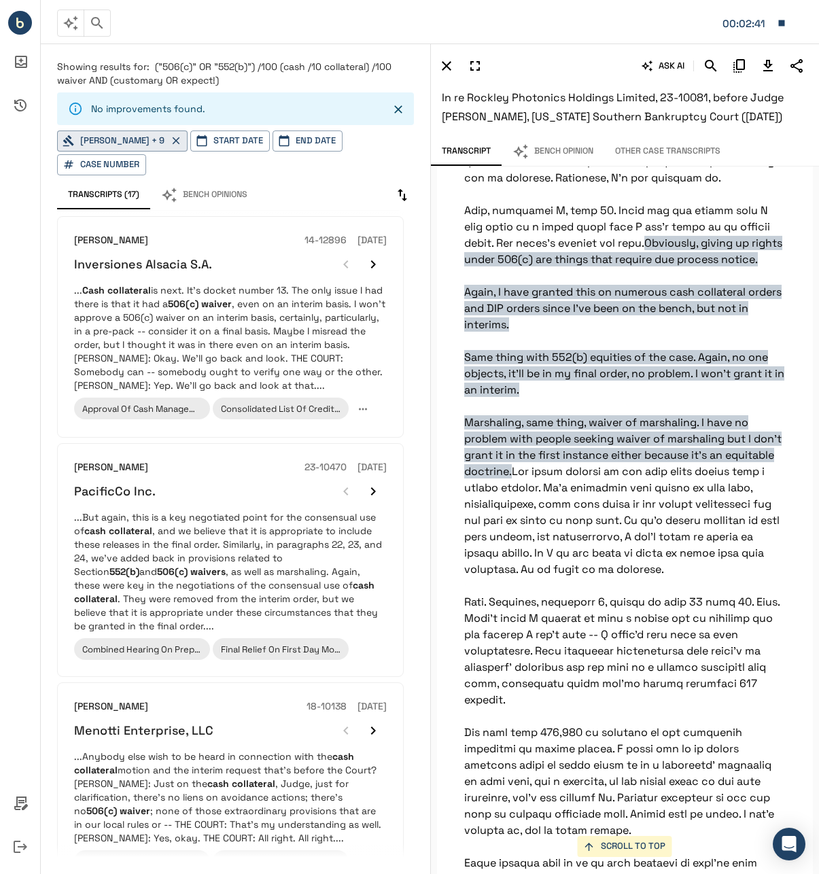
scroll to position [628, 0]
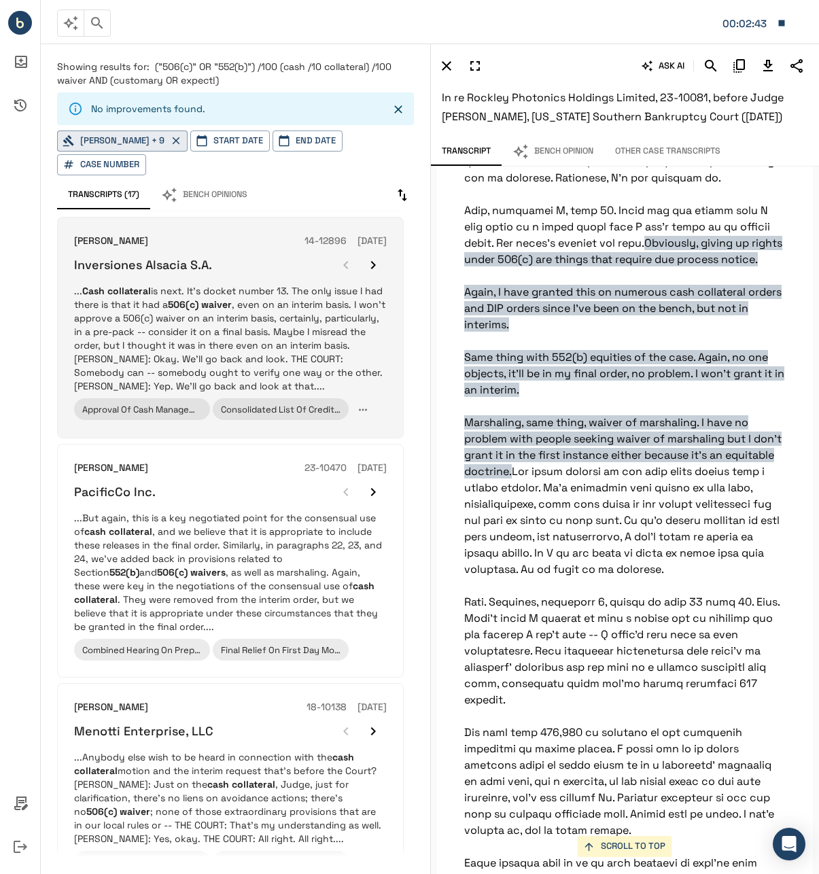
click at [192, 339] on p "... Cash collateral is next. It's docket number 13. The only issue I had there …" at bounding box center [230, 338] width 313 height 109
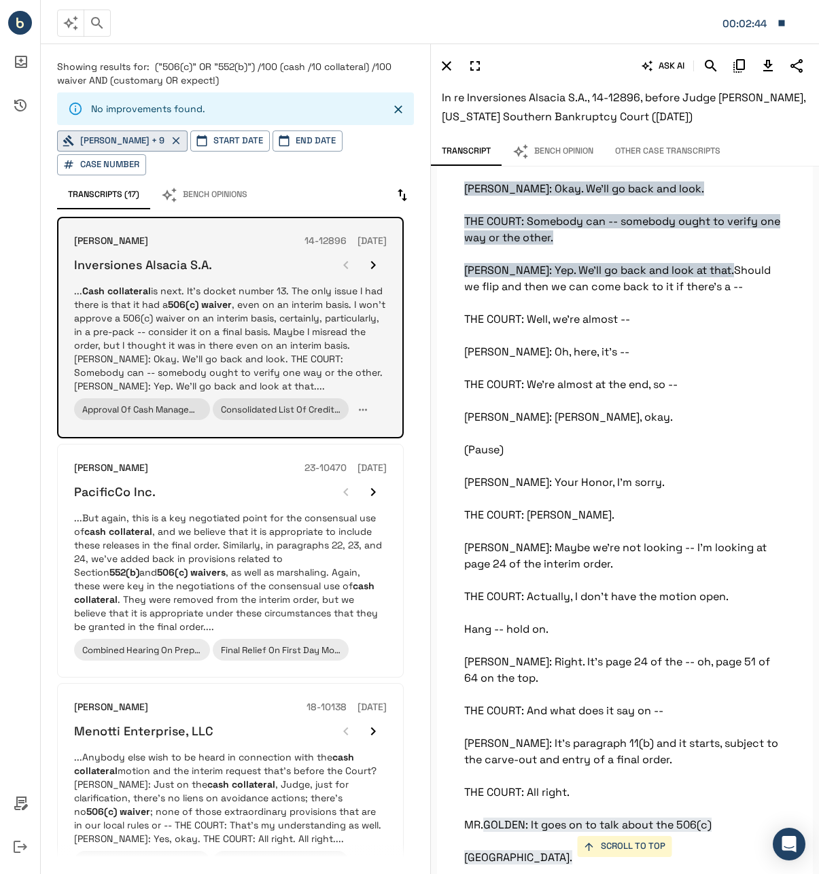
scroll to position [18164, 0]
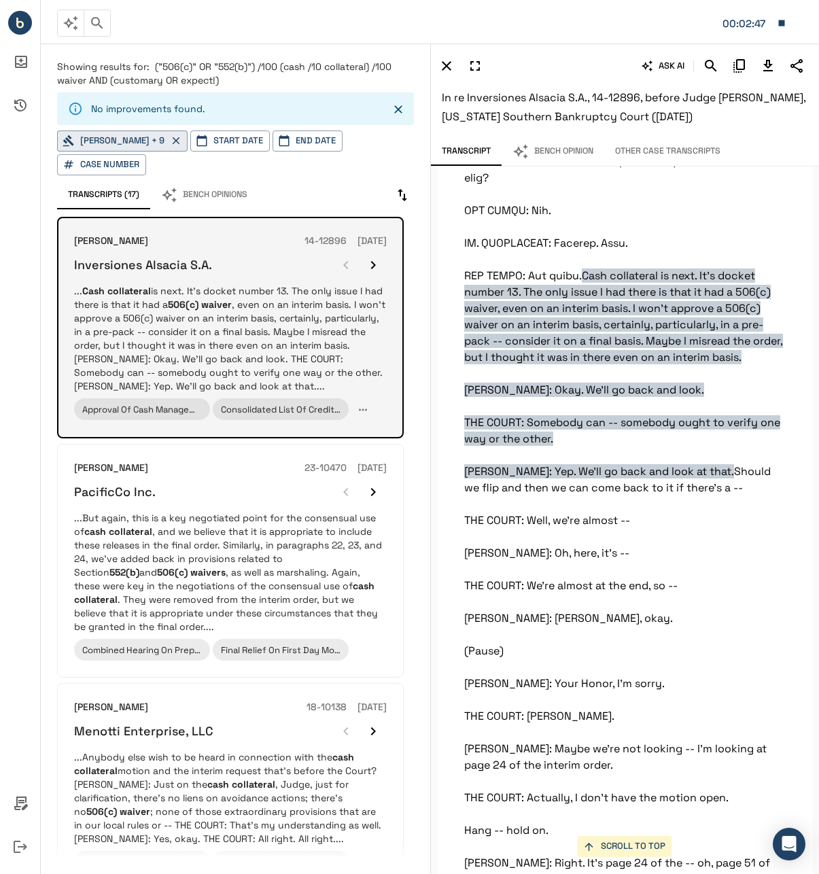
click at [349, 253] on div at bounding box center [359, 264] width 54 height 27
click at [368, 257] on icon "button" at bounding box center [373, 265] width 16 height 16
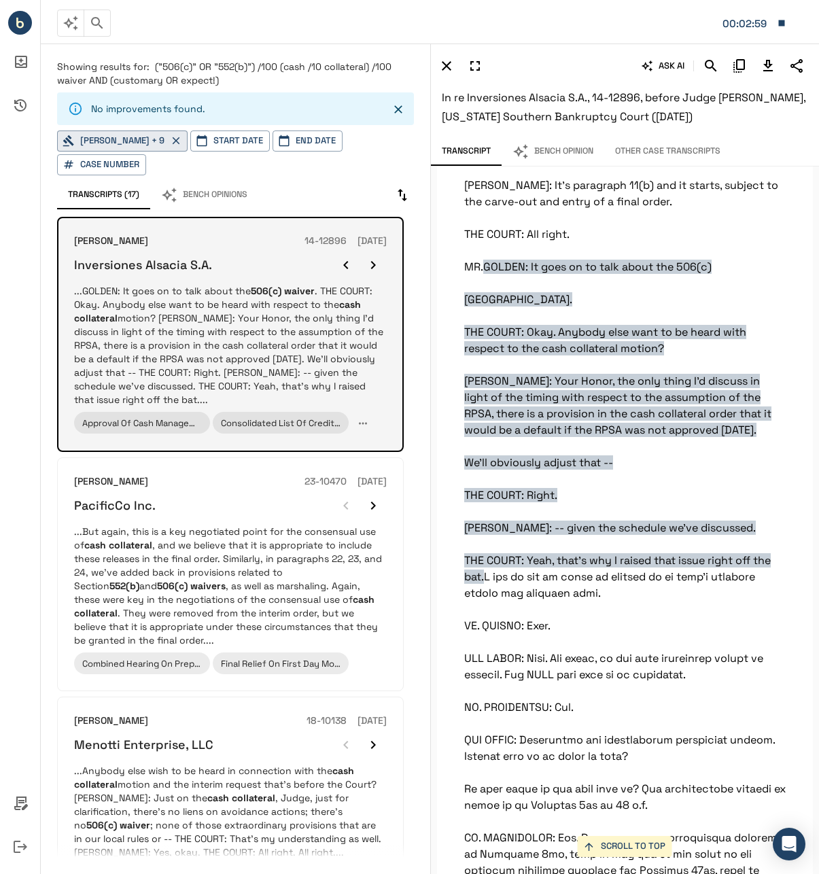
scroll to position [18987, 0]
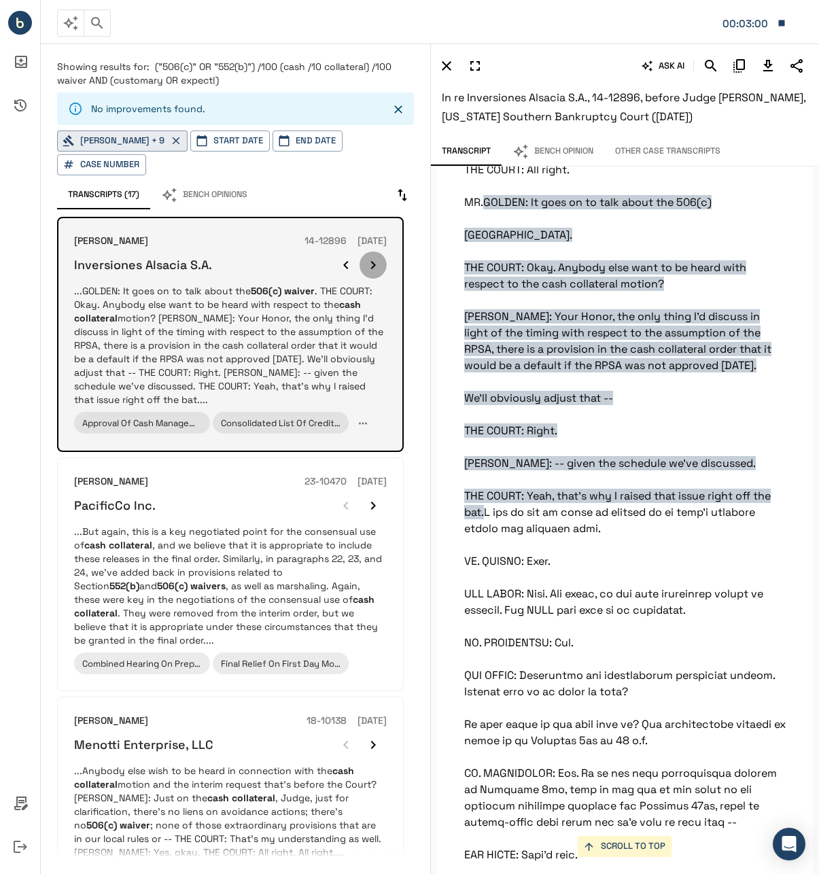
click at [368, 257] on icon "button" at bounding box center [373, 265] width 16 height 16
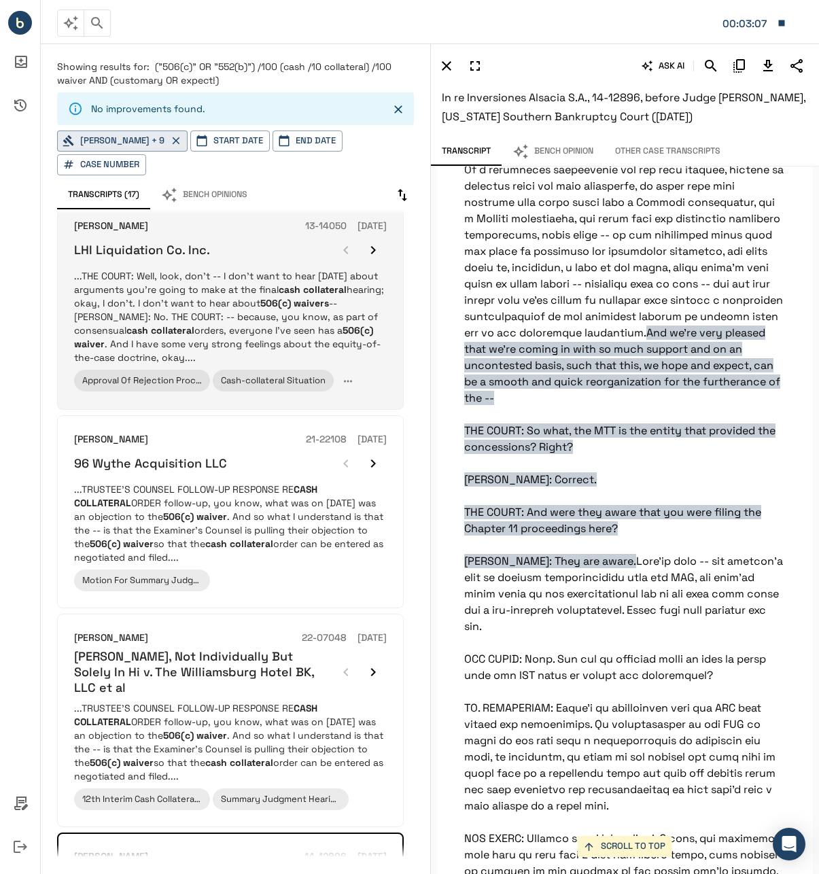
scroll to position [0, 0]
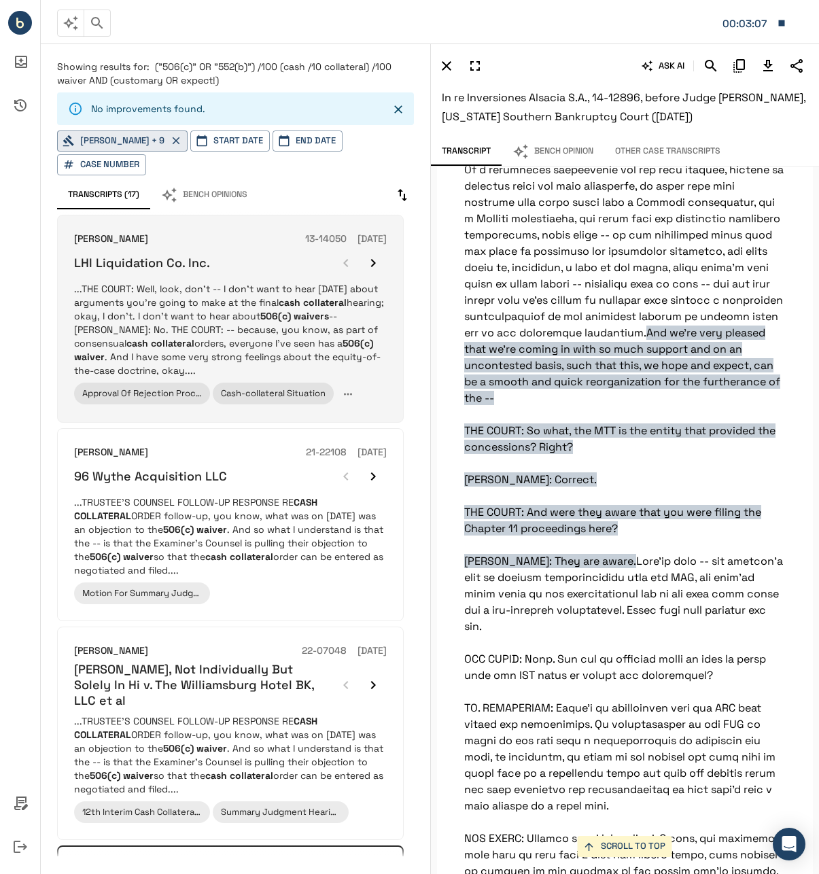
click at [252, 321] on p "...THE COURT: Well, look, don't -- I don't want to hear today about arguments y…" at bounding box center [230, 329] width 313 height 95
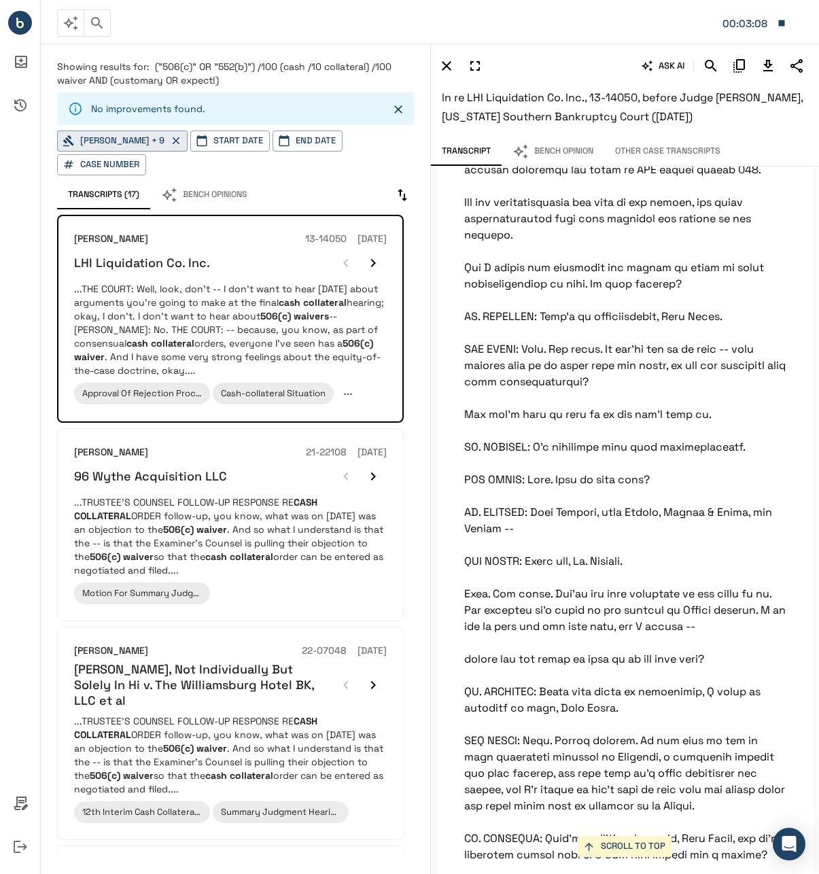
scroll to position [37340, 0]
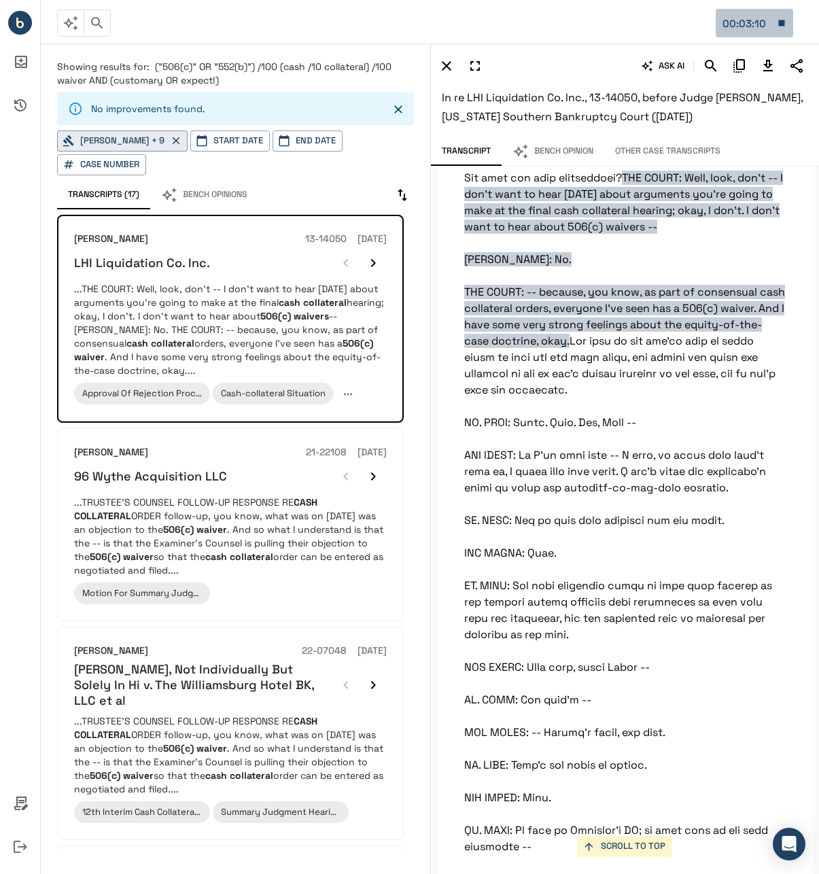
click at [787, 24] on icon "button" at bounding box center [781, 23] width 12 height 12
